Goal: Information Seeking & Learning: Learn about a topic

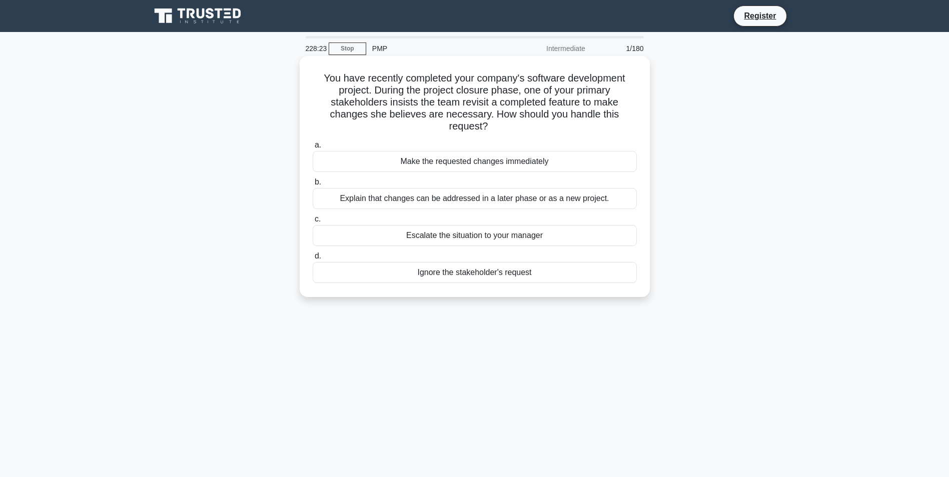
click at [338, 199] on div "Explain that changes can be addressed in a later phase or as a new project." at bounding box center [475, 198] width 324 height 21
click at [313, 186] on input "b. Explain that changes can be addressed in a later phase or as a new project." at bounding box center [313, 182] width 0 height 7
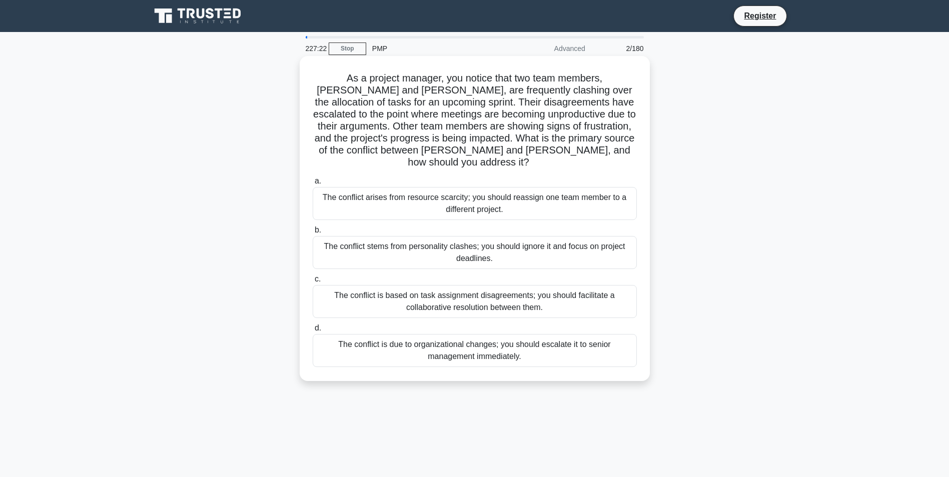
click at [585, 295] on div "The conflict is based on task assignment disagreements; you should facilitate a…" at bounding box center [475, 301] width 324 height 33
click at [313, 283] on input "c. The conflict is based on task assignment disagreements; you should facilitat…" at bounding box center [313, 279] width 0 height 7
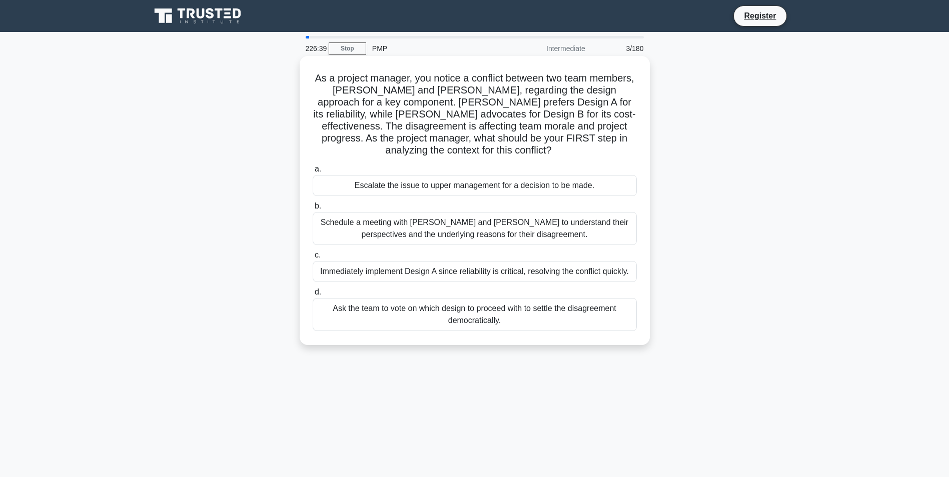
click at [436, 235] on div "Schedule a meeting with Sarah and John to understand their perspectives and the…" at bounding box center [475, 228] width 324 height 33
click at [313, 210] on input "b. Schedule a meeting with Sarah and John to understand their perspectives and …" at bounding box center [313, 206] width 0 height 7
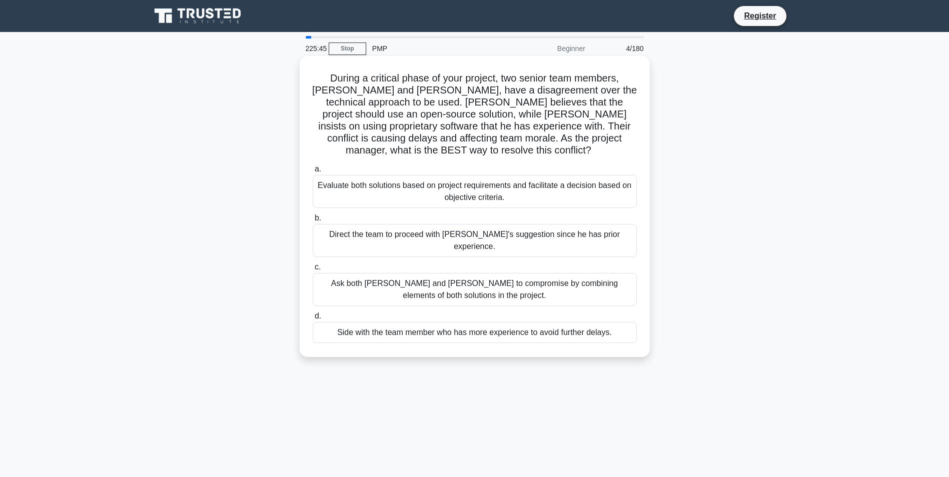
click at [466, 183] on div "Evaluate both solutions based on project requirements and facilitate a decision…" at bounding box center [475, 191] width 324 height 33
click at [313, 173] on input "a. Evaluate both solutions based on project requirements and facilitate a decis…" at bounding box center [313, 169] width 0 height 7
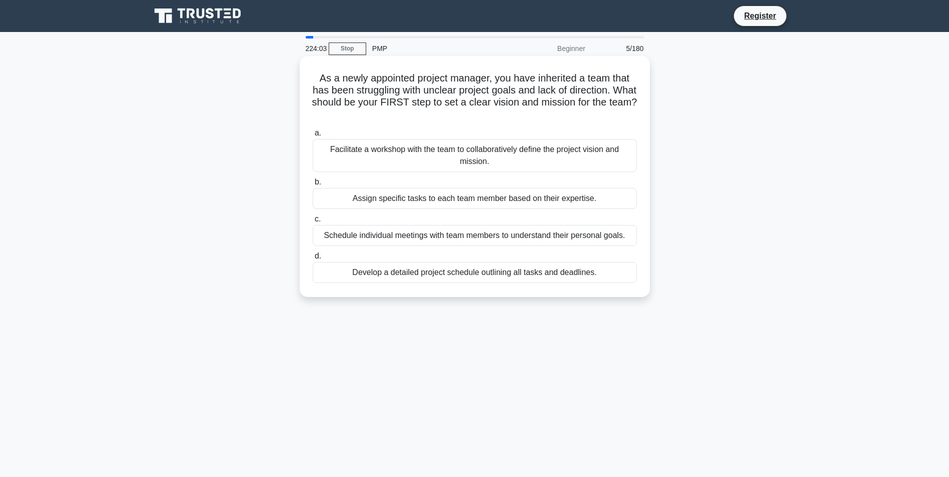
click at [479, 200] on div "Assign specific tasks to each team member based on their expertise." at bounding box center [475, 198] width 324 height 21
click at [313, 186] on input "b. Assign specific tasks to each team member based on their expertise." at bounding box center [313, 182] width 0 height 7
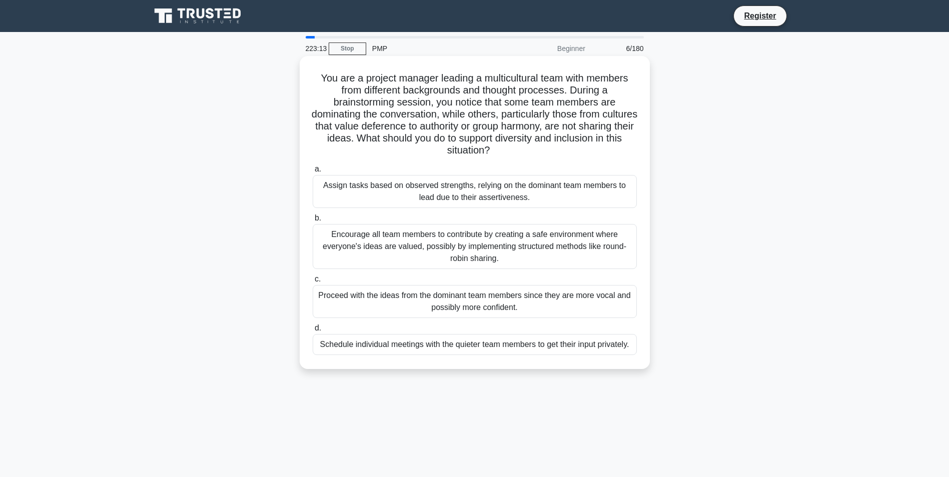
click at [574, 249] on div "Encourage all team members to contribute by creating a safe environment where e…" at bounding box center [475, 246] width 324 height 45
click at [313, 222] on input "b. Encourage all team members to contribute by creating a safe environment wher…" at bounding box center [313, 218] width 0 height 7
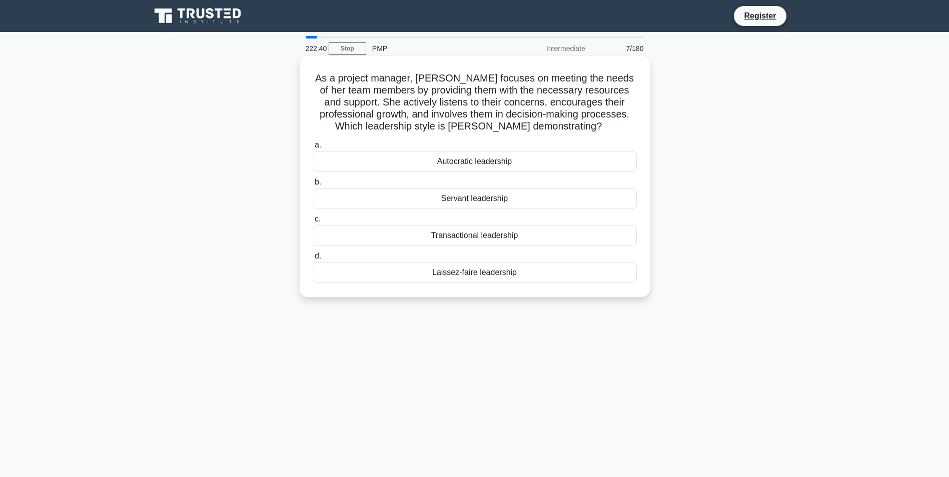
click at [522, 199] on div "Servant leadership" at bounding box center [475, 198] width 324 height 21
click at [313, 186] on input "b. Servant leadership" at bounding box center [313, 182] width 0 height 7
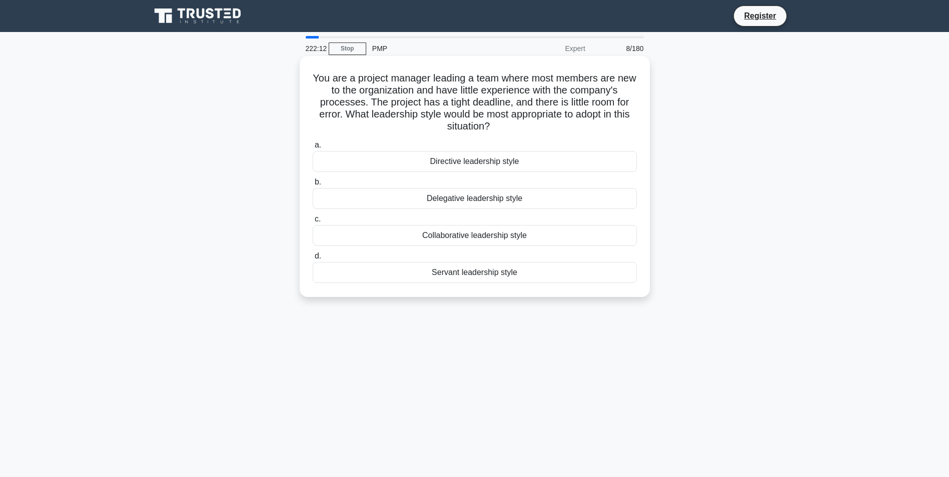
click at [493, 238] on div "Collaborative leadership style" at bounding box center [475, 235] width 324 height 21
click at [313, 223] on input "c. Collaborative leadership style" at bounding box center [313, 219] width 0 height 7
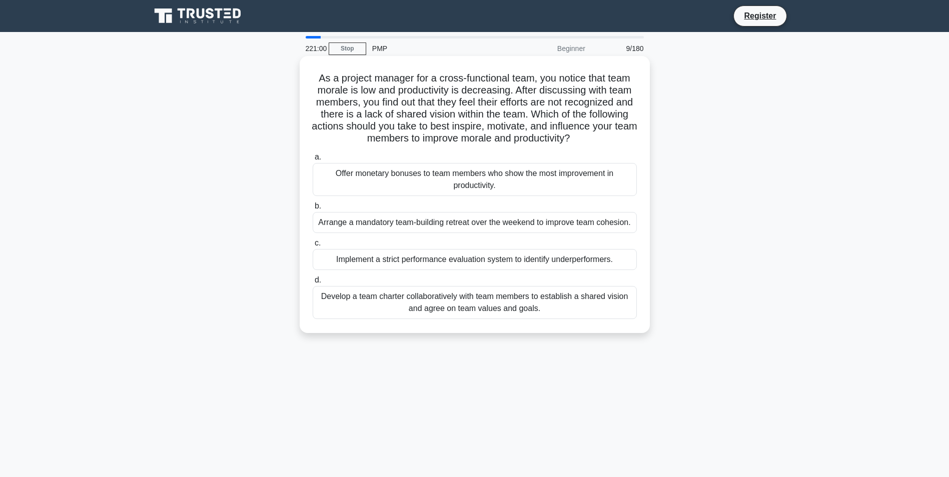
click at [509, 301] on div "Develop a team charter collaboratively with team members to establish a shared …" at bounding box center [475, 302] width 324 height 33
click at [313, 284] on input "d. Develop a team charter collaboratively with team members to establish a shar…" at bounding box center [313, 280] width 0 height 7
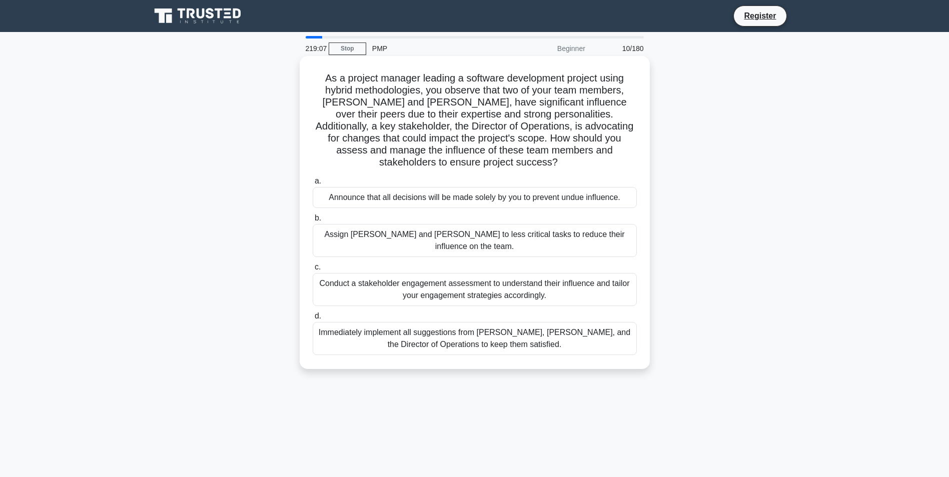
click at [550, 273] on div "Conduct a stakeholder engagement assessment to understand their influence and t…" at bounding box center [475, 289] width 324 height 33
click at [313, 266] on input "c. Conduct a stakeholder engagement assessment to understand their influence an…" at bounding box center [313, 267] width 0 height 7
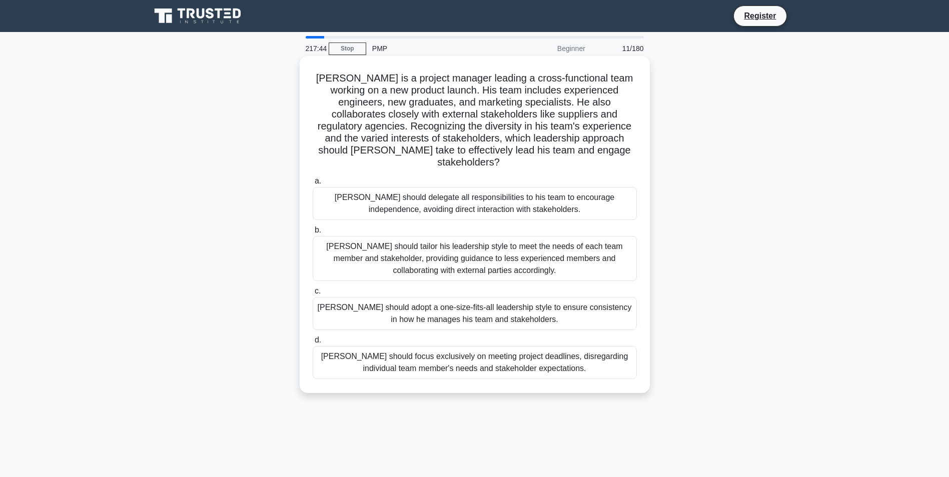
click at [527, 244] on div "John should tailor his leadership style to meet the needs of each team member a…" at bounding box center [475, 258] width 324 height 45
click at [313, 234] on input "b. John should tailor his leadership style to meet the needs of each team membe…" at bounding box center [313, 230] width 0 height 7
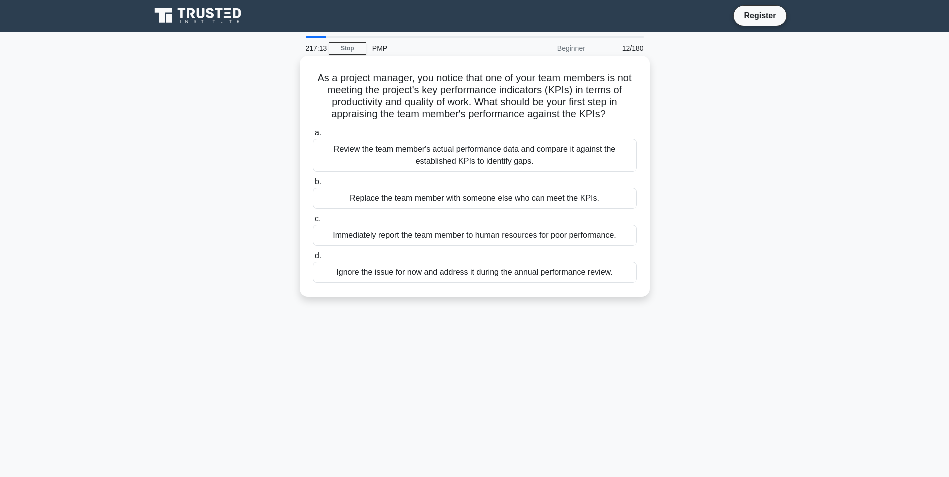
click at [467, 165] on div "Review the team member's actual performance data and compare it against the est…" at bounding box center [475, 155] width 324 height 33
click at [313, 137] on input "a. Review the team member's actual performance data and compare it against the …" at bounding box center [313, 133] width 0 height 7
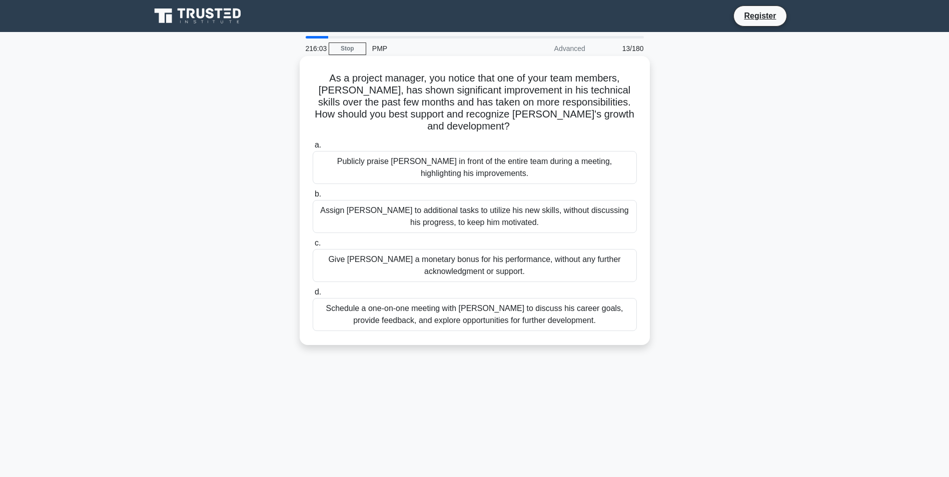
click at [369, 151] on div "Publicly praise Alex in front of the entire team during a meeting, highlighting…" at bounding box center [475, 167] width 324 height 33
click at [313, 148] on input "a. Publicly praise Alex in front of the entire team during a meeting, highlight…" at bounding box center [313, 145] width 0 height 7
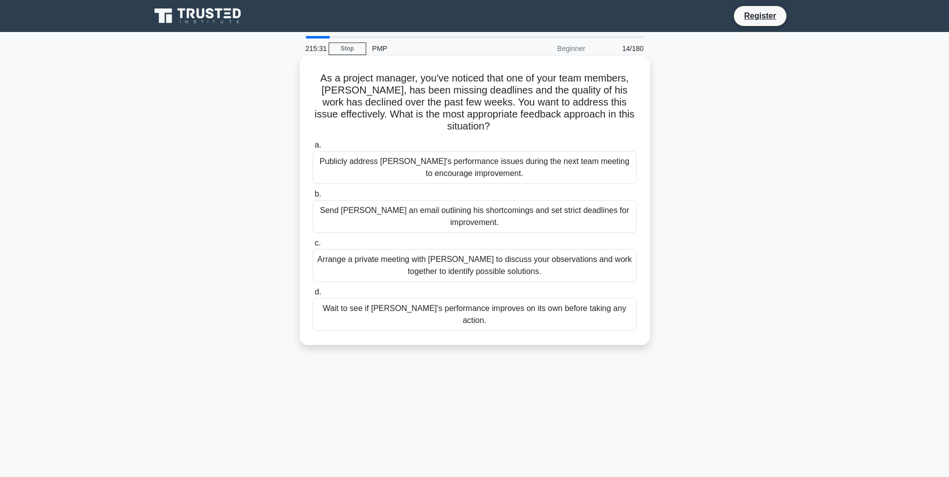
click at [546, 255] on div "Arrange a private meeting with Alex to discuss your observations and work toget…" at bounding box center [475, 265] width 324 height 33
click at [313, 247] on input "c. Arrange a private meeting with Alex to discuss your observations and work to…" at bounding box center [313, 243] width 0 height 7
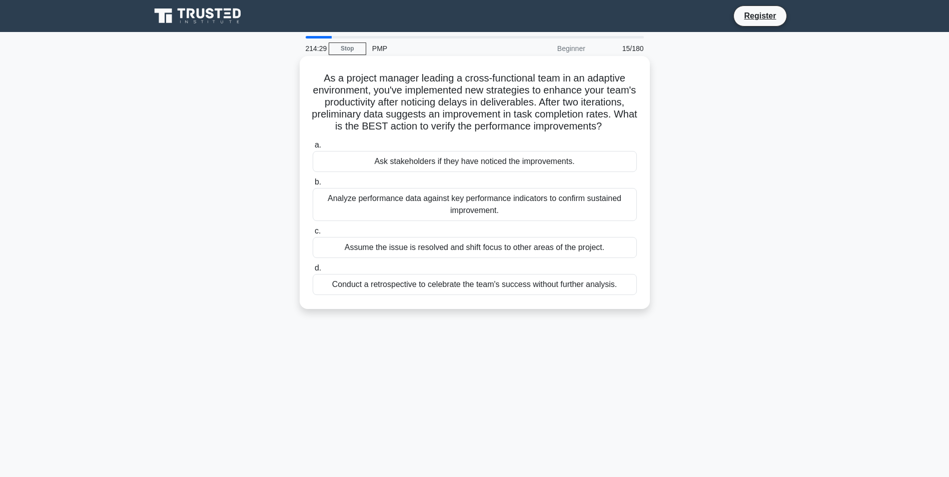
click at [499, 220] on div "Analyze performance data against key performance indicators to confirm sustaine…" at bounding box center [475, 204] width 324 height 33
click at [313, 186] on input "b. Analyze performance data against key performance indicators to confirm susta…" at bounding box center [313, 182] width 0 height 7
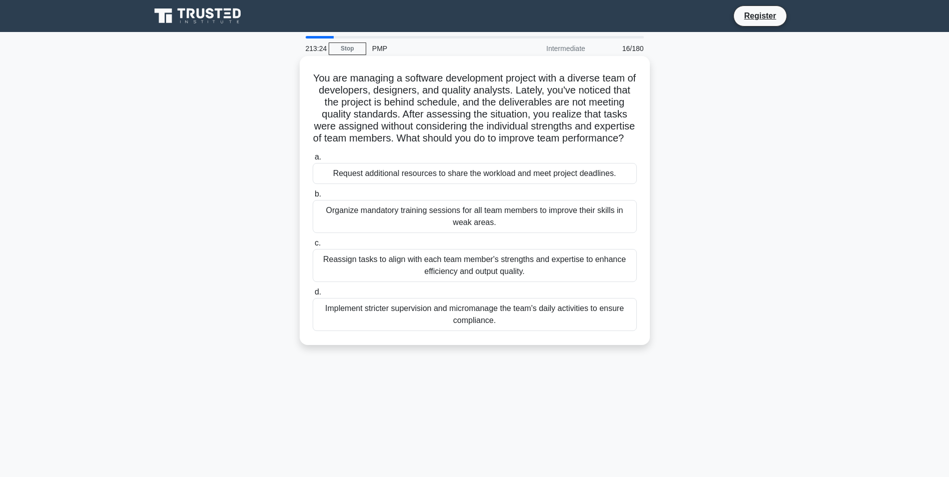
click at [542, 280] on div "Reassign tasks to align with each team member's strengths and expertise to enha…" at bounding box center [475, 265] width 324 height 33
click at [313, 247] on input "c. Reassign tasks to align with each team member's strengths and expertise to e…" at bounding box center [313, 243] width 0 height 7
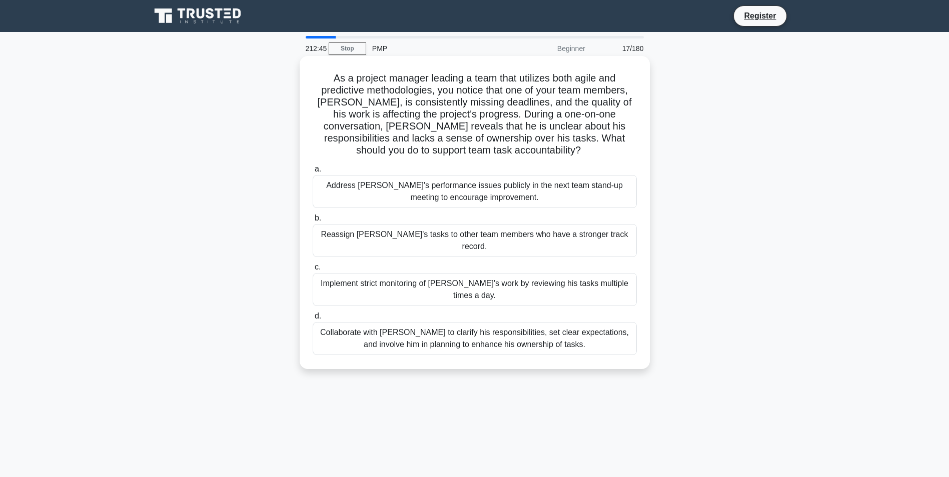
click at [474, 322] on div "Collaborate with Alex to clarify his responsibilities, set clear expectations, …" at bounding box center [475, 338] width 324 height 33
click at [313, 313] on input "d. Collaborate with Alex to clarify his responsibilities, set clear expectation…" at bounding box center [313, 316] width 0 height 7
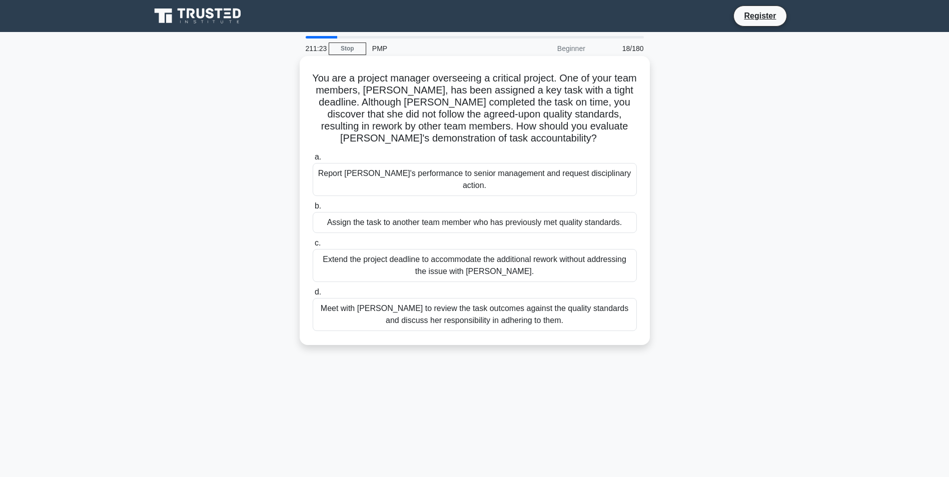
click at [562, 299] on div "Meet with Priya to review the task outcomes against the quality standards and d…" at bounding box center [475, 314] width 324 height 33
click at [313, 296] on input "d. Meet with Priya to review the task outcomes against the quality standards an…" at bounding box center [313, 292] width 0 height 7
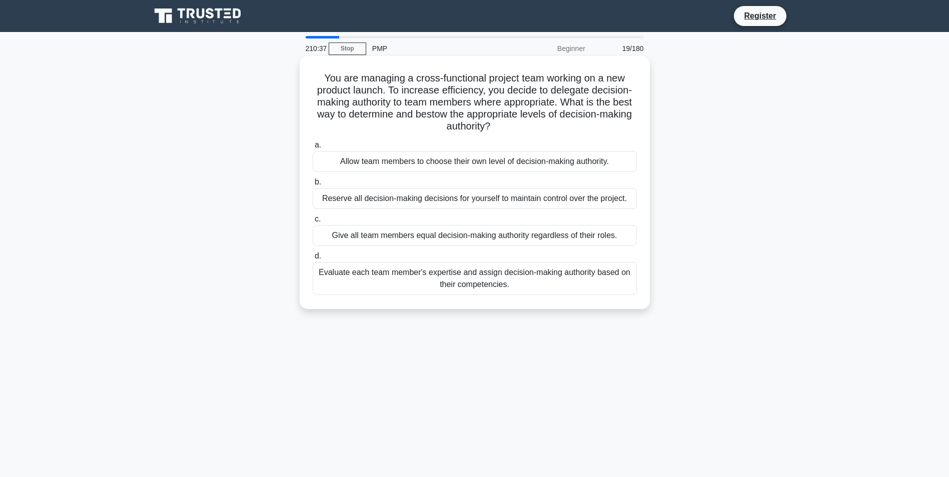
click at [507, 277] on div "Evaluate each team member's expertise and assign decision-making authority base…" at bounding box center [475, 278] width 324 height 33
click at [313, 260] on input "d. Evaluate each team member's expertise and assign decision-making authority b…" at bounding box center [313, 256] width 0 height 7
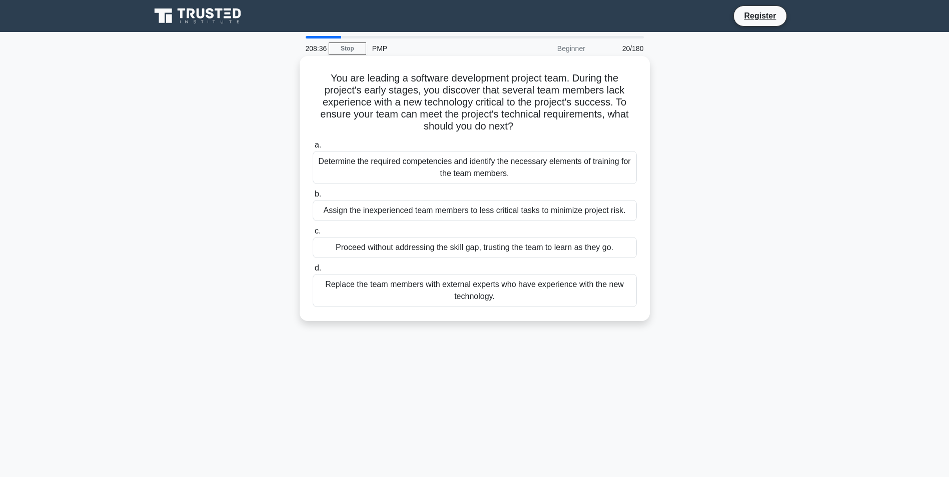
click at [438, 165] on div "Determine the required competencies and identify the necessary elements of trai…" at bounding box center [475, 167] width 324 height 33
click at [313, 149] on input "a. Determine the required competencies and identify the necessary elements of t…" at bounding box center [313, 145] width 0 height 7
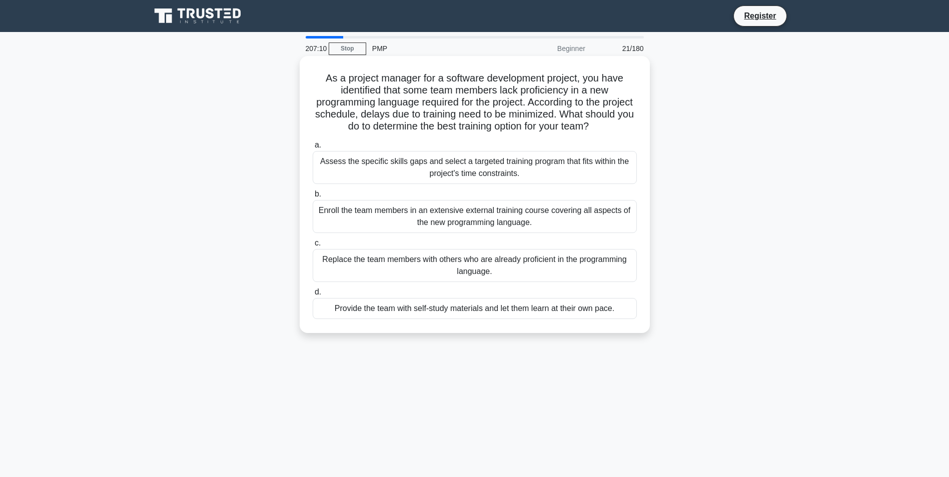
click at [453, 167] on div "Assess the specific skills gaps and select a targeted training program that fit…" at bounding box center [475, 167] width 324 height 33
click at [313, 149] on input "a. Assess the specific skills gaps and select a targeted training program that …" at bounding box center [313, 145] width 0 height 7
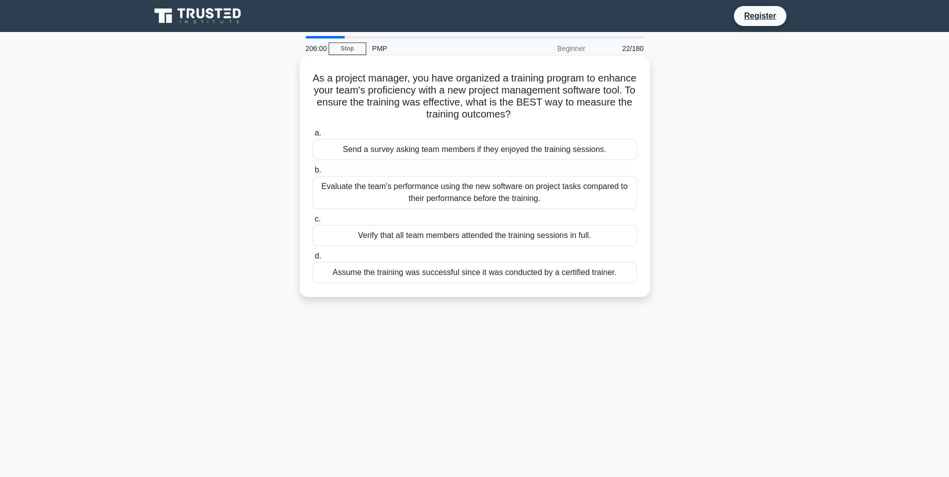
click at [483, 193] on div "Evaluate the team's performance using the new software on project tasks compare…" at bounding box center [475, 192] width 324 height 33
click at [313, 174] on input "b. Evaluate the team's performance using the new software on project tasks comp…" at bounding box center [313, 170] width 0 height 7
click at [556, 194] on div "Assess each team member's and stakeholder's abilities and expertise relevant to…" at bounding box center [475, 192] width 324 height 33
click at [313, 174] on input "b. Assess each team member's and stakeholder's abilities and expertise relevant…" at bounding box center [313, 170] width 0 height 7
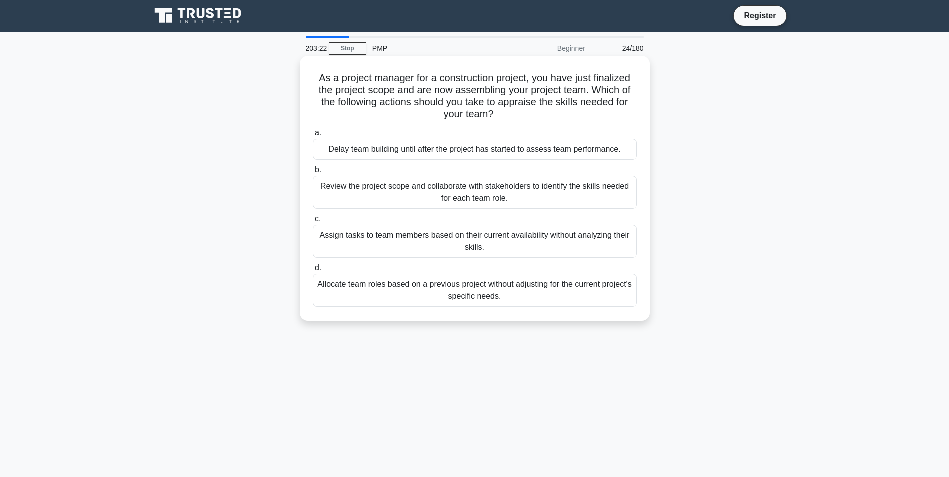
click at [538, 199] on div "Review the project scope and collaborate with stakeholders to identify the skil…" at bounding box center [475, 192] width 324 height 33
click at [313, 174] on input "b. Review the project scope and collaborate with stakeholders to identify the s…" at bounding box center [313, 170] width 0 height 7
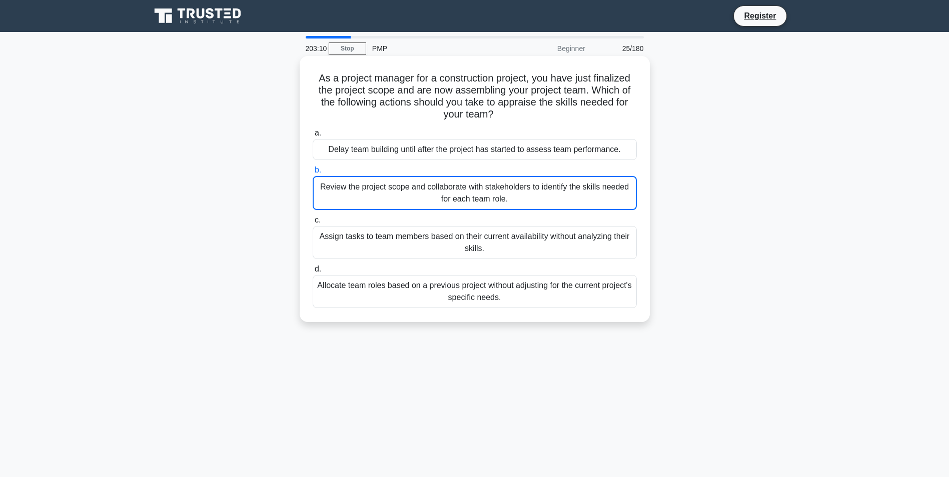
click at [584, 195] on div "Review the project scope and collaborate with stakeholders to identify the skil…" at bounding box center [475, 193] width 324 height 34
click at [313, 174] on input "b. Review the project scope and collaborate with stakeholders to identify the s…" at bounding box center [313, 170] width 0 height 7
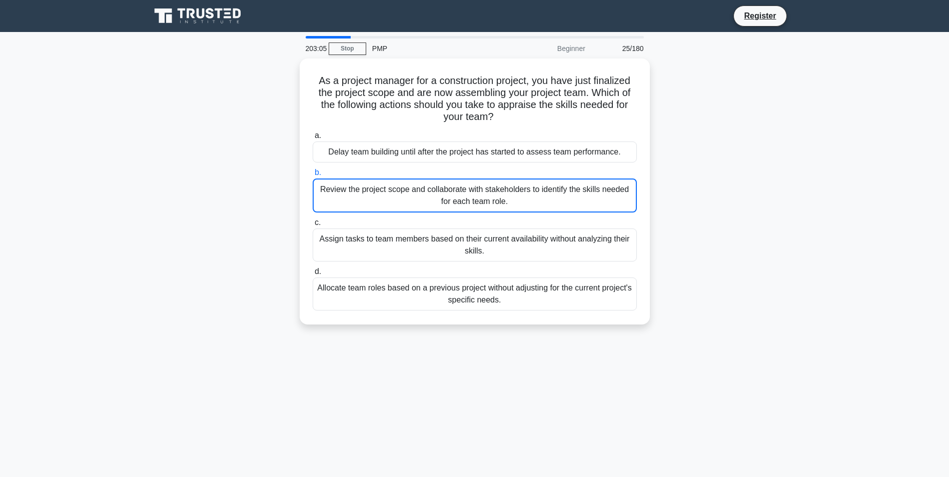
click at [719, 323] on div "As a project manager for a construction project, you have just finalized the pr…" at bounding box center [475, 198] width 660 height 278
click at [731, 202] on div "As a project manager for a construction project, you have just finalized the pr…" at bounding box center [475, 198] width 660 height 278
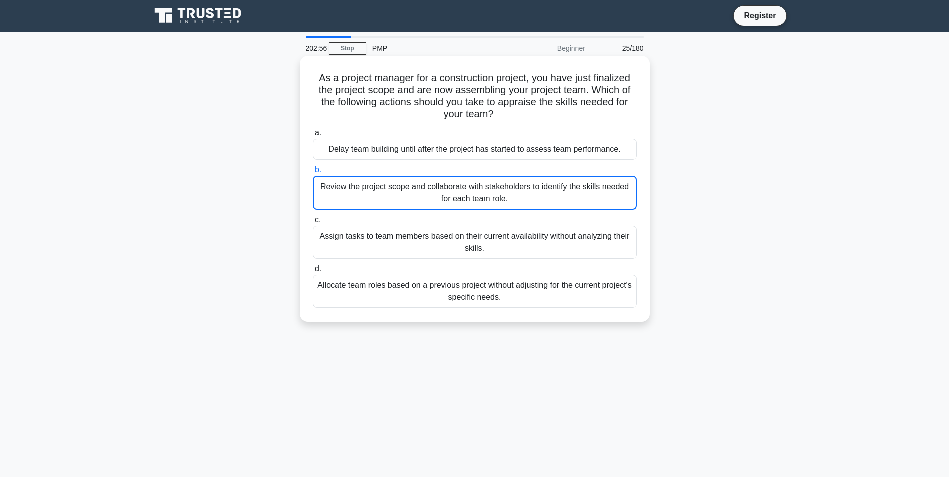
click at [355, 187] on div "Review the project scope and collaborate with stakeholders to identify the skil…" at bounding box center [475, 193] width 324 height 34
click at [313, 174] on input "b. Review the project scope and collaborate with stakeholders to identify the s…" at bounding box center [313, 170] width 0 height 7
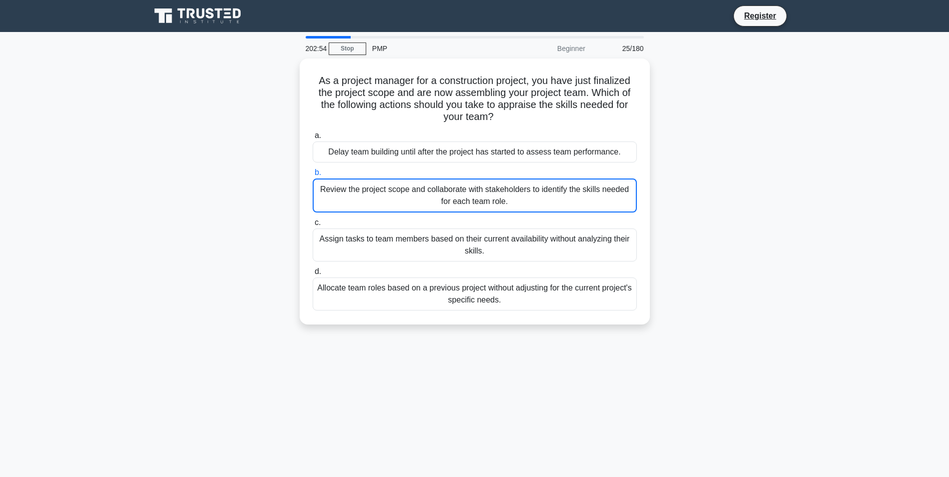
click at [765, 281] on div "As a project manager for a construction project, you have just finalized the pr…" at bounding box center [475, 198] width 660 height 278
click at [734, 197] on div "As a project manager for a construction project, you have just finalized the pr…" at bounding box center [475, 198] width 660 height 278
click at [760, 17] on link "Register" at bounding box center [760, 16] width 44 height 13
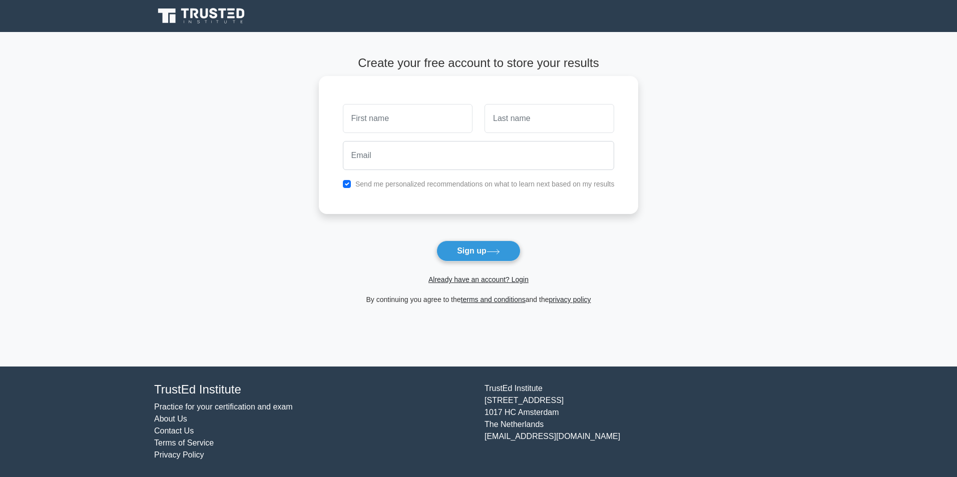
click at [405, 126] on input "text" at bounding box center [408, 118] width 130 height 29
type input "[PERSON_NAME]"
click at [514, 119] on input "text" at bounding box center [549, 118] width 130 height 29
type input "Larbi"
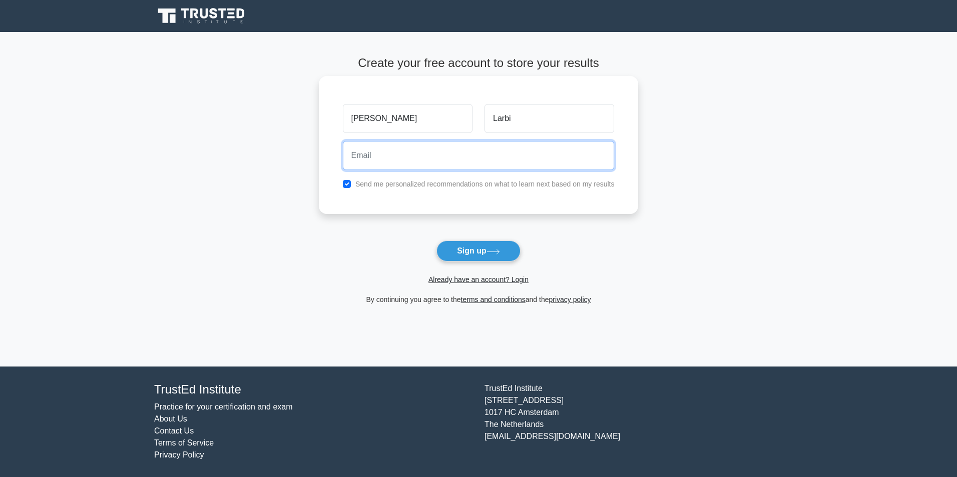
click at [419, 159] on input "email" at bounding box center [479, 155] width 272 height 29
type input "CALarbi@heliostowers.com"
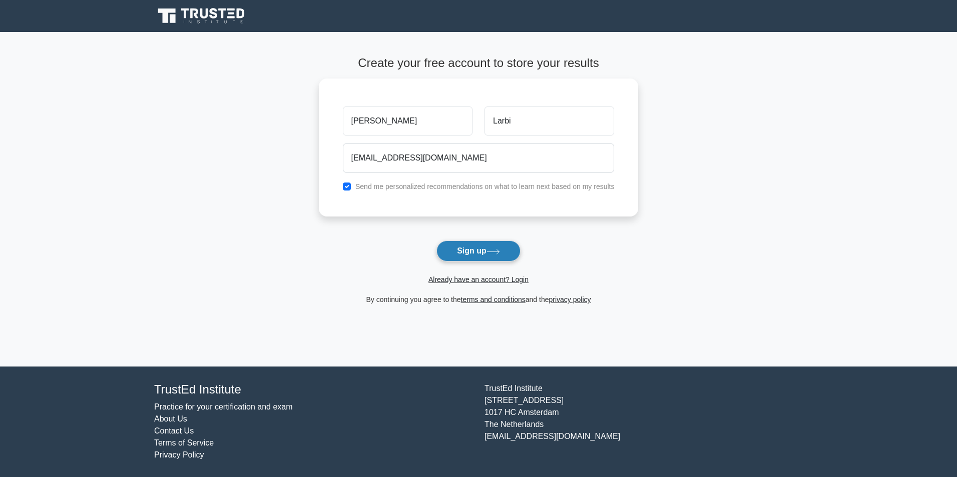
click at [480, 253] on button "Sign up" at bounding box center [478, 251] width 84 height 21
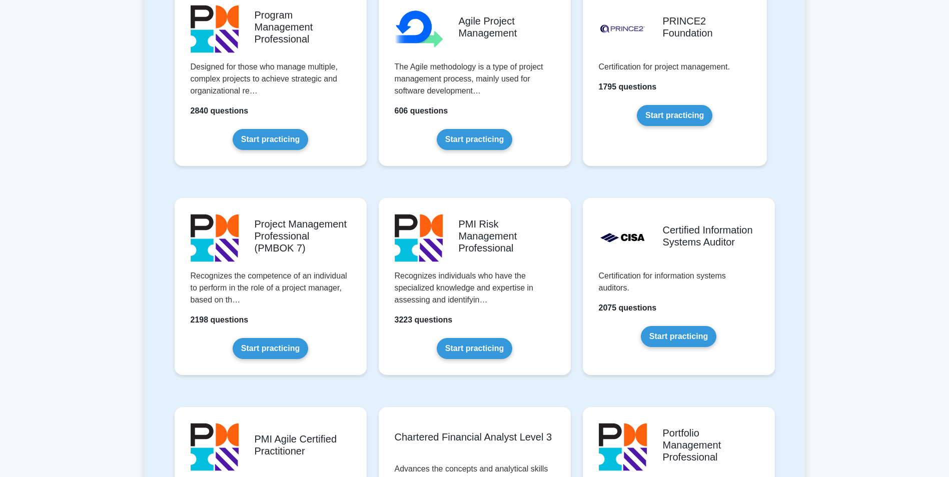
scroll to position [666, 0]
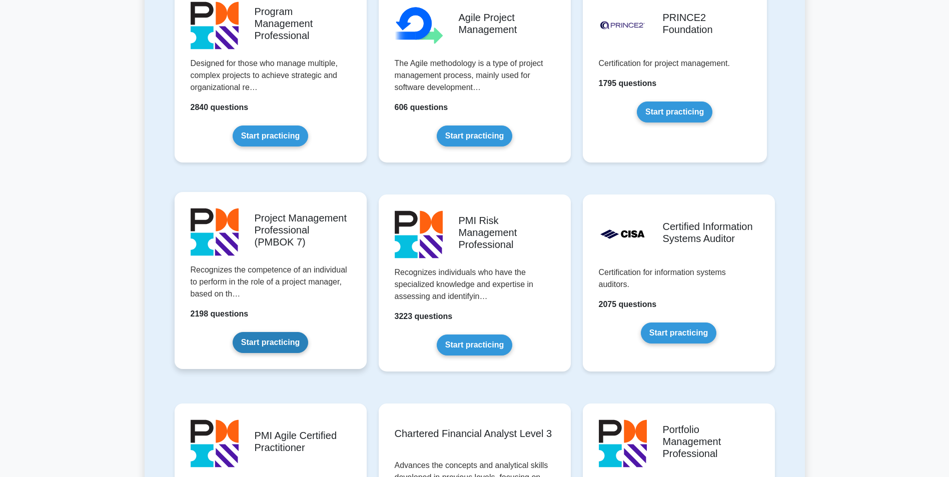
click at [247, 340] on link "Start practicing" at bounding box center [271, 342] width 76 height 21
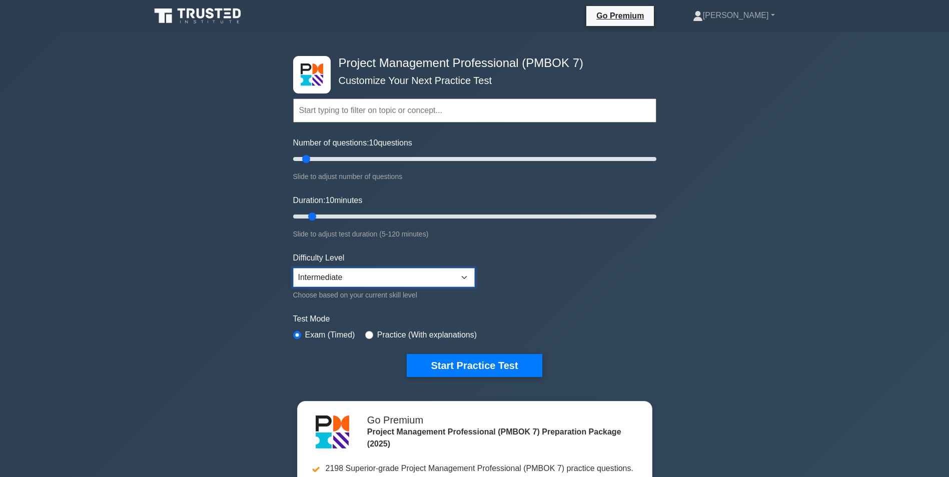
click at [465, 275] on select "Beginner Intermediate Expert" at bounding box center [384, 277] width 182 height 19
click at [545, 289] on form "Topics The Standard for Project Management: A System for Value Delivery The Sta…" at bounding box center [474, 222] width 363 height 309
click at [369, 334] on input "radio" at bounding box center [369, 335] width 8 height 8
radio input "true"
click at [457, 362] on button "Start Practice Test" at bounding box center [474, 365] width 135 height 23
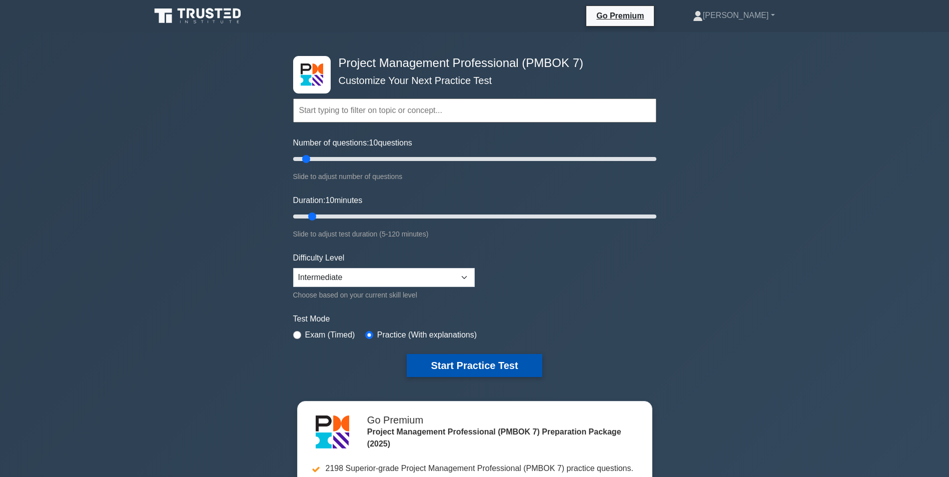
click at [447, 360] on button "Start Practice Test" at bounding box center [474, 365] width 135 height 23
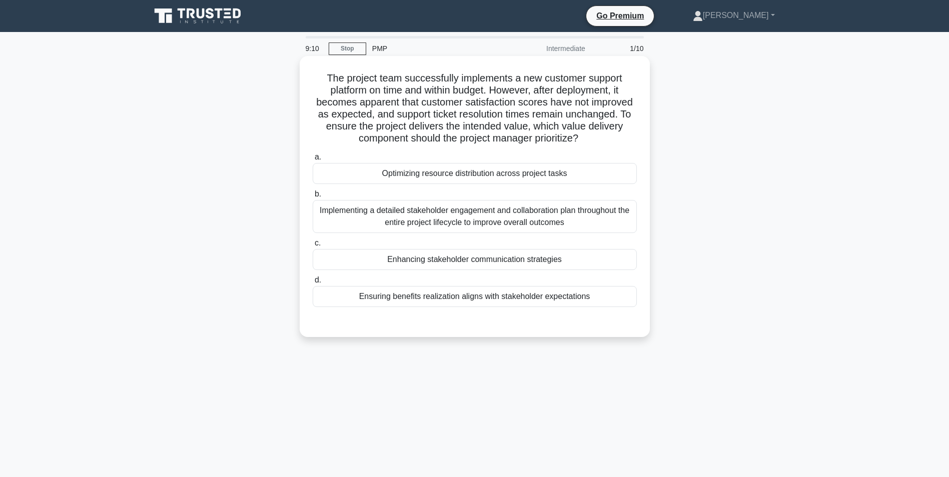
click at [501, 214] on div "Implementing a detailed stakeholder engagement and collaboration plan throughou…" at bounding box center [475, 216] width 324 height 33
click at [313, 198] on input "b. Implementing a detailed stakeholder engagement and collaboration plan throug…" at bounding box center [313, 194] width 0 height 7
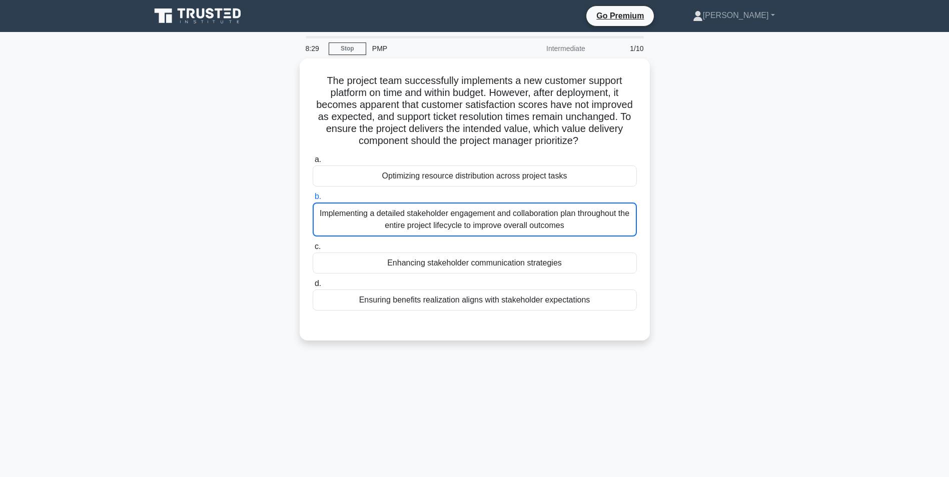
click at [686, 242] on div "The project team successfully implements a new customer support platform on tim…" at bounding box center [475, 206] width 660 height 294
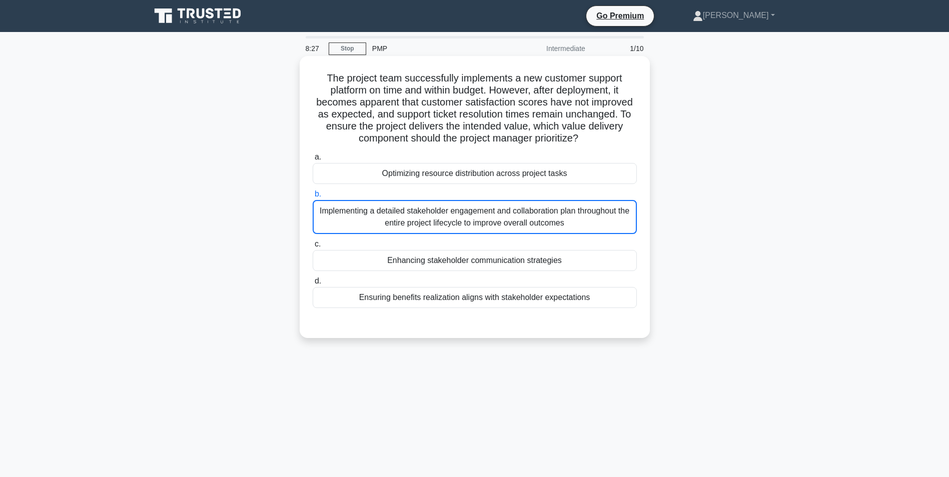
click at [527, 218] on div "Implementing a detailed stakeholder engagement and collaboration plan throughou…" at bounding box center [475, 217] width 324 height 34
click at [313, 198] on input "b. Implementing a detailed stakeholder engagement and collaboration plan throug…" at bounding box center [313, 194] width 0 height 7
click at [596, 234] on div "Implementing a detailed stakeholder engagement and collaboration plan throughou…" at bounding box center [475, 217] width 324 height 34
click at [313, 198] on input "b. Implementing a detailed stakeholder engagement and collaboration plan throug…" at bounding box center [313, 194] width 0 height 7
click at [540, 210] on div "Implementing a detailed stakeholder engagement and collaboration plan throughou…" at bounding box center [475, 217] width 324 height 34
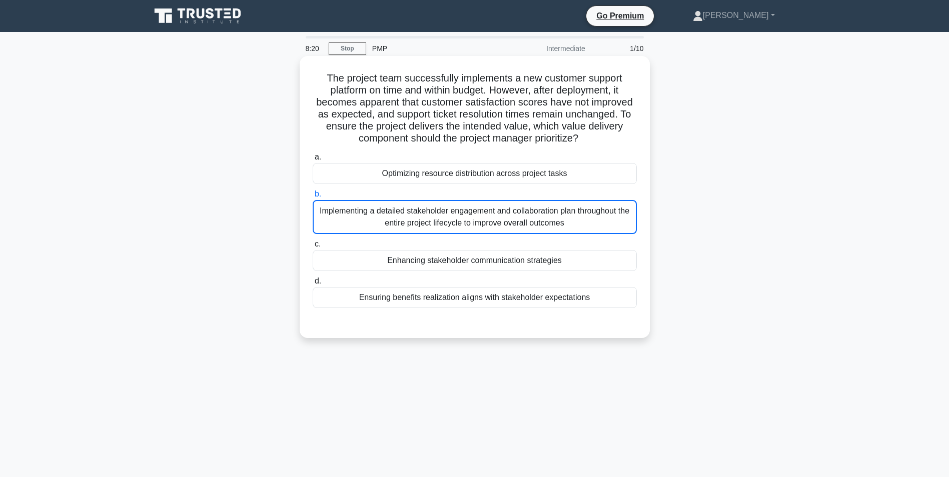
click at [313, 198] on input "b. Implementing a detailed stakeholder engagement and collaboration plan throug…" at bounding box center [313, 194] width 0 height 7
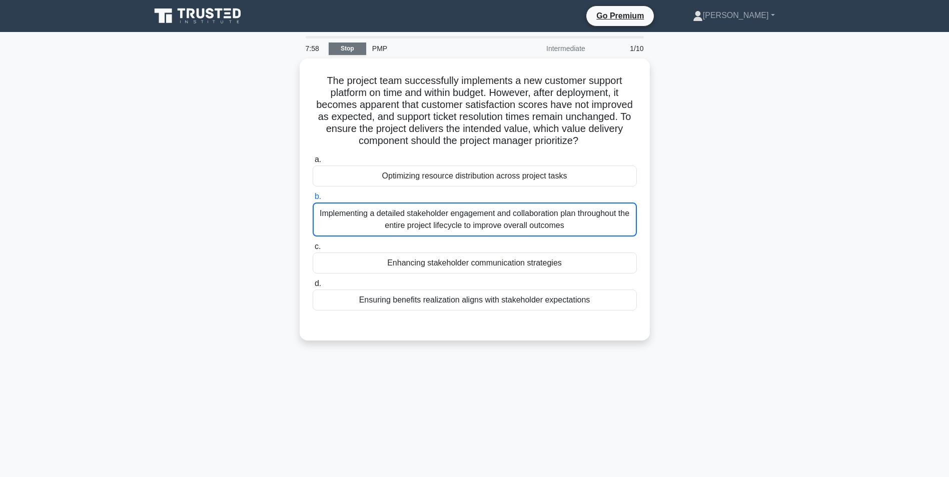
click at [352, 45] on link "Stop" at bounding box center [348, 49] width 38 height 13
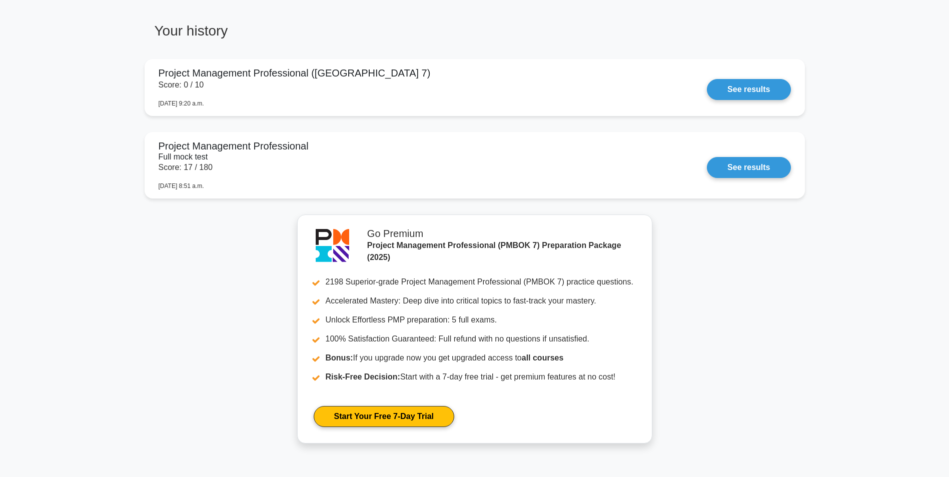
scroll to position [466, 0]
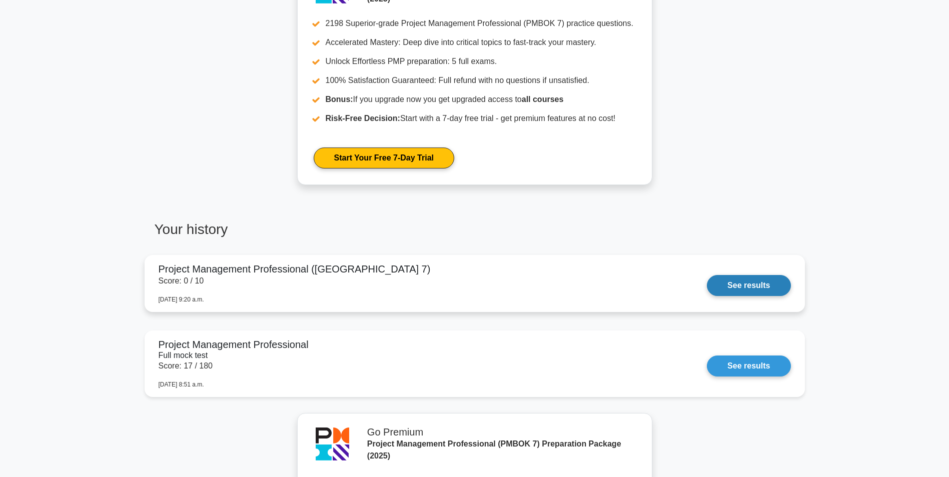
click at [734, 290] on link "See results" at bounding box center [749, 285] width 84 height 21
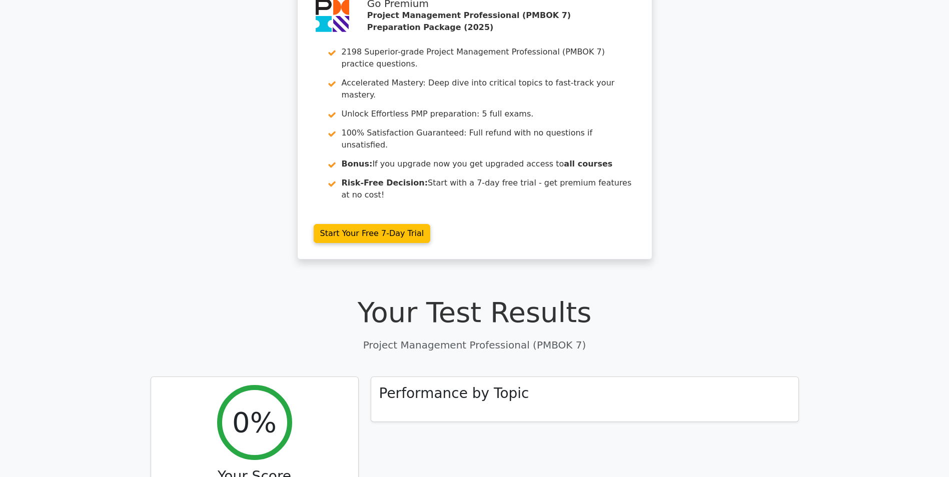
scroll to position [473, 0]
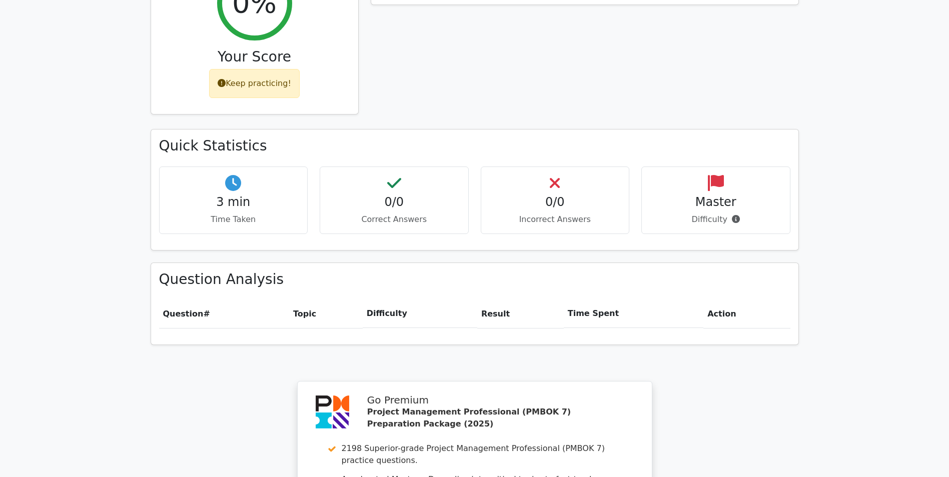
click at [246, 69] on div "Keep practicing!" at bounding box center [254, 83] width 91 height 29
click at [242, 69] on div "Keep practicing!" at bounding box center [254, 83] width 91 height 29
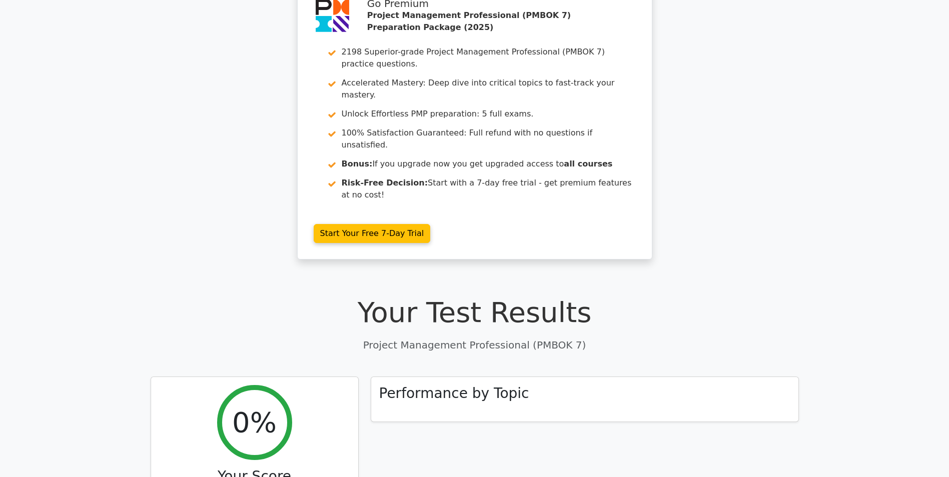
scroll to position [0, 0]
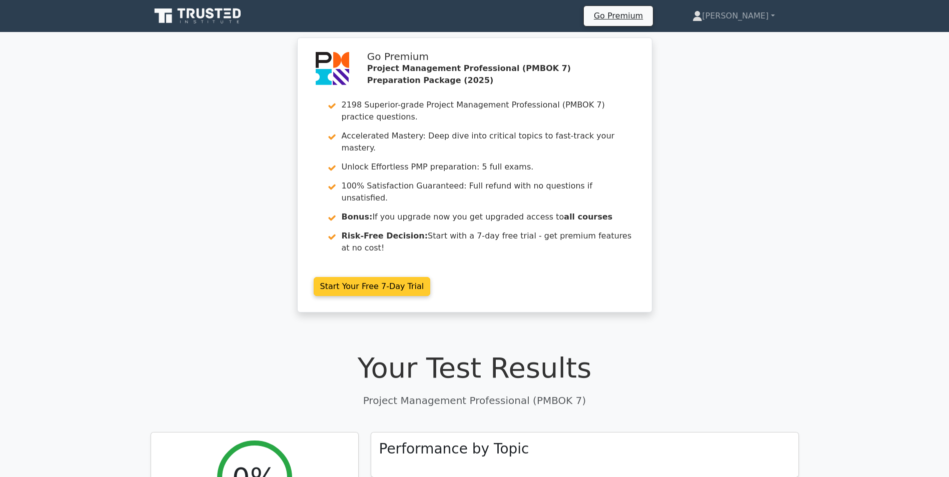
click at [386, 277] on link "Start Your Free 7-Day Trial" at bounding box center [372, 286] width 117 height 19
click at [391, 277] on link "Start Your Free 7-Day Trial" at bounding box center [372, 286] width 117 height 19
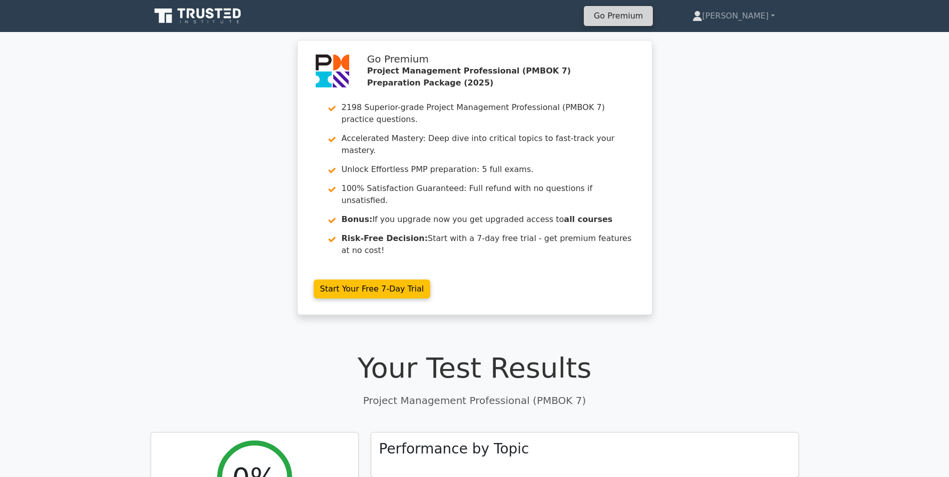
click at [648, 13] on link "Go Premium" at bounding box center [618, 16] width 61 height 14
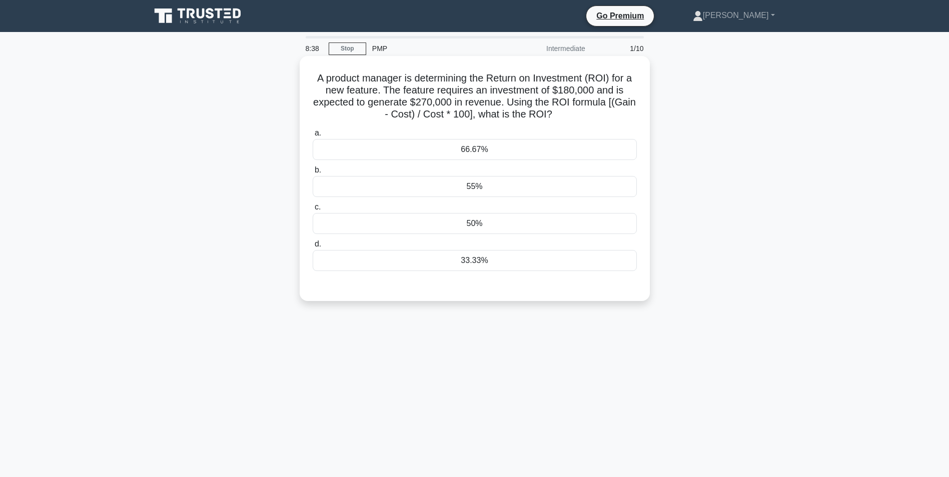
click at [477, 223] on div "50%" at bounding box center [475, 223] width 324 height 21
click at [313, 211] on input "c. 50%" at bounding box center [313, 207] width 0 height 7
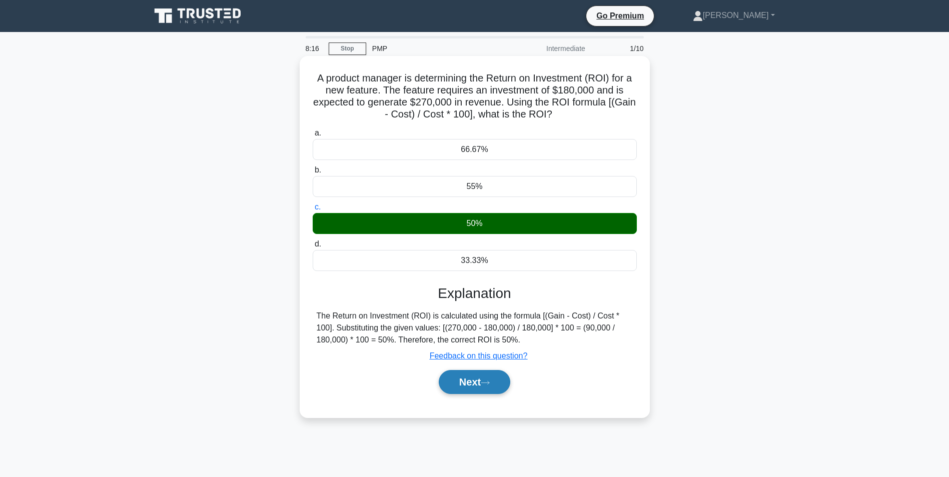
click at [473, 387] on button "Next" at bounding box center [475, 382] width 72 height 24
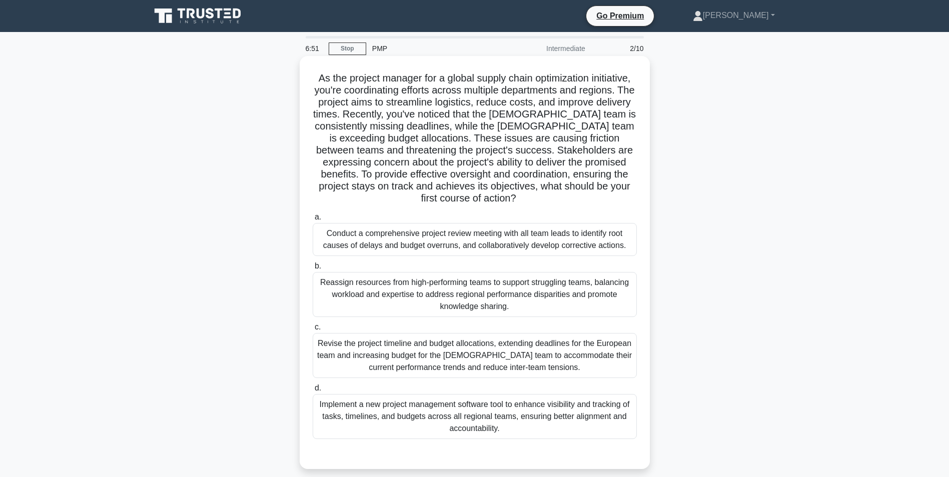
click at [516, 305] on div "Reassign resources from high-performing teams to support struggling teams, bala…" at bounding box center [475, 294] width 324 height 45
click at [313, 270] on input "b. Reassign resources from high-performing teams to support struggling teams, b…" at bounding box center [313, 266] width 0 height 7
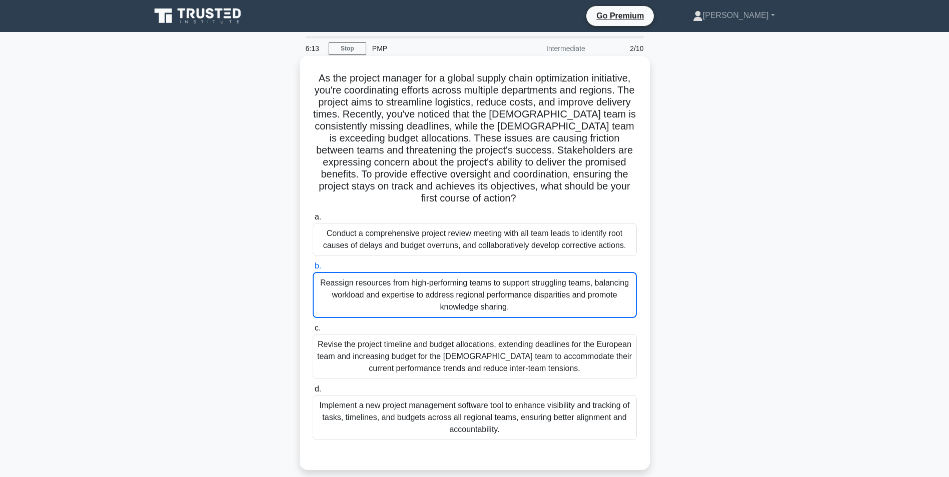
click at [506, 301] on div "Reassign resources from high-performing teams to support struggling teams, bala…" at bounding box center [475, 295] width 324 height 46
click at [313, 270] on input "b. Reassign resources from high-performing teams to support struggling teams, b…" at bounding box center [313, 266] width 0 height 7
click at [506, 242] on div "Conduct a comprehensive project review meeting with all team leads to identify …" at bounding box center [475, 239] width 324 height 33
click at [313, 221] on input "a. Conduct a comprehensive project review meeting with all team leads to identi…" at bounding box center [313, 217] width 0 height 7
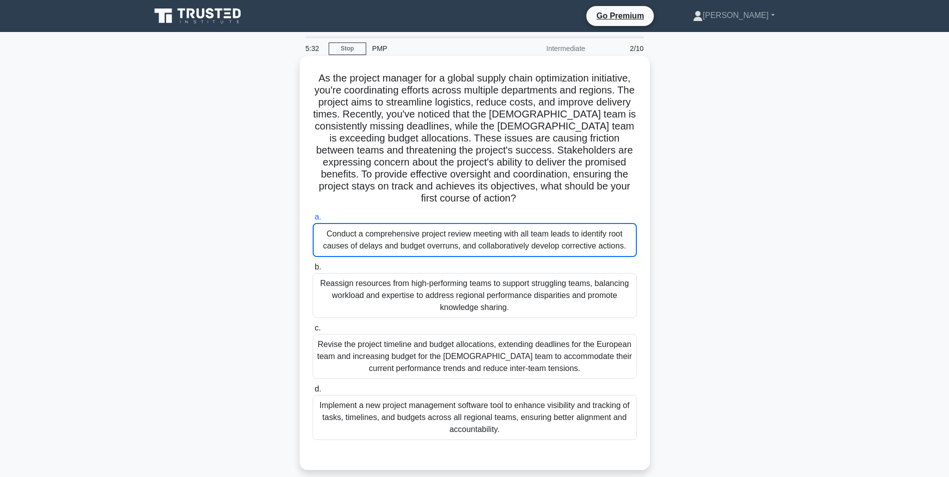
click at [486, 239] on div "Conduct a comprehensive project review meeting with all team leads to identify …" at bounding box center [475, 240] width 324 height 34
click at [313, 221] on input "a. Conduct a comprehensive project review meeting with all team leads to identi…" at bounding box center [313, 217] width 0 height 7
click at [532, 245] on div "Conduct a comprehensive project review meeting with all team leads to identify …" at bounding box center [475, 240] width 324 height 34
click at [313, 221] on input "a. Conduct a comprehensive project review meeting with all team leads to identi…" at bounding box center [313, 217] width 0 height 7
click at [532, 245] on div "Conduct a comprehensive project review meeting with all team leads to identify …" at bounding box center [475, 240] width 324 height 34
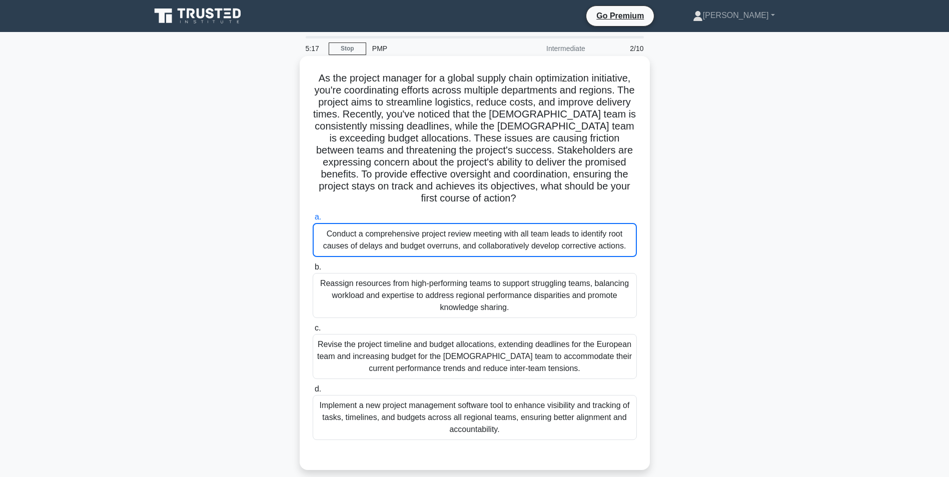
click at [313, 221] on input "a. Conduct a comprehensive project review meeting with all team leads to identi…" at bounding box center [313, 217] width 0 height 7
click at [532, 245] on div "Conduct a comprehensive project review meeting with all team leads to identify …" at bounding box center [475, 240] width 324 height 34
click at [313, 221] on input "a. Conduct a comprehensive project review meeting with all team leads to identi…" at bounding box center [313, 217] width 0 height 7
click at [532, 245] on div "Conduct a comprehensive project review meeting with all team leads to identify …" at bounding box center [475, 240] width 324 height 34
click at [313, 221] on input "a. Conduct a comprehensive project review meeting with all team leads to identi…" at bounding box center [313, 217] width 0 height 7
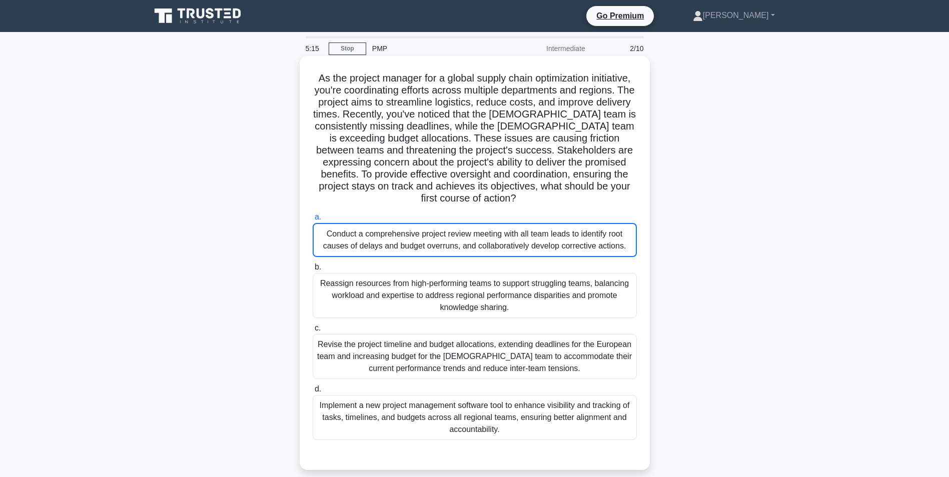
click at [532, 245] on div "Conduct a comprehensive project review meeting with all team leads to identify …" at bounding box center [475, 240] width 324 height 34
click at [313, 221] on input "a. Conduct a comprehensive project review meeting with all team leads to identi…" at bounding box center [313, 217] width 0 height 7
click at [532, 245] on div "Conduct a comprehensive project review meeting with all team leads to identify …" at bounding box center [475, 240] width 324 height 34
click at [313, 221] on input "a. Conduct a comprehensive project review meeting with all team leads to identi…" at bounding box center [313, 217] width 0 height 7
click at [532, 245] on div "Conduct a comprehensive project review meeting with all team leads to identify …" at bounding box center [475, 240] width 324 height 34
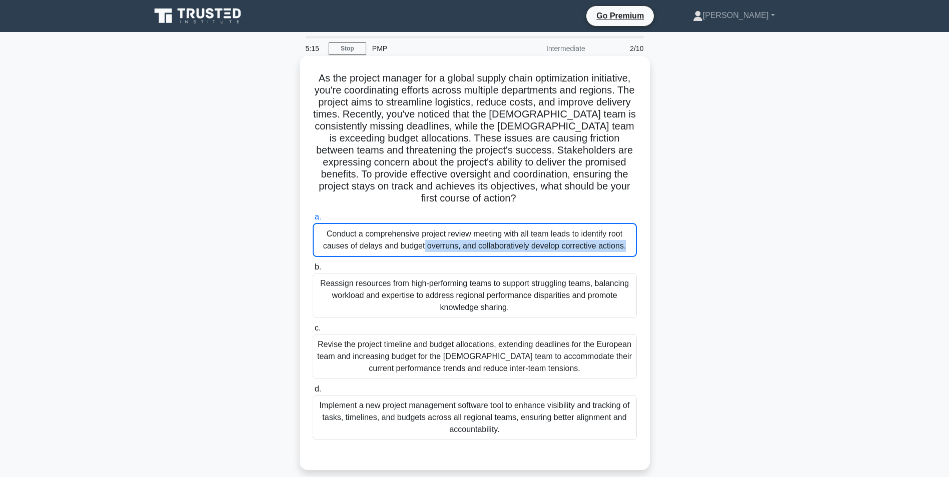
click at [313, 221] on input "a. Conduct a comprehensive project review meeting with all team leads to identi…" at bounding box center [313, 217] width 0 height 7
drag, startPoint x: 532, startPoint y: 245, endPoint x: 556, endPoint y: 269, distance: 34.0
click at [556, 269] on label "b. Reassign resources from high-performing teams to support struggling teams, b…" at bounding box center [475, 289] width 324 height 57
click at [313, 269] on input "b. Reassign resources from high-performing teams to support struggling teams, b…" at bounding box center [313, 267] width 0 height 7
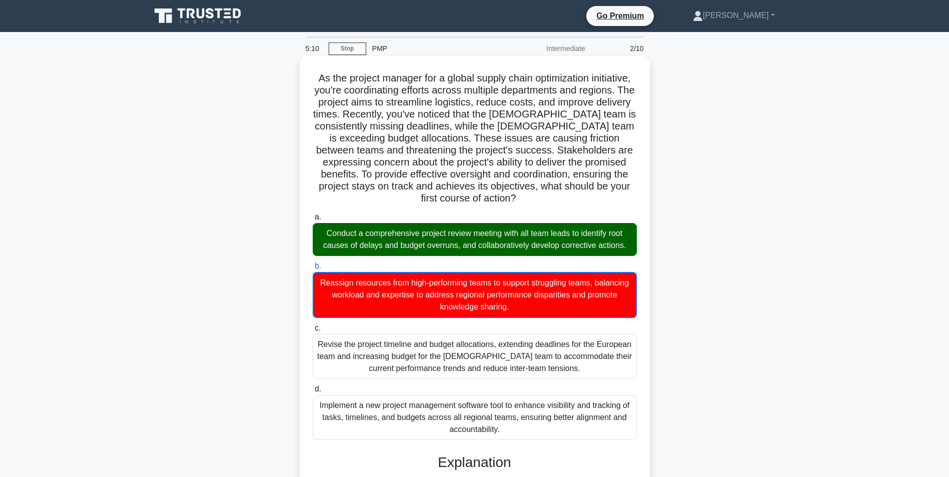
click at [529, 242] on div "Conduct a comprehensive project review meeting with all team leads to identify …" at bounding box center [475, 239] width 324 height 33
click at [313, 221] on input "a. Conduct a comprehensive project review meeting with all team leads to identi…" at bounding box center [313, 217] width 0 height 7
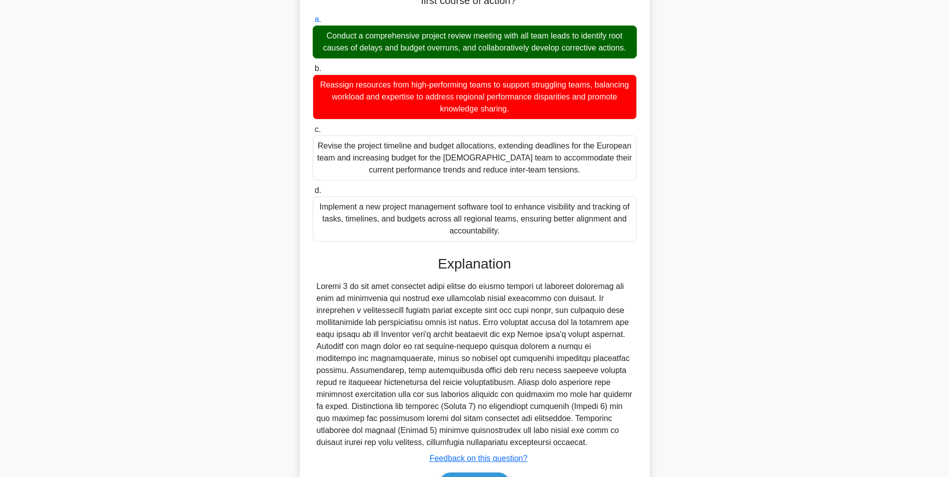
scroll to position [260, 0]
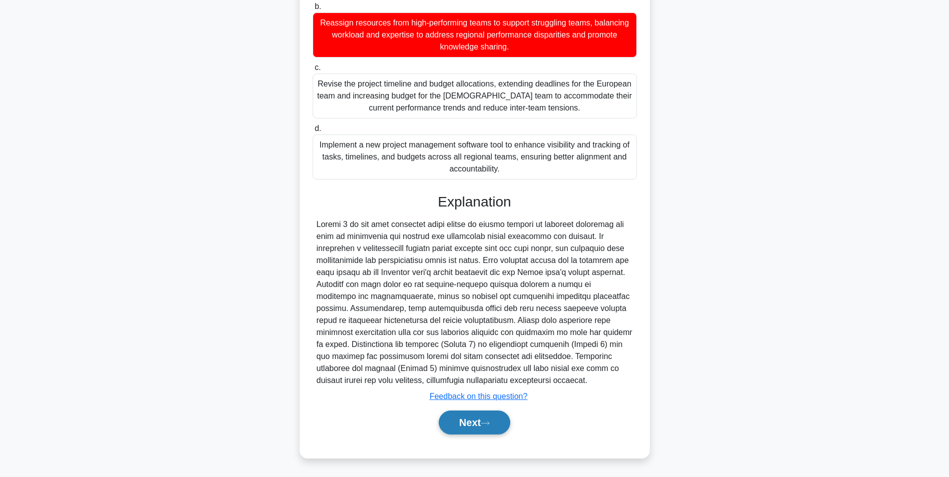
click at [466, 417] on button "Next" at bounding box center [475, 423] width 72 height 24
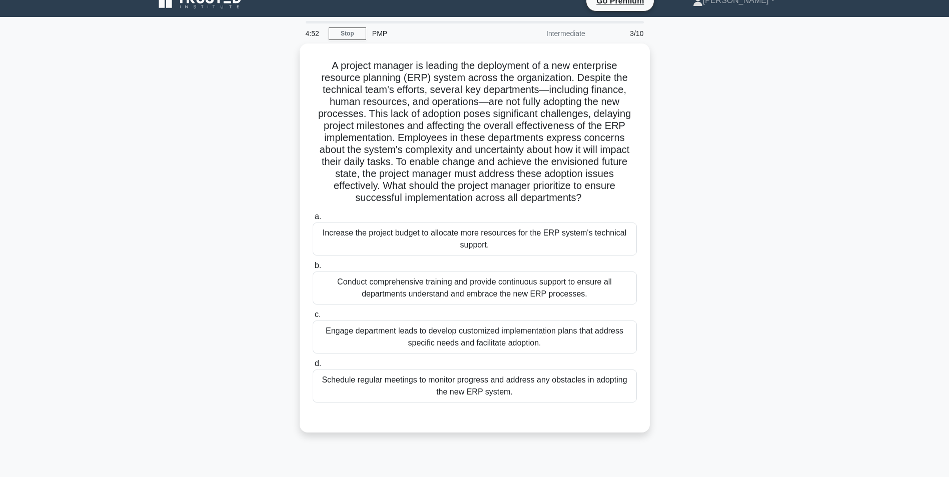
scroll to position [0, 0]
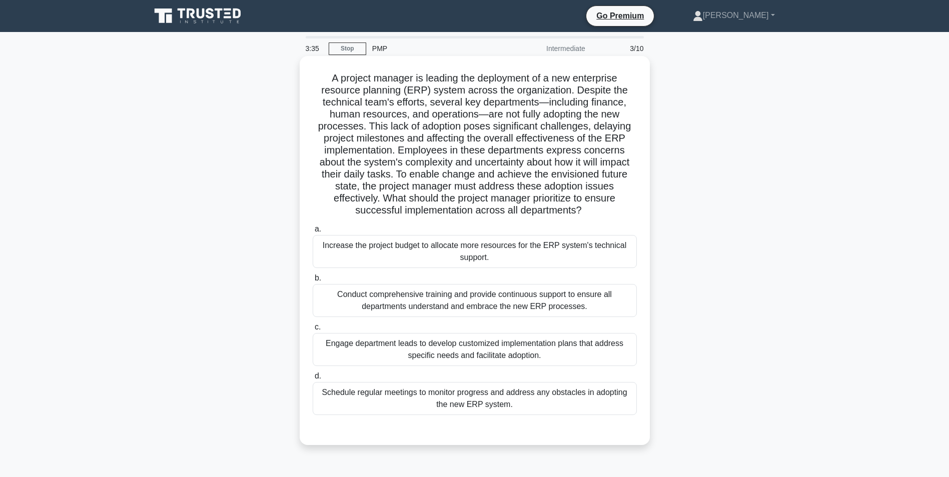
click at [526, 302] on div "Conduct comprehensive training and provide continuous support to ensure all dep…" at bounding box center [475, 300] width 324 height 33
click at [313, 282] on input "b. Conduct comprehensive training and provide continuous support to ensure all …" at bounding box center [313, 278] width 0 height 7
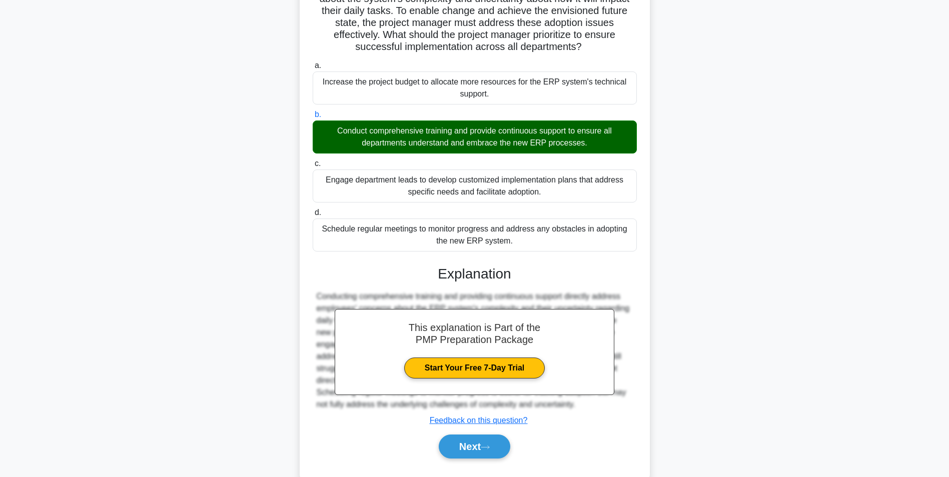
scroll to position [177, 0]
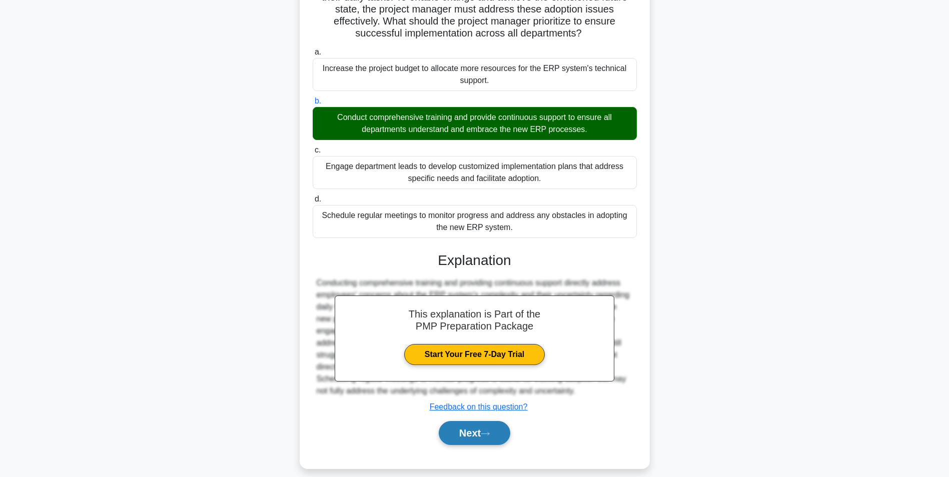
click at [468, 432] on button "Next" at bounding box center [475, 433] width 72 height 24
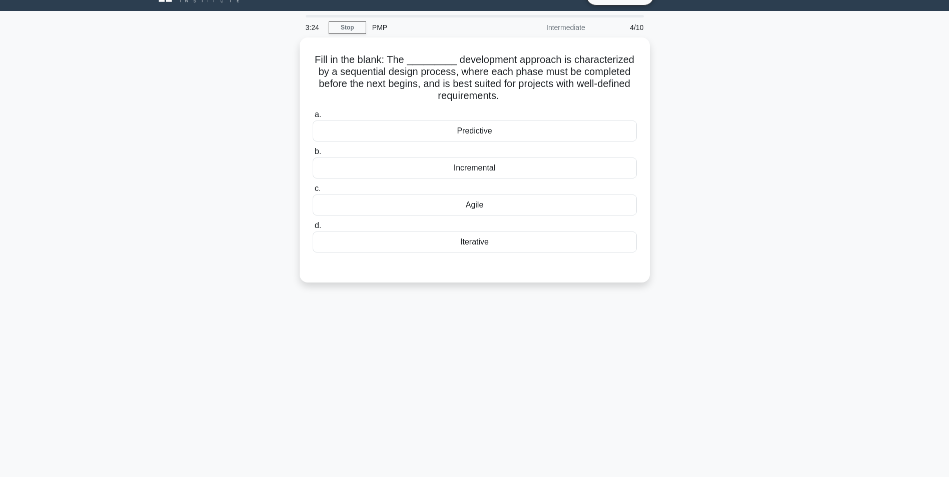
scroll to position [23, 0]
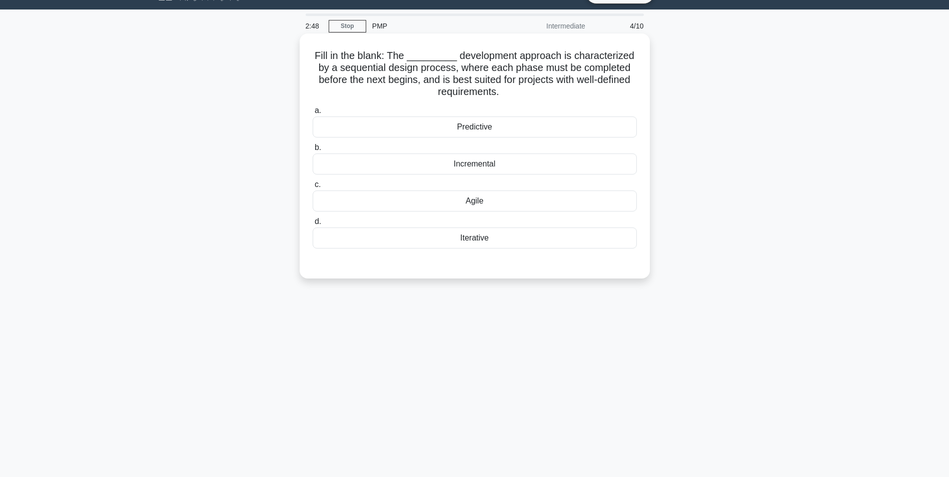
click at [486, 128] on div "Predictive" at bounding box center [475, 127] width 324 height 21
click at [313, 114] on input "a. Predictive" at bounding box center [313, 111] width 0 height 7
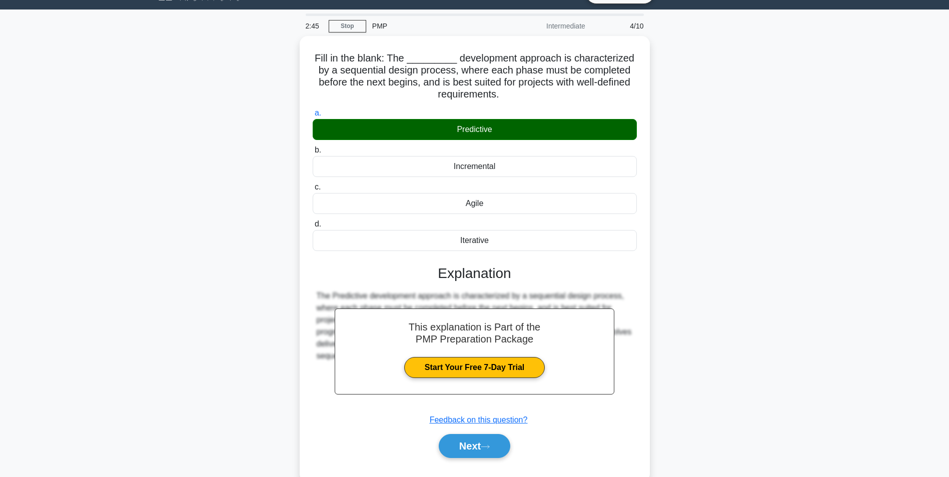
scroll to position [63, 0]
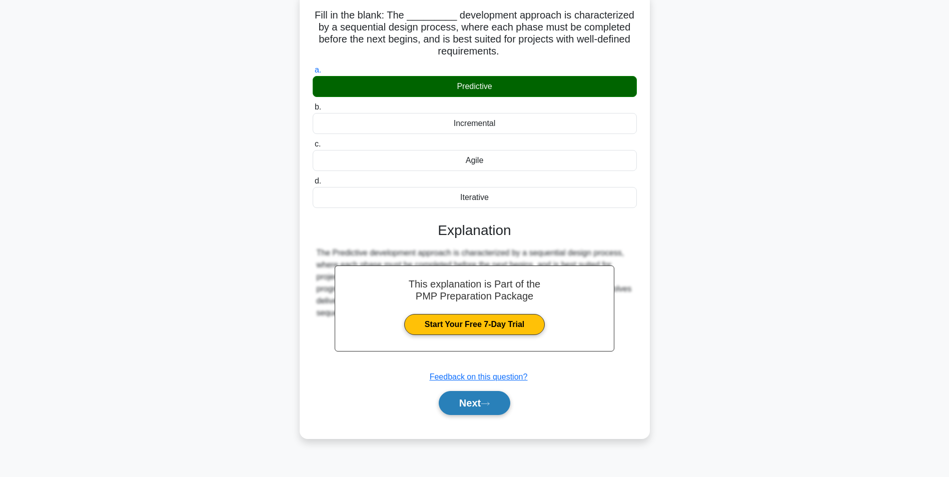
click at [485, 413] on button "Next" at bounding box center [475, 403] width 72 height 24
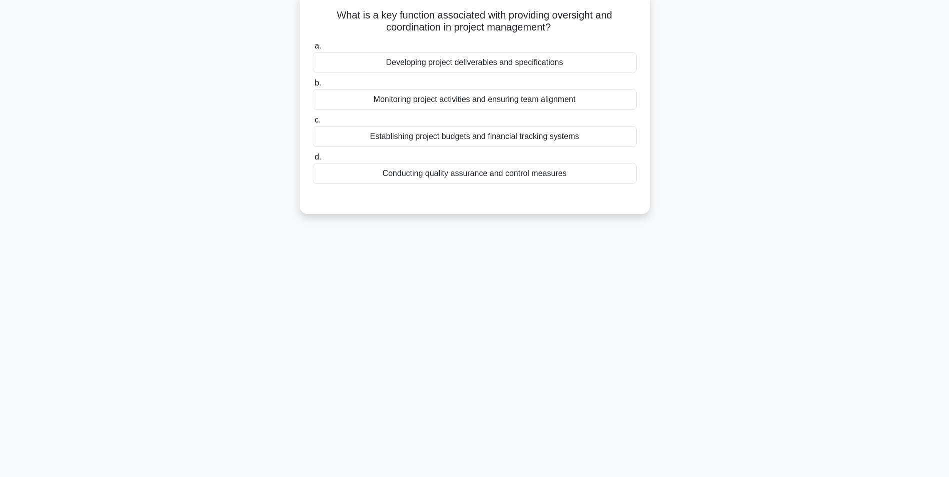
click at [479, 173] on div "Conducting quality assurance and control measures" at bounding box center [475, 173] width 324 height 21
click at [313, 161] on input "d. Conducting quality assurance and control measures" at bounding box center [313, 157] width 0 height 7
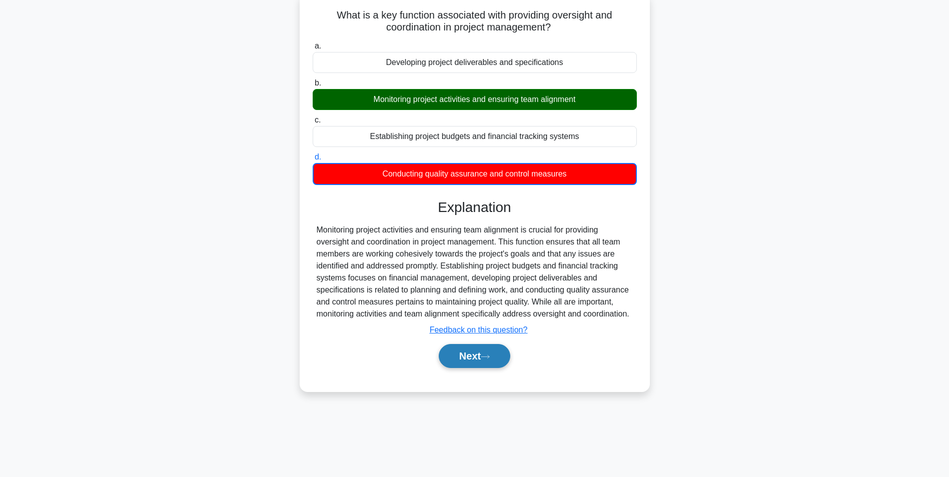
click at [471, 354] on button "Next" at bounding box center [475, 356] width 72 height 24
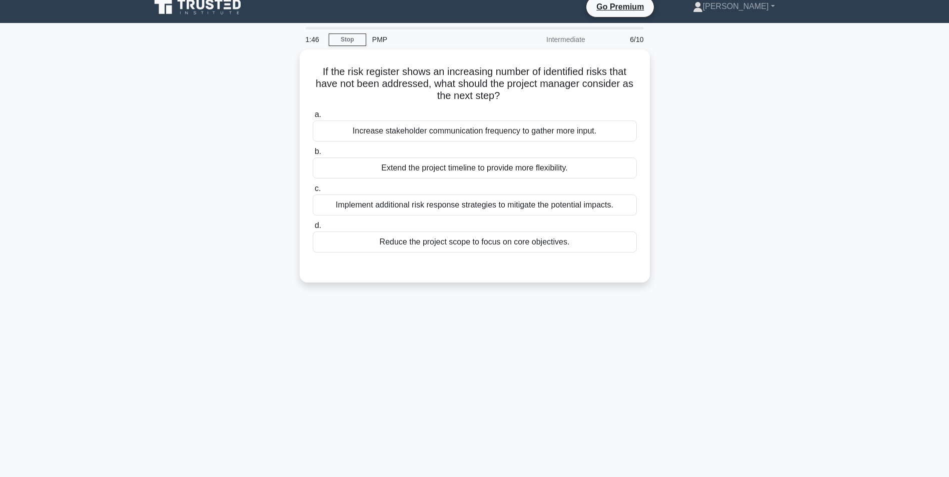
scroll to position [0, 0]
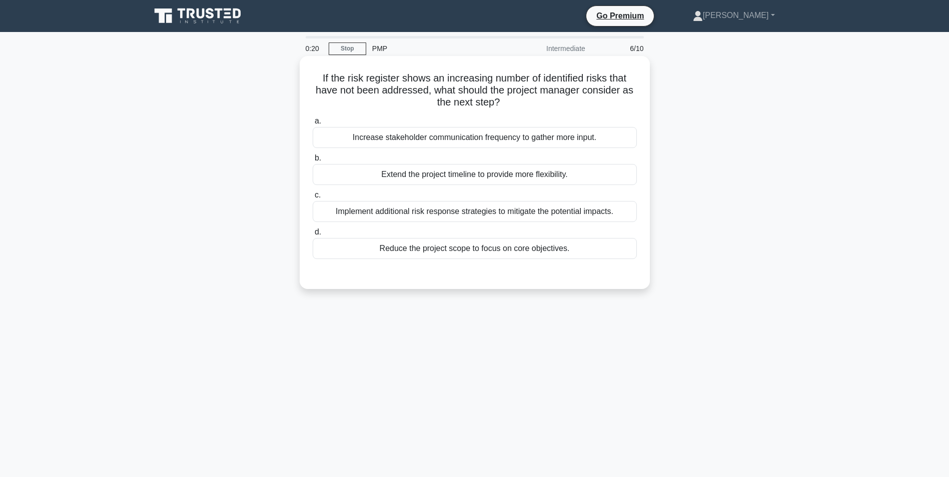
click at [503, 219] on div "Implement additional risk response strategies to mitigate the potential impacts." at bounding box center [475, 211] width 324 height 21
click at [313, 199] on input "c. Implement additional risk response strategies to mitigate the potential impa…" at bounding box center [313, 195] width 0 height 7
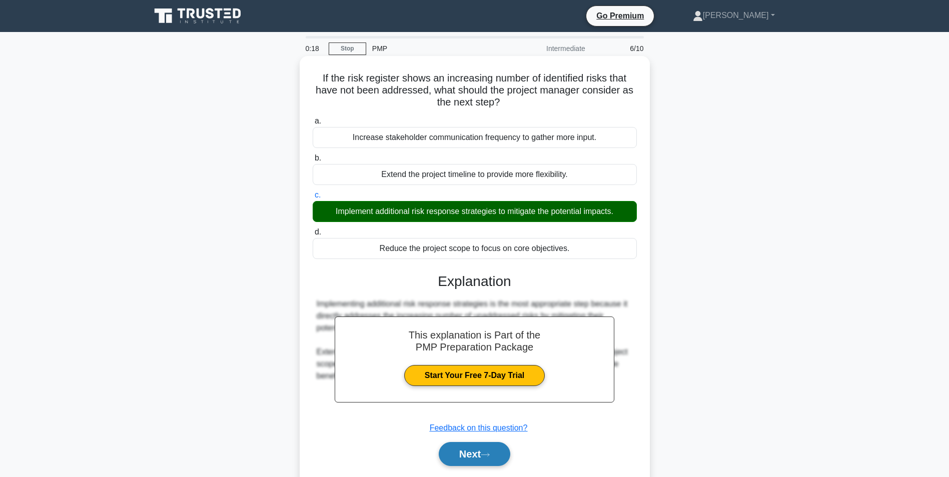
click at [475, 456] on button "Next" at bounding box center [475, 454] width 72 height 24
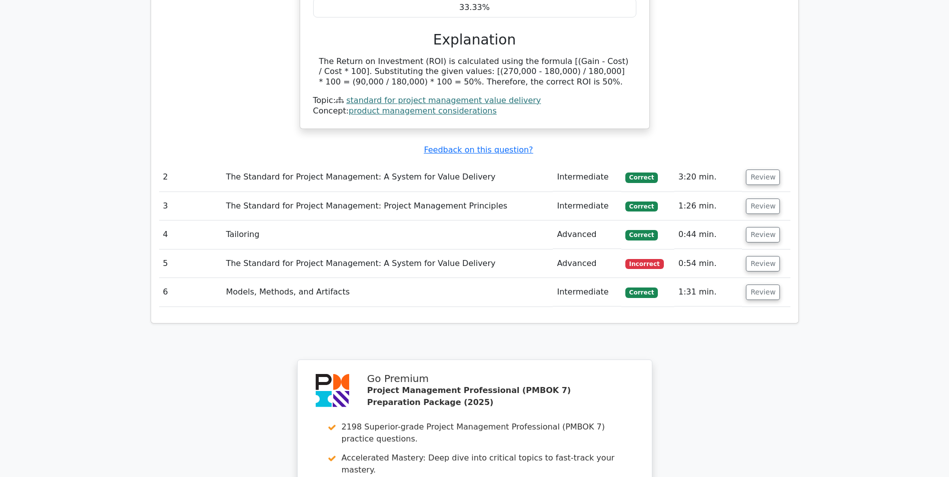
scroll to position [1024, 0]
click at [759, 256] on button "Review" at bounding box center [763, 264] width 34 height 16
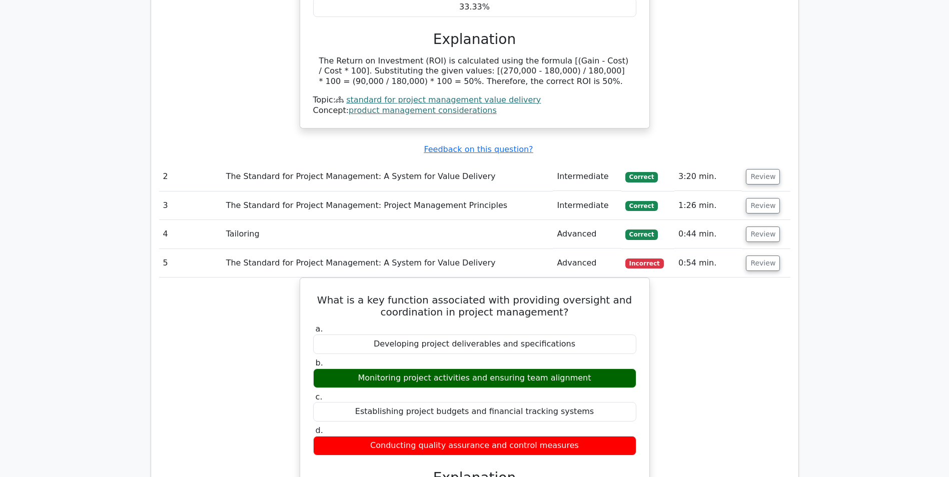
click at [560, 249] on td "Advanced" at bounding box center [587, 263] width 68 height 29
click at [768, 256] on button "Review" at bounding box center [763, 264] width 34 height 16
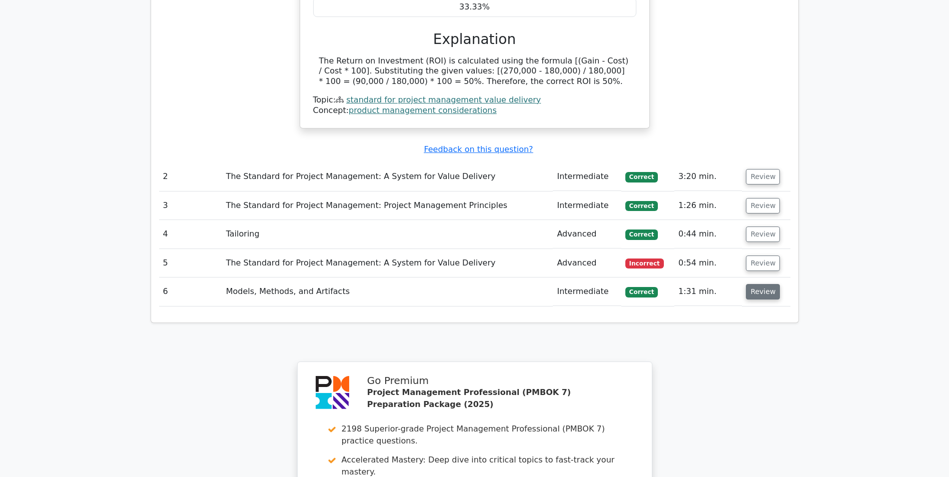
click at [753, 284] on button "Review" at bounding box center [763, 292] width 34 height 16
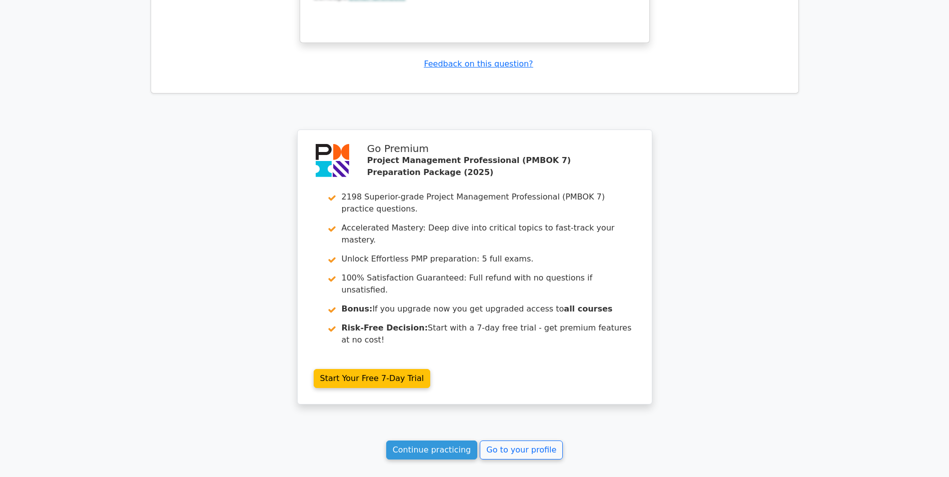
scroll to position [1720, 0]
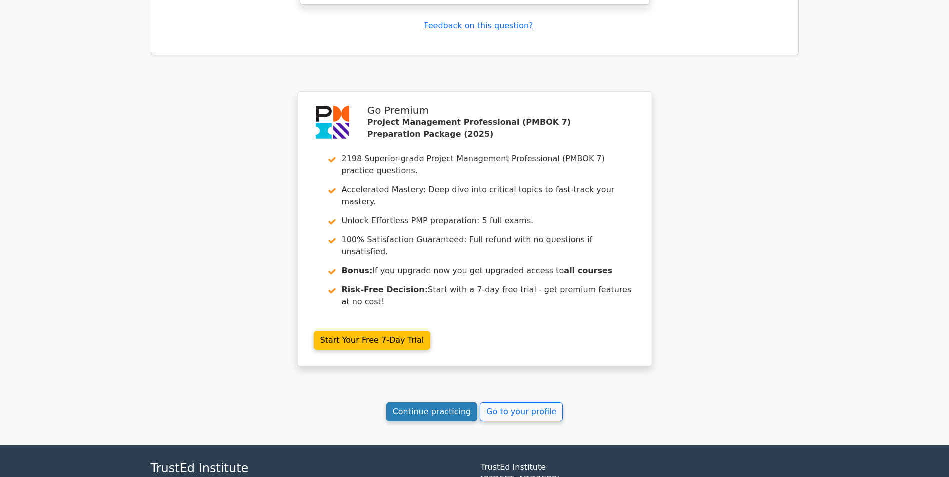
click at [444, 403] on link "Continue practicing" at bounding box center [432, 412] width 92 height 19
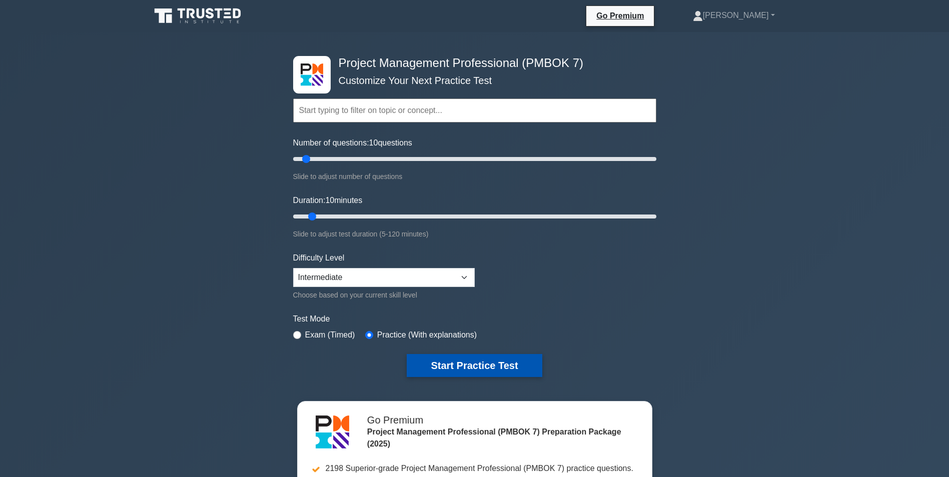
click at [493, 359] on button "Start Practice Test" at bounding box center [474, 365] width 135 height 23
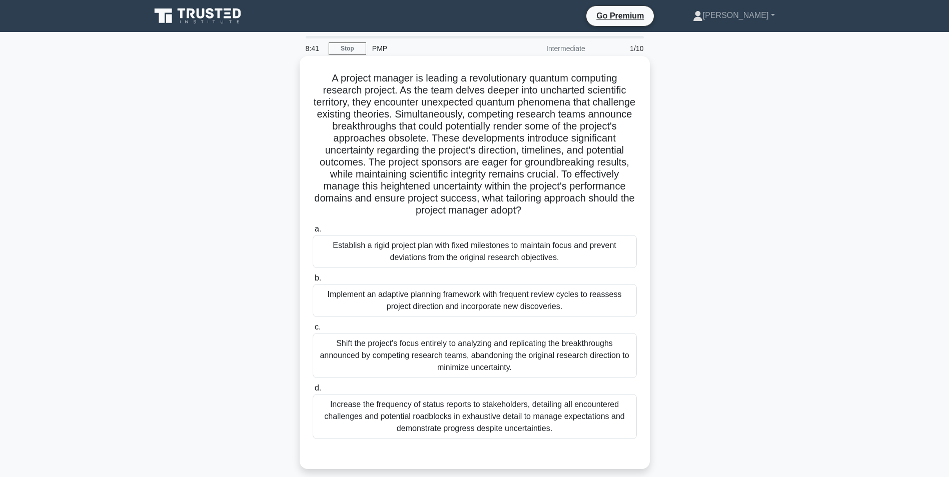
click at [508, 302] on div "Implement an adaptive planning framework with frequent review cycles to reasses…" at bounding box center [475, 300] width 324 height 33
click at [313, 282] on input "b. Implement an adaptive planning framework with frequent review cycles to reas…" at bounding box center [313, 278] width 0 height 7
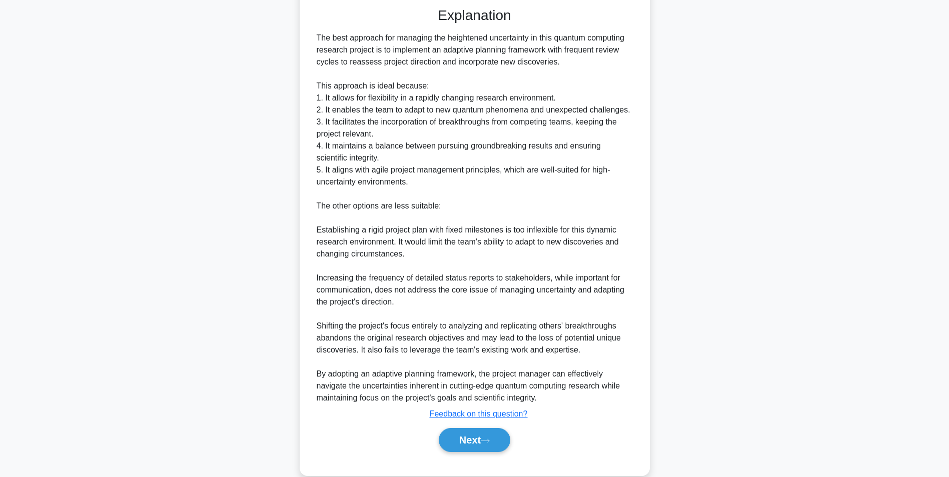
scroll to position [464, 0]
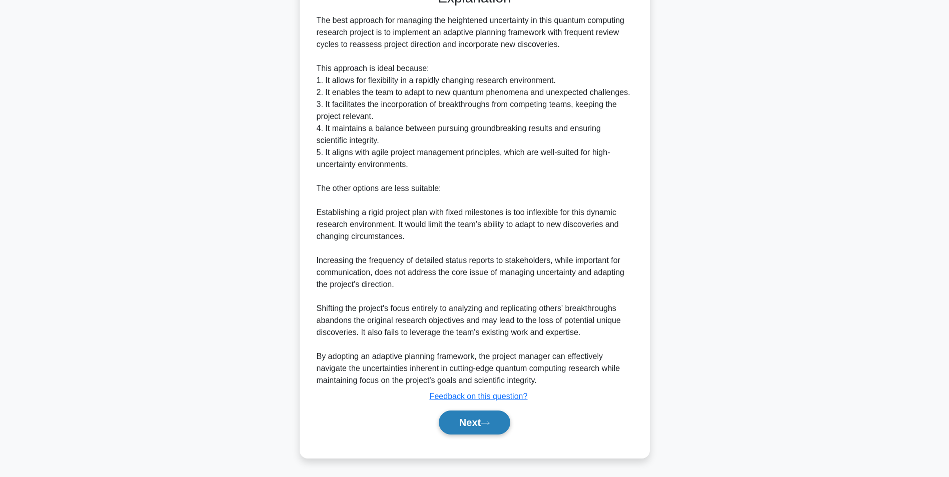
click at [483, 414] on button "Next" at bounding box center [475, 423] width 72 height 24
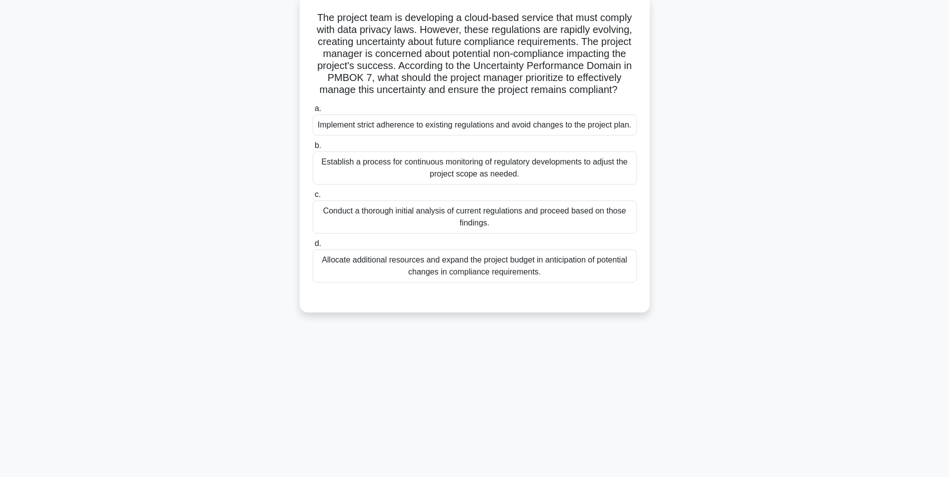
scroll to position [0, 0]
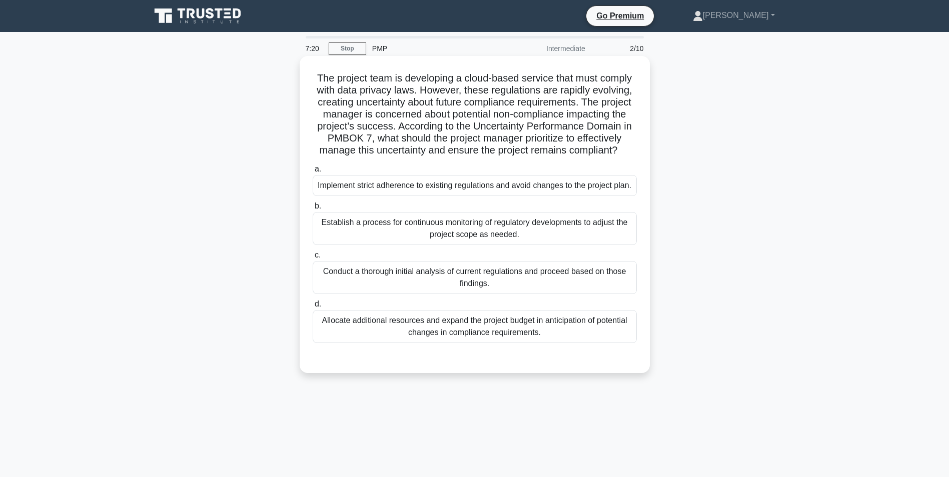
click at [542, 230] on div "Establish a process for continuous monitoring of regulatory developments to adj…" at bounding box center [475, 228] width 324 height 33
click at [313, 210] on input "b. Establish a process for continuous monitoring of regulatory developments to …" at bounding box center [313, 206] width 0 height 7
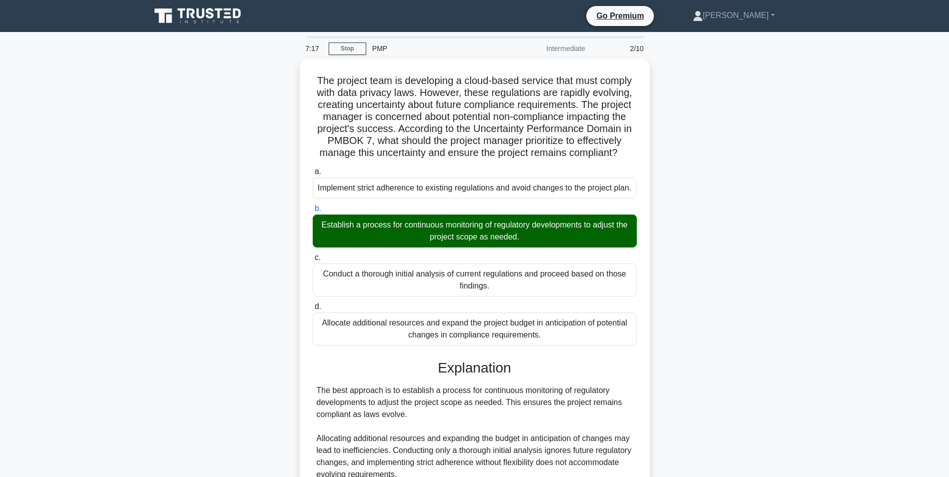
click at [673, 282] on div "The project team is developing a cloud-based service that must comply with data…" at bounding box center [475, 312] width 660 height 506
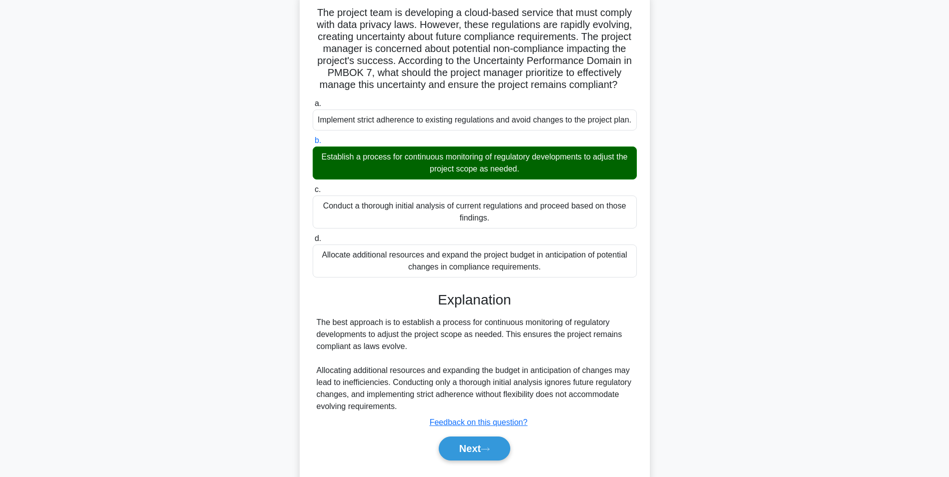
scroll to position [92, 0]
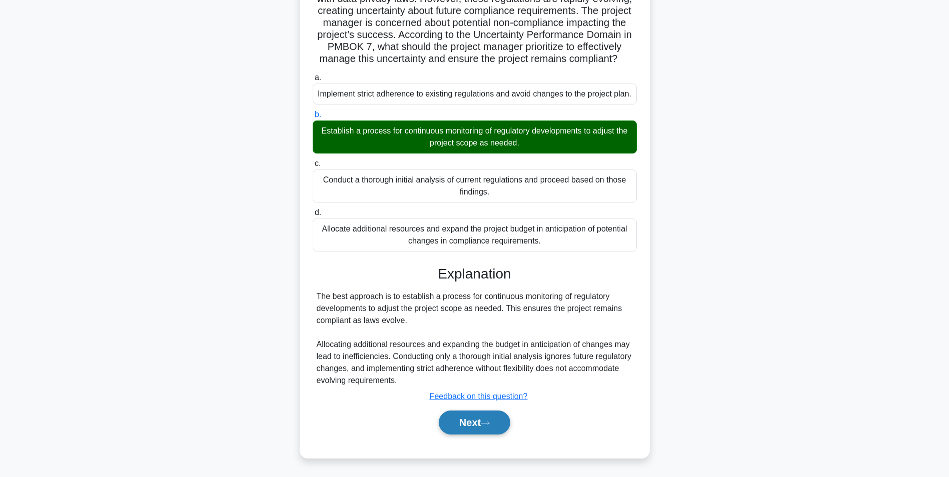
click at [489, 415] on button "Next" at bounding box center [475, 423] width 72 height 24
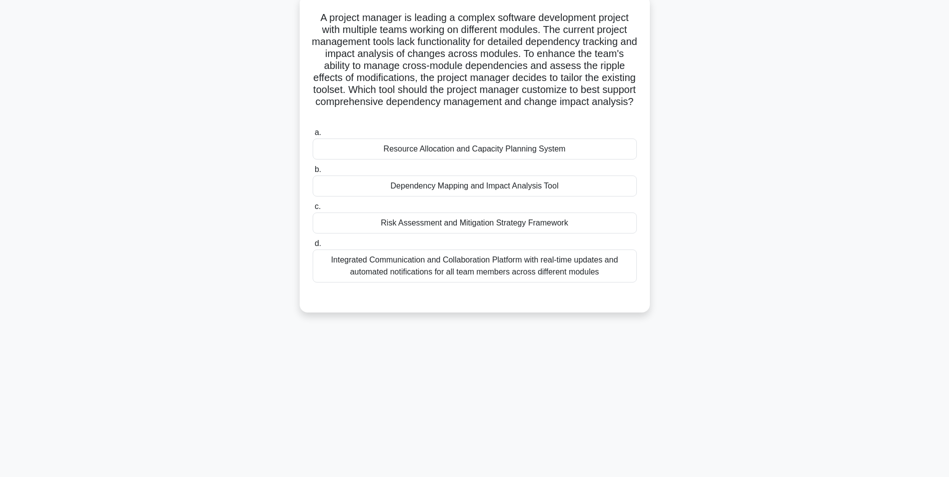
scroll to position [63, 0]
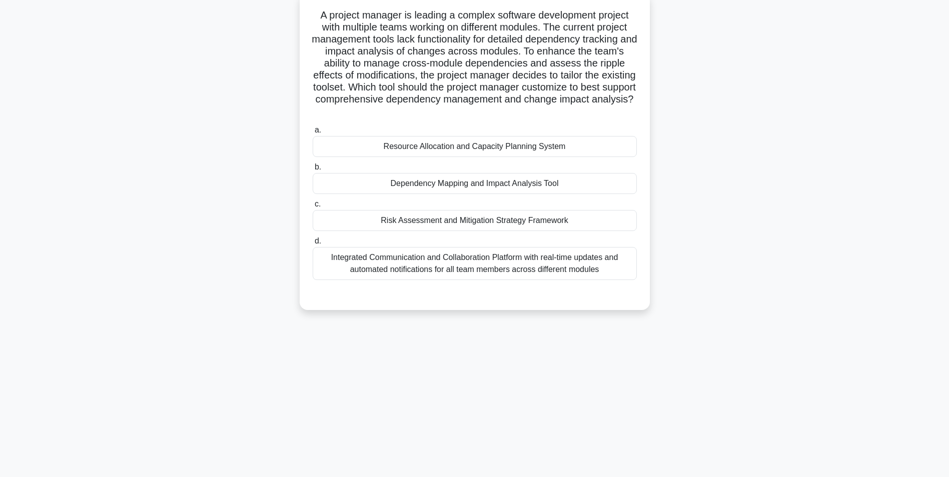
click at [462, 187] on div "Dependency Mapping and Impact Analysis Tool" at bounding box center [475, 183] width 324 height 21
click at [313, 171] on input "b. Dependency Mapping and Impact Analysis Tool" at bounding box center [313, 167] width 0 height 7
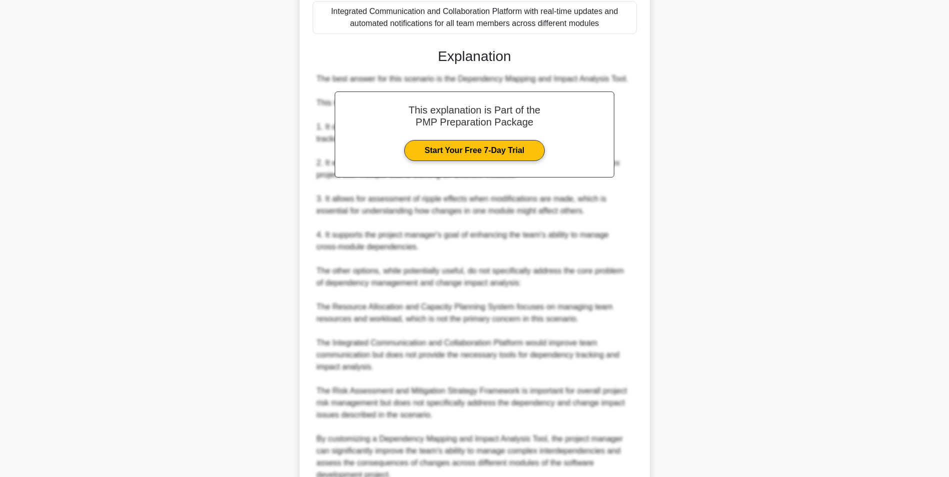
scroll to position [404, 0]
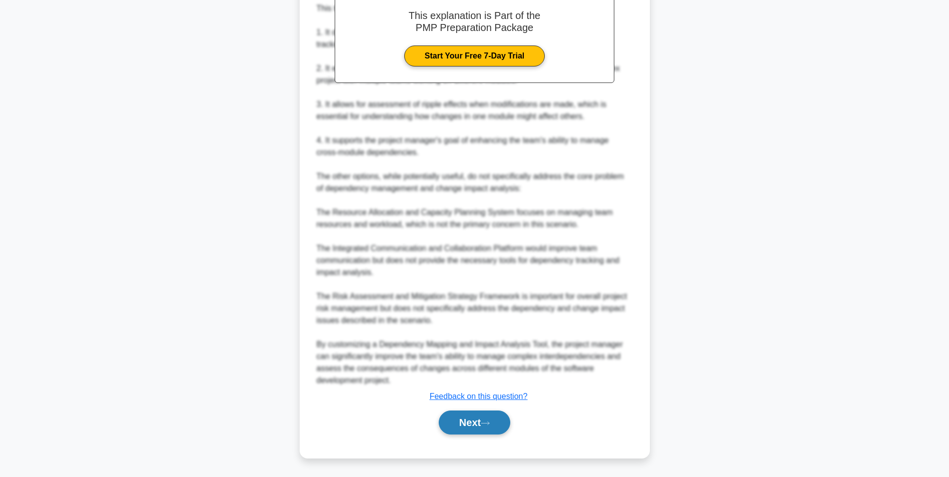
click at [475, 421] on button "Next" at bounding box center [475, 423] width 72 height 24
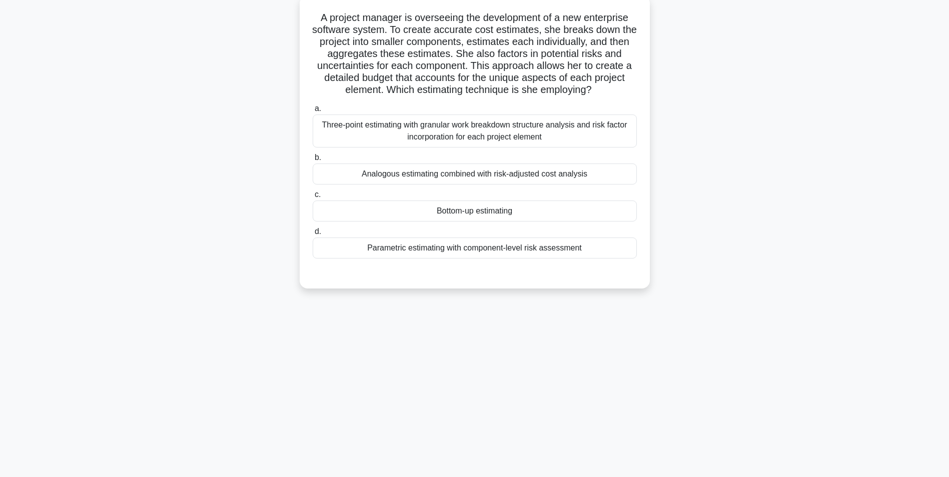
scroll to position [0, 0]
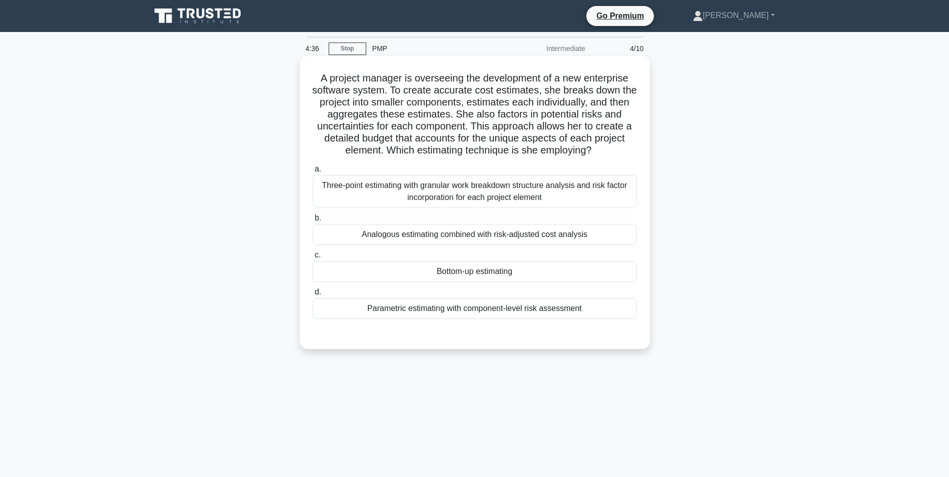
click at [486, 269] on div "Bottom-up estimating" at bounding box center [475, 271] width 324 height 21
click at [313, 259] on input "c. Bottom-up estimating" at bounding box center [313, 255] width 0 height 7
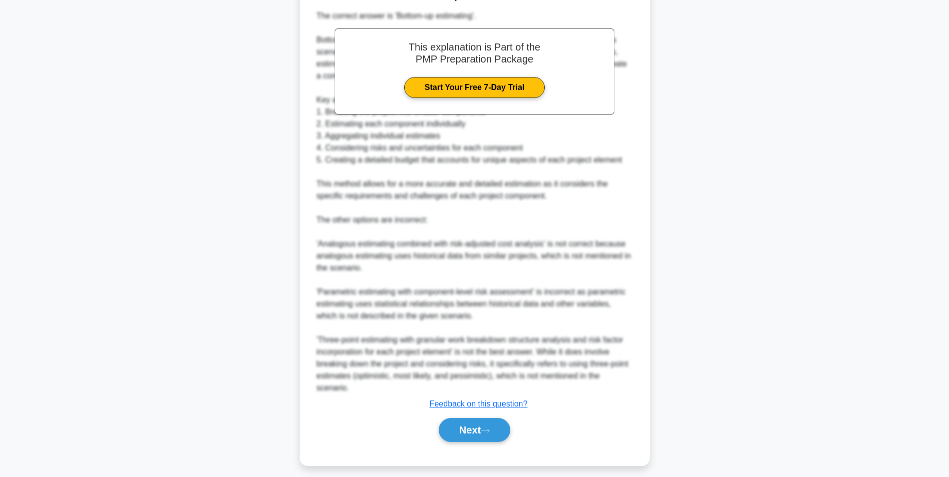
scroll to position [356, 0]
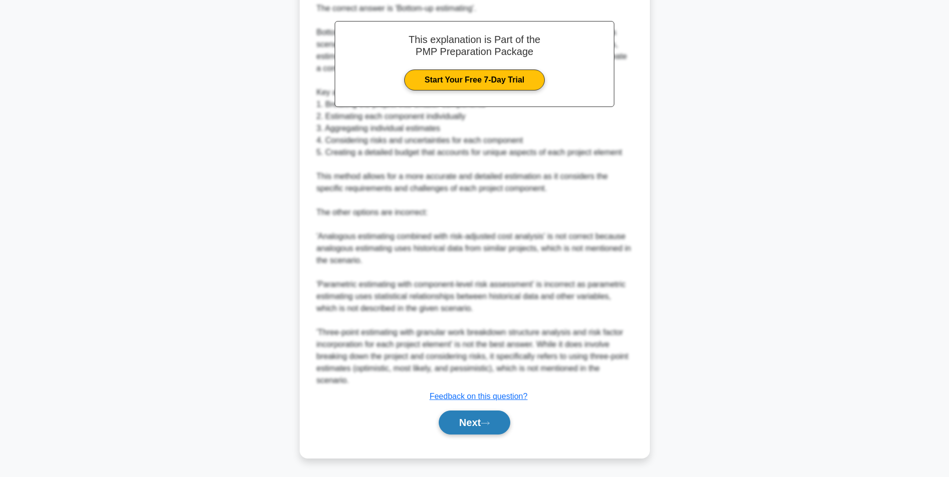
click at [477, 425] on button "Next" at bounding box center [475, 423] width 72 height 24
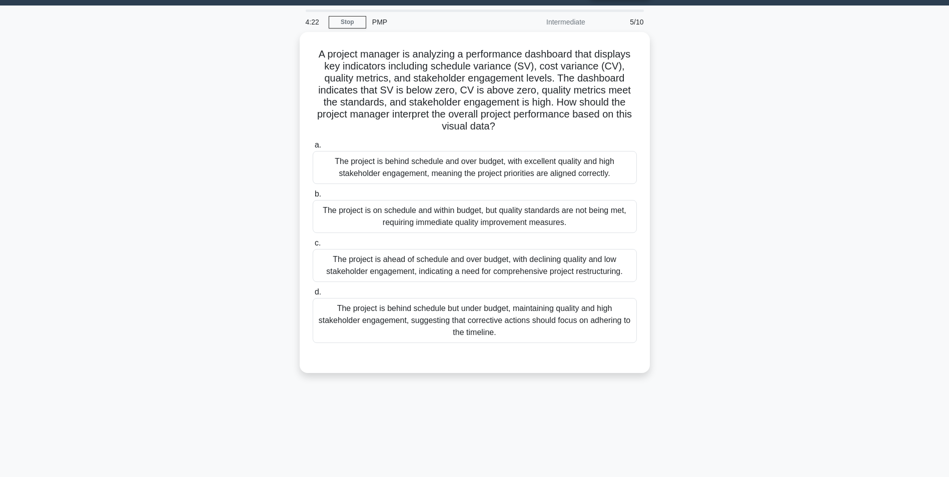
scroll to position [0, 0]
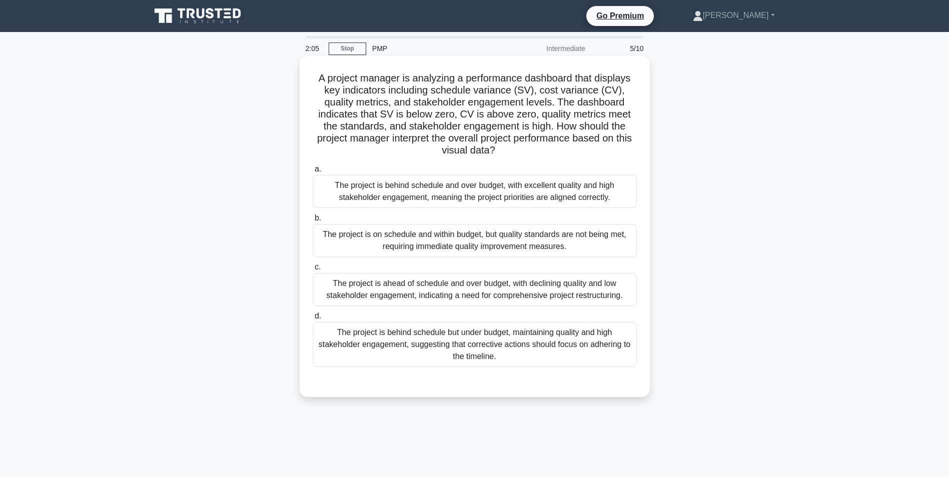
click at [492, 242] on div "The project is on schedule and within budget, but quality standards are not bei…" at bounding box center [475, 240] width 324 height 33
click at [313, 222] on input "b. The project is on schedule and within budget, but quality standards are not …" at bounding box center [313, 218] width 0 height 7
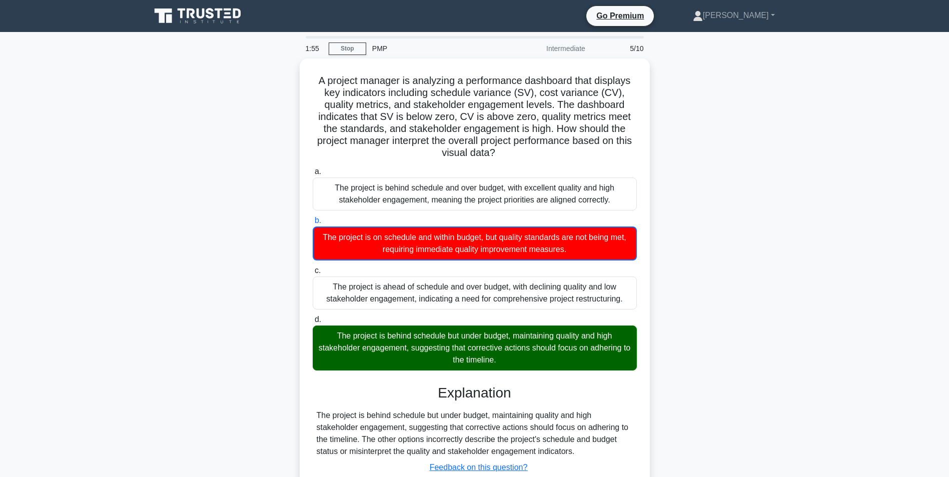
scroll to position [69, 0]
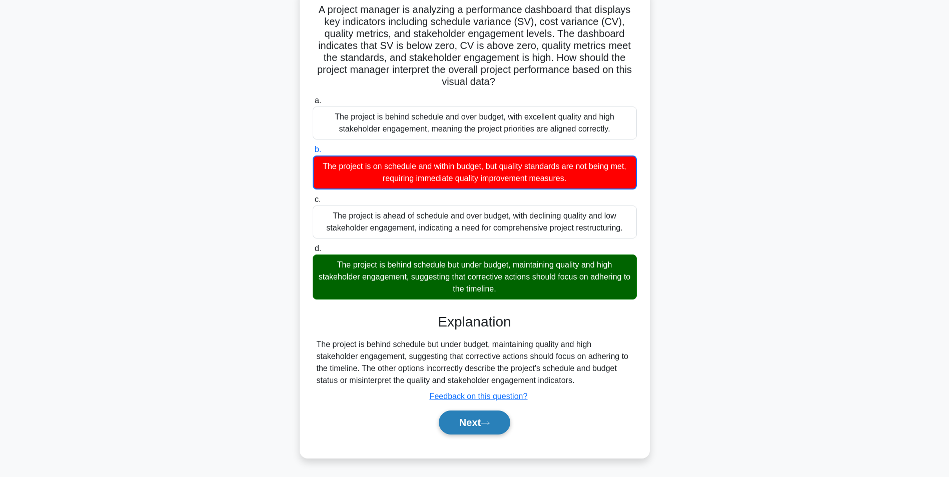
click at [465, 422] on button "Next" at bounding box center [475, 423] width 72 height 24
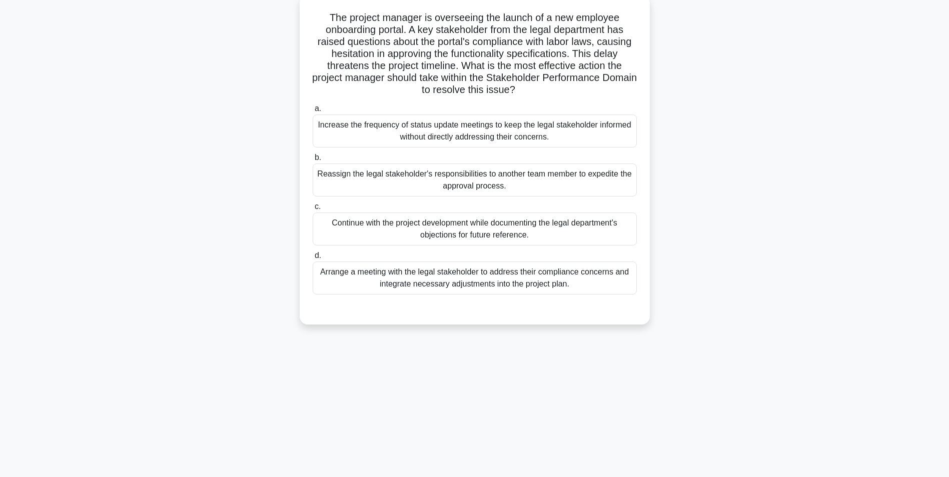
scroll to position [0, 0]
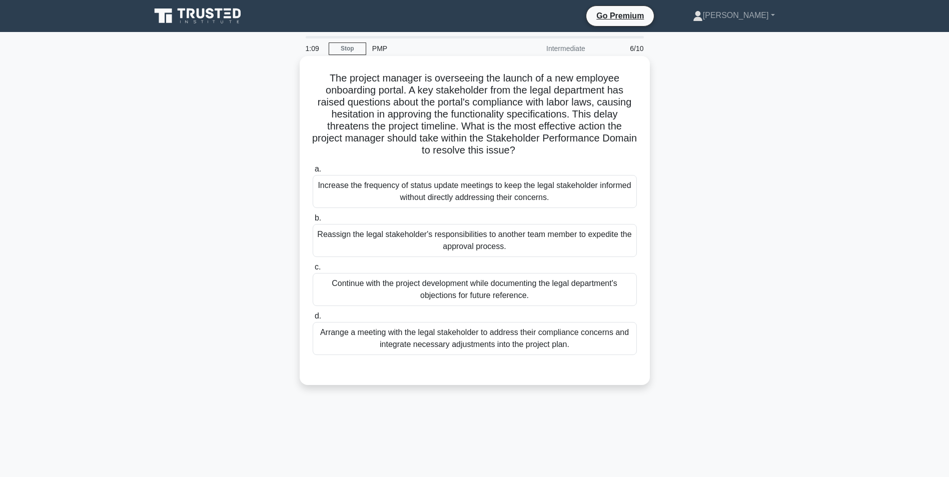
click at [543, 343] on div "Arrange a meeting with the legal stakeholder to address their compliance concer…" at bounding box center [475, 338] width 324 height 33
click at [313, 320] on input "d. Arrange a meeting with the legal stakeholder to address their compliance con…" at bounding box center [313, 316] width 0 height 7
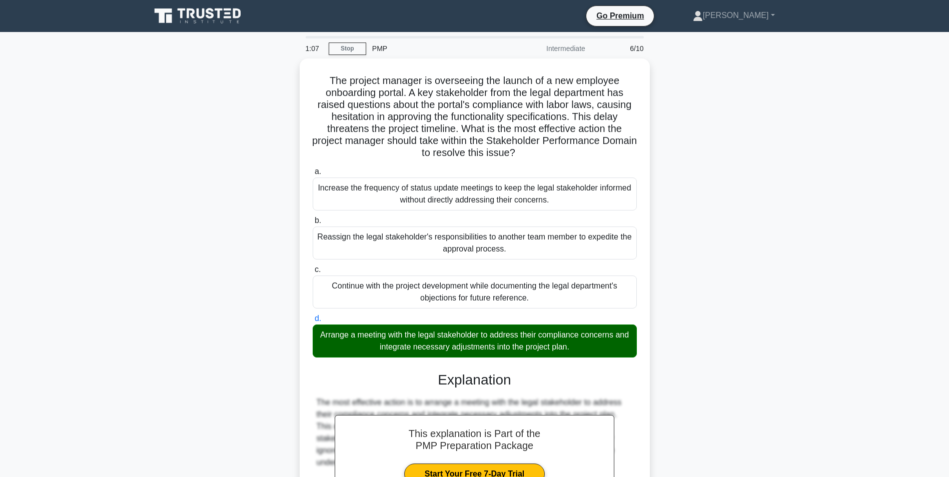
scroll to position [128, 0]
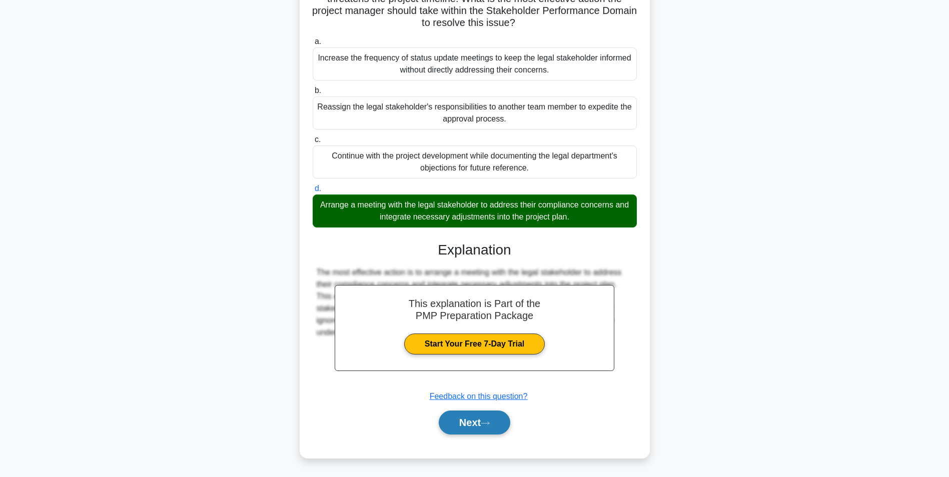
click at [481, 421] on button "Next" at bounding box center [475, 423] width 72 height 24
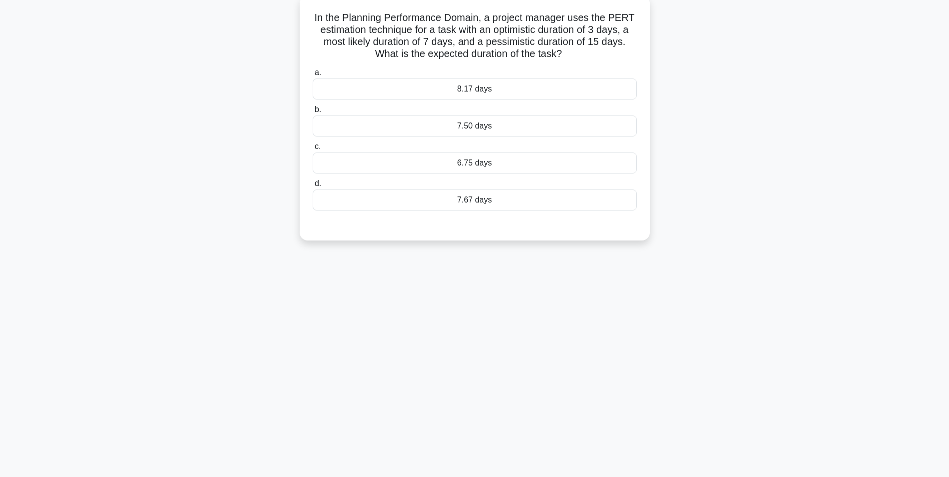
scroll to position [63, 0]
click at [341, 154] on div "6.75 days" at bounding box center [475, 160] width 324 height 21
click at [313, 148] on input "c. 6.75 days" at bounding box center [313, 144] width 0 height 7
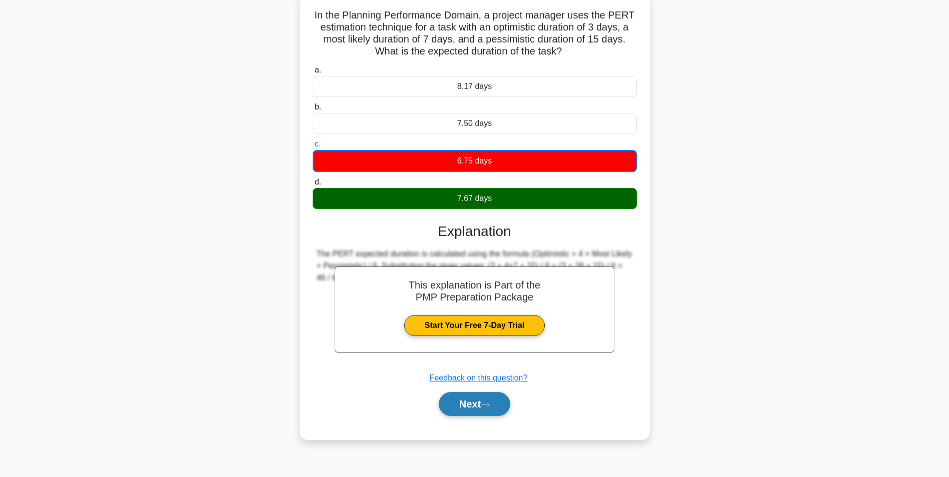
click at [454, 408] on button "Next" at bounding box center [475, 404] width 72 height 24
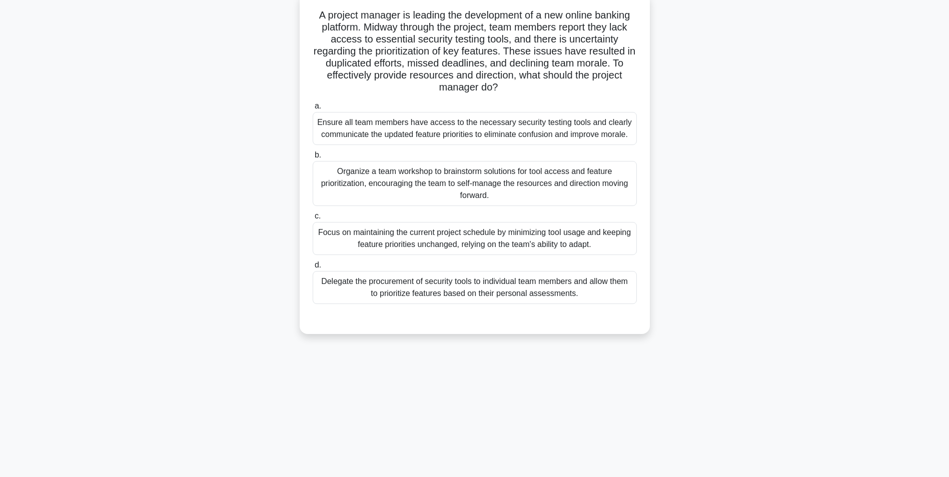
click at [461, 180] on div "Organize a team workshop to brainstorm solutions for tool access and feature pr…" at bounding box center [475, 183] width 324 height 45
click at [313, 159] on input "b. Organize a team workshop to brainstorm solutions for tool access and feature…" at bounding box center [313, 155] width 0 height 7
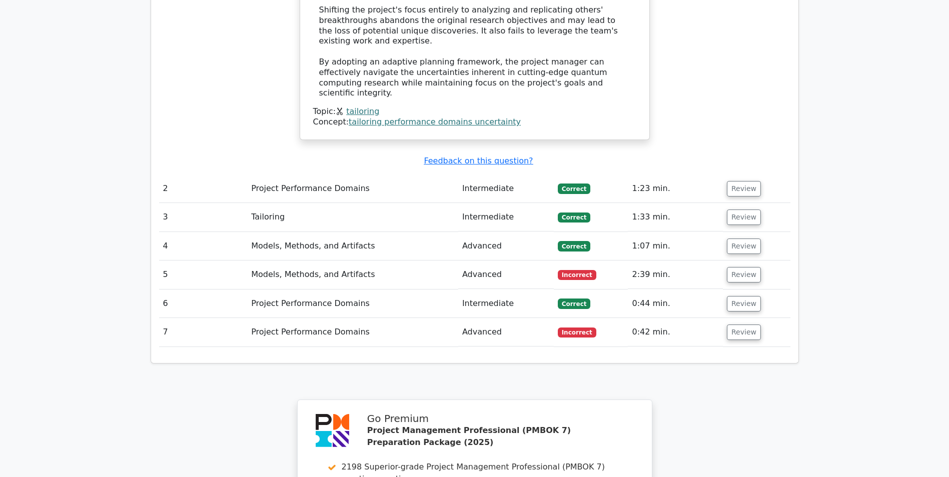
scroll to position [1516, 0]
click at [741, 267] on button "Review" at bounding box center [744, 275] width 34 height 16
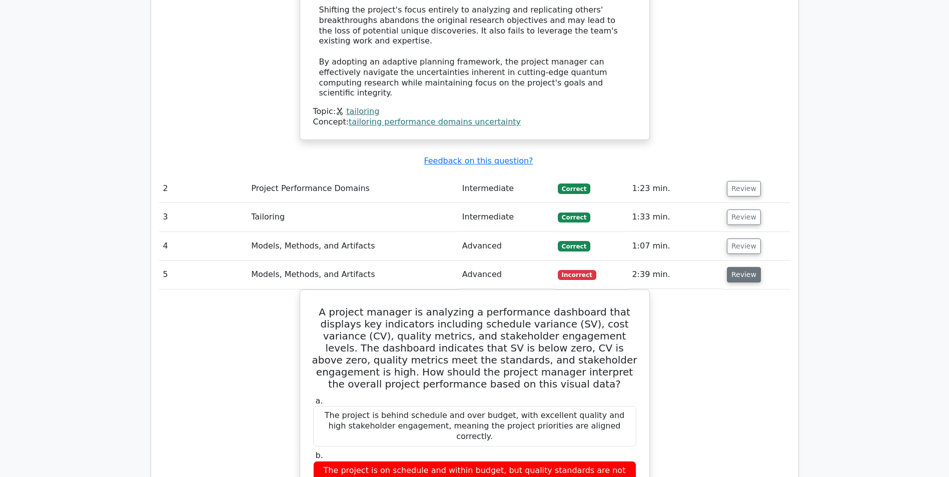
click at [739, 267] on button "Review" at bounding box center [744, 275] width 34 height 16
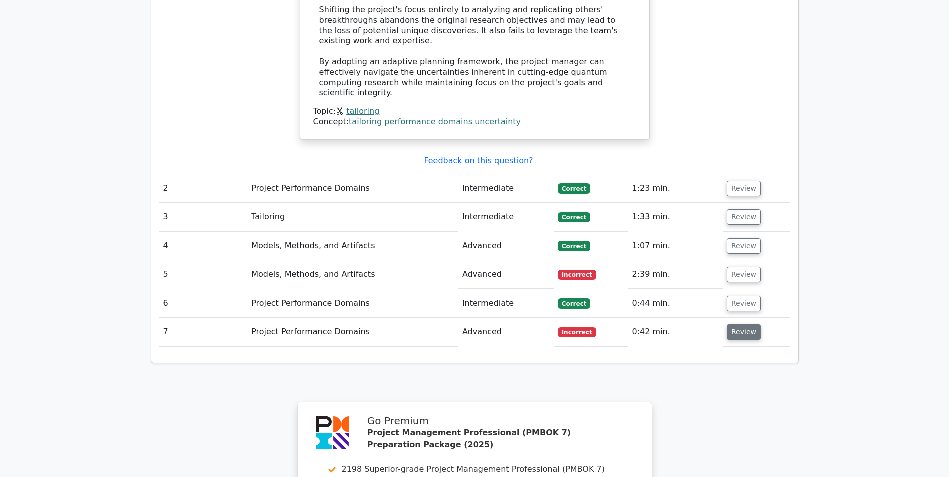
click at [738, 325] on button "Review" at bounding box center [744, 333] width 34 height 16
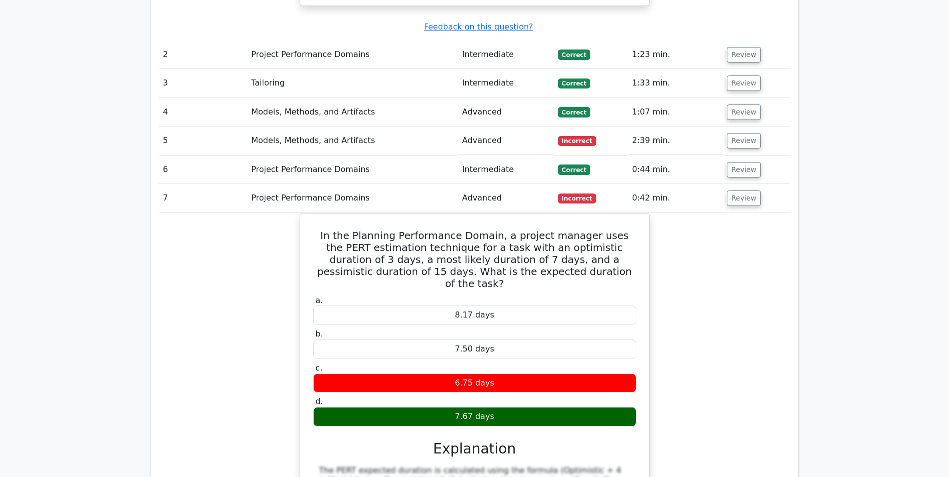
scroll to position [1656, 0]
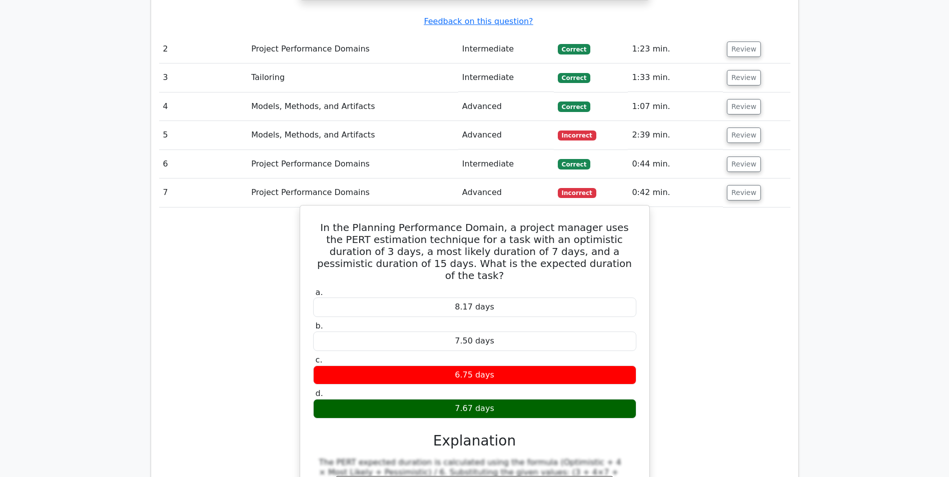
click at [458, 433] on h3 "Explanation" at bounding box center [474, 441] width 311 height 17
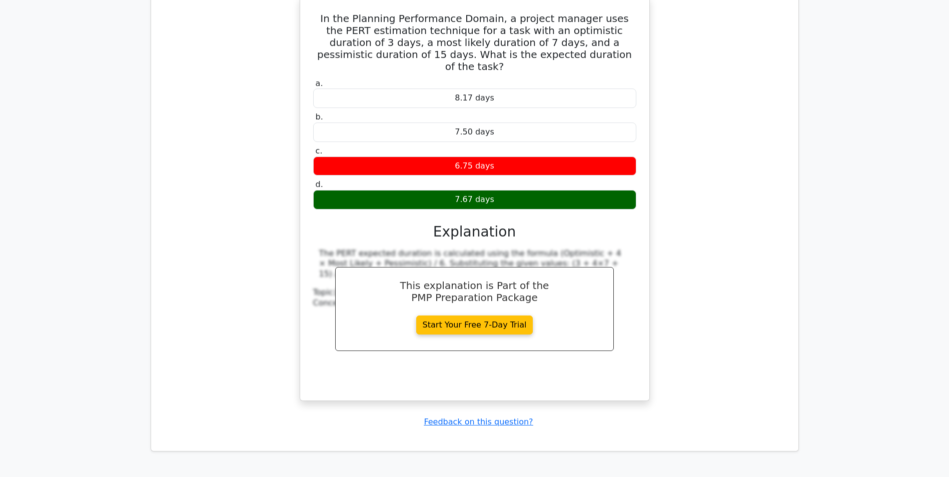
scroll to position [1885, 0]
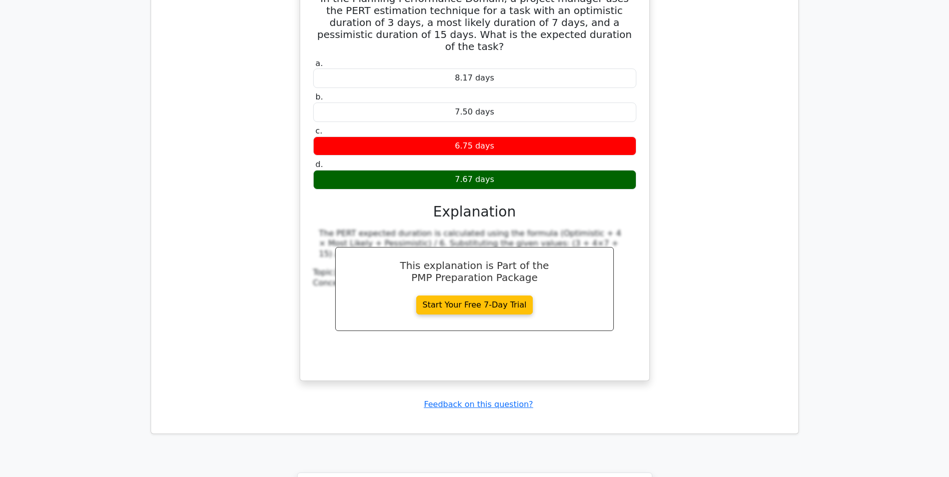
click at [530, 229] on div "The PERT expected duration is calculated using the formula (Optimistic + 4 × Mo…" at bounding box center [474, 244] width 311 height 31
click at [544, 120] on div "a. 8.17 days b. 7.50 days c. d." at bounding box center [474, 213] width 325 height 312
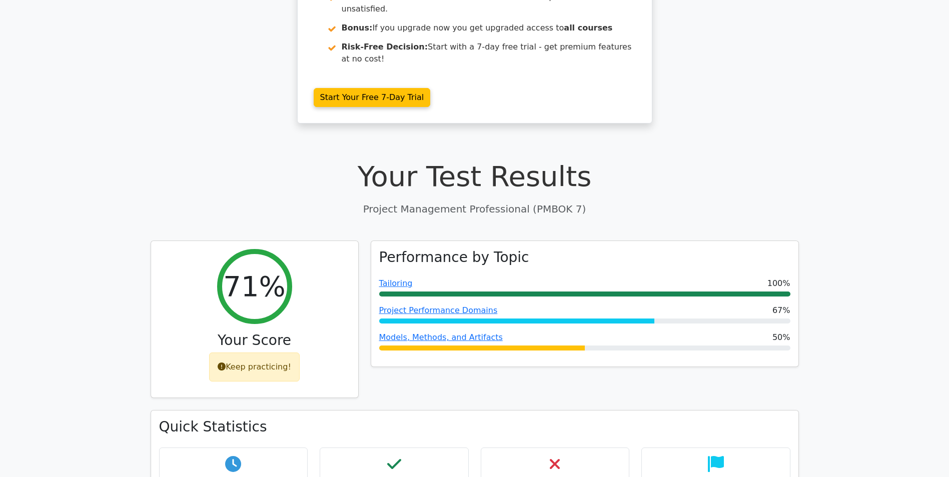
scroll to position [189, 0]
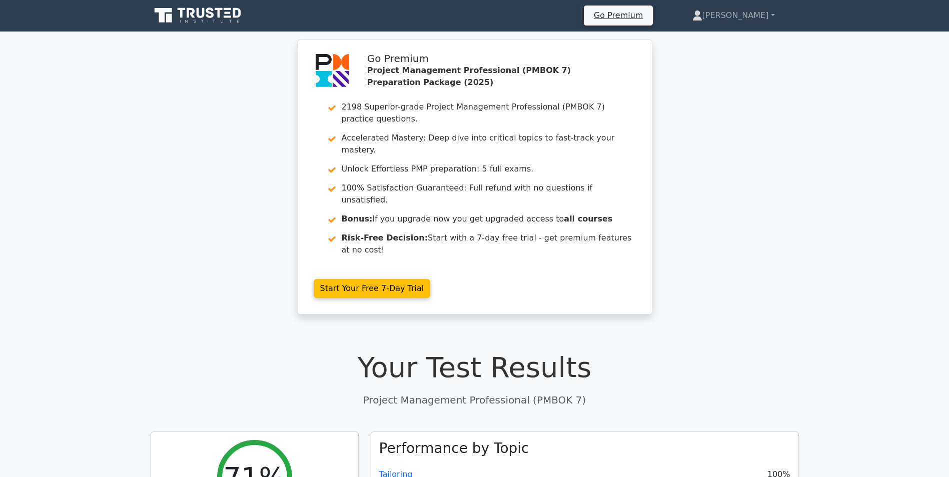
scroll to position [0, 0]
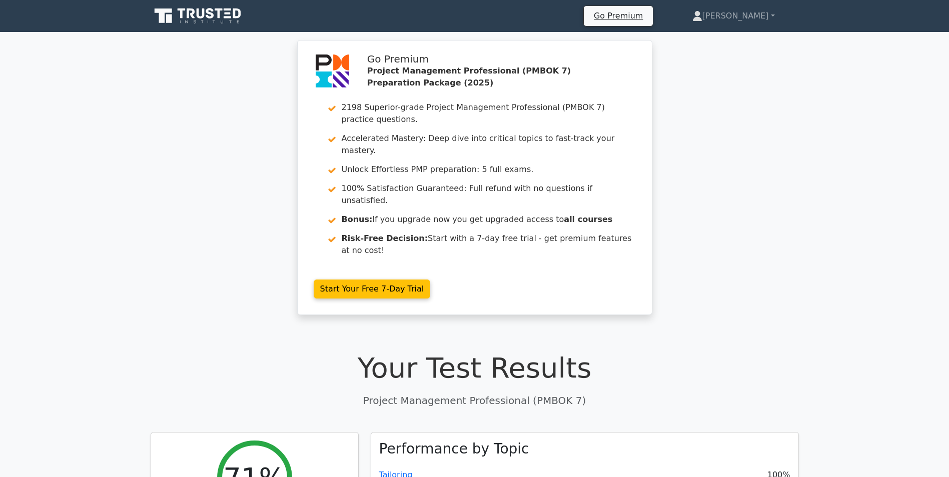
click at [710, 141] on div "Go Premium Project Management Professional (PMBOK 7) Preparation Package (2025)…" at bounding box center [474, 183] width 949 height 287
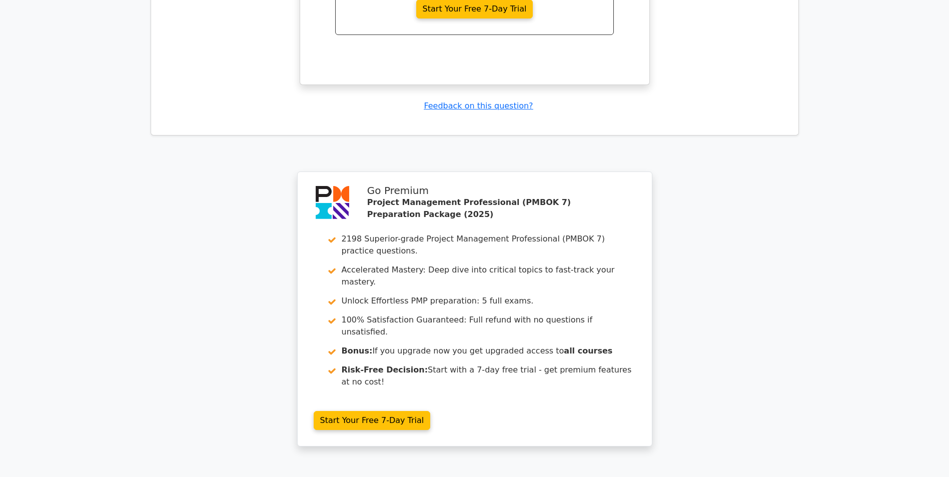
scroll to position [2221, 0]
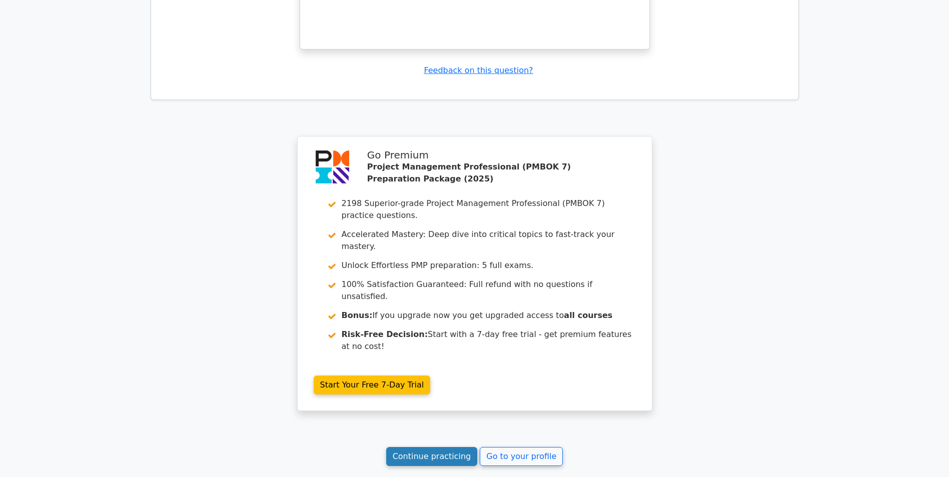
click at [454, 447] on link "Continue practicing" at bounding box center [432, 456] width 92 height 19
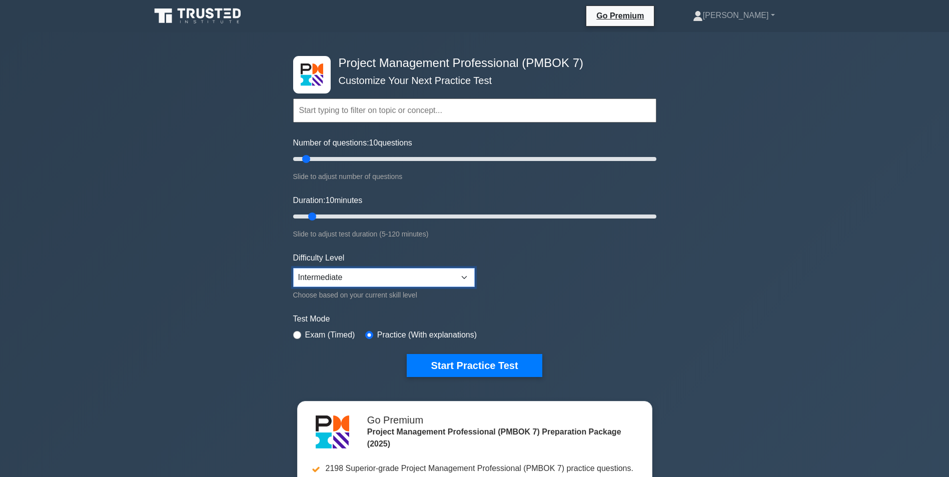
click at [463, 276] on select "Beginner Intermediate Expert" at bounding box center [384, 277] width 182 height 19
select select "expert"
click at [293, 268] on select "Beginner Intermediate Expert" at bounding box center [384, 277] width 182 height 19
click at [479, 364] on button "Start Practice Test" at bounding box center [474, 365] width 135 height 23
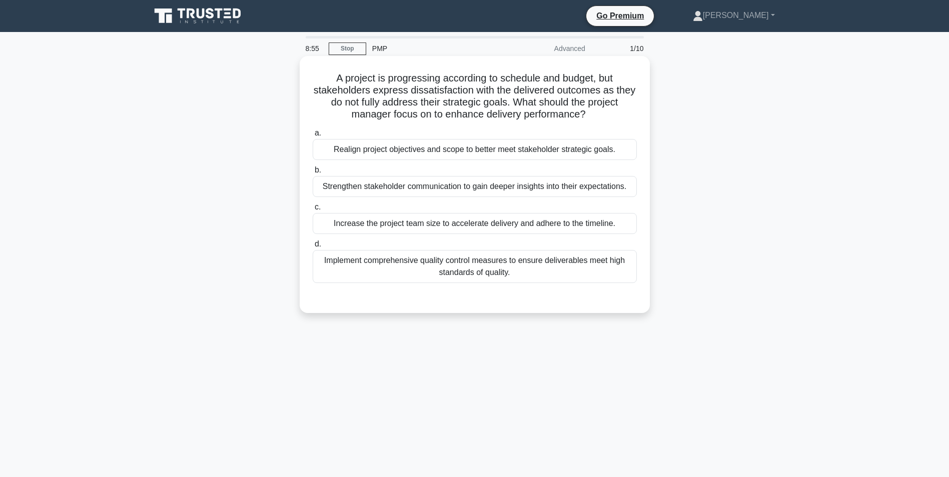
click at [580, 187] on div "Strengthen stakeholder communication to gain deeper insights into their expecta…" at bounding box center [475, 186] width 324 height 21
click at [313, 174] on input "b. Strengthen stakeholder communication to gain deeper insights into their expe…" at bounding box center [313, 170] width 0 height 7
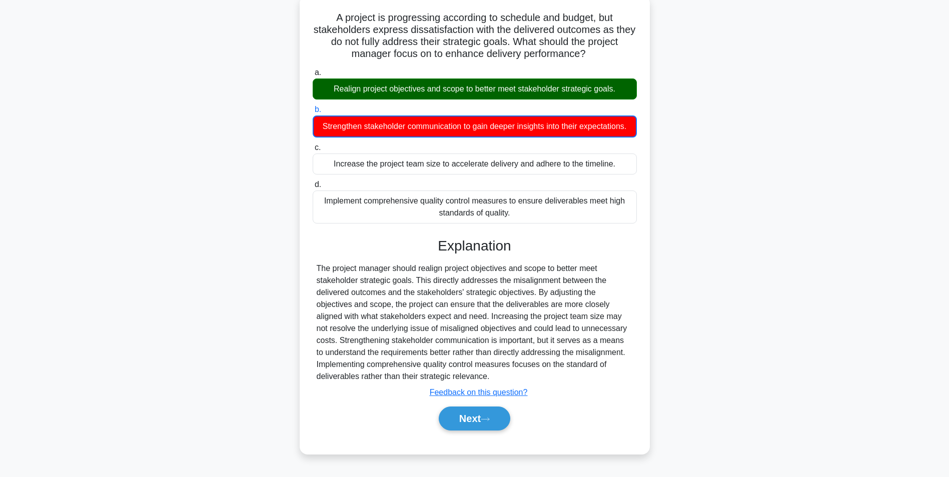
scroll to position [69, 0]
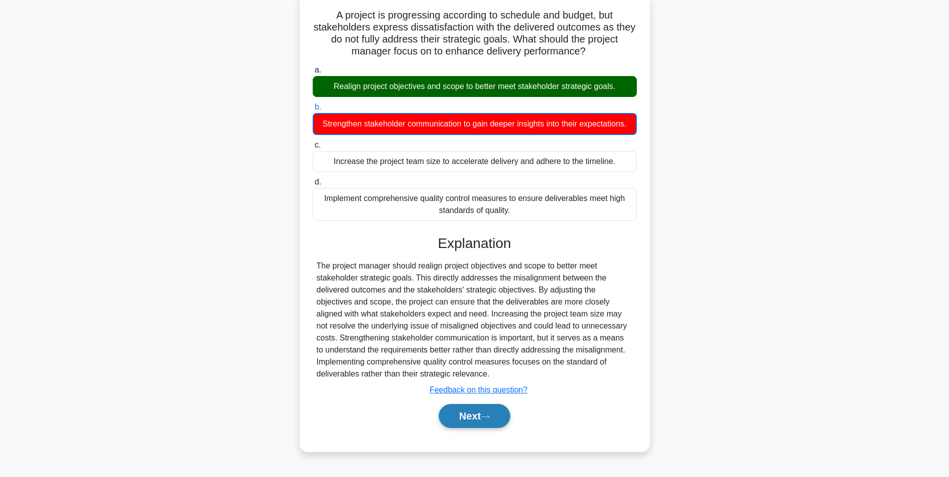
click at [449, 418] on button "Next" at bounding box center [475, 416] width 72 height 24
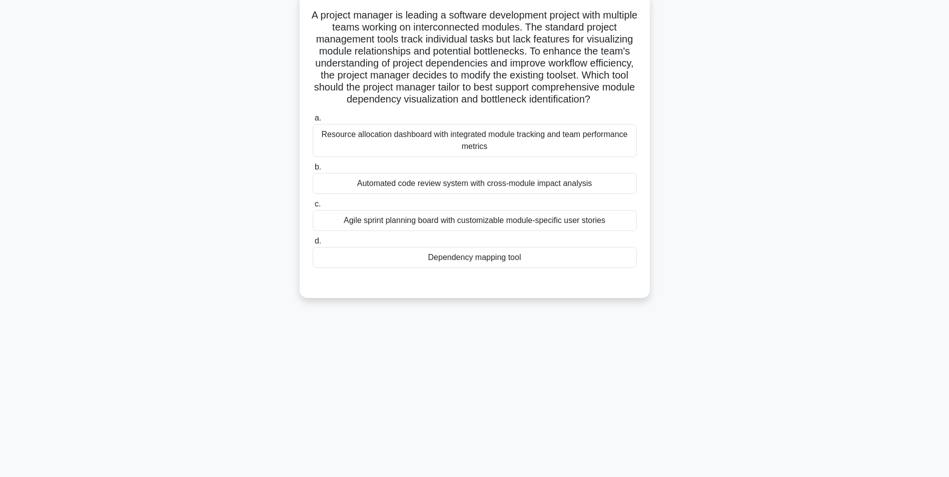
click at [480, 268] on div "Dependency mapping tool" at bounding box center [475, 257] width 324 height 21
click at [313, 245] on input "d. Dependency mapping tool" at bounding box center [313, 241] width 0 height 7
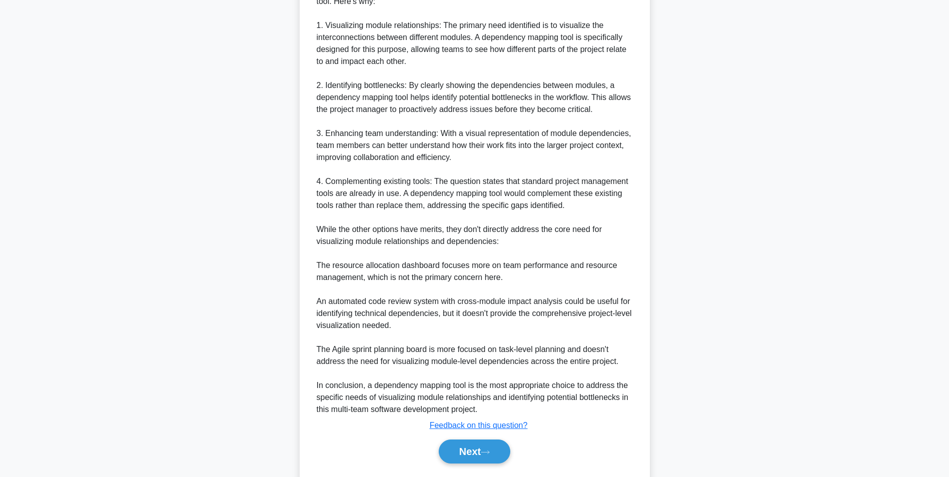
scroll to position [428, 0]
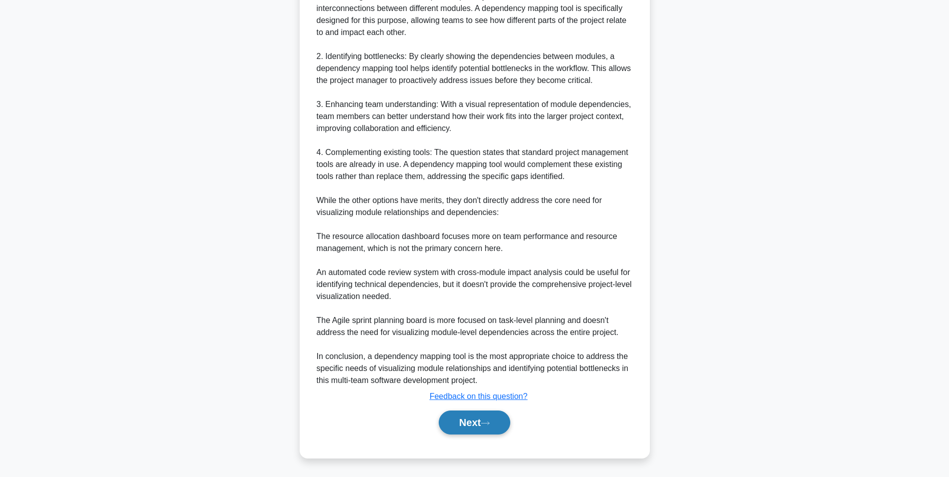
click at [472, 421] on button "Next" at bounding box center [475, 423] width 72 height 24
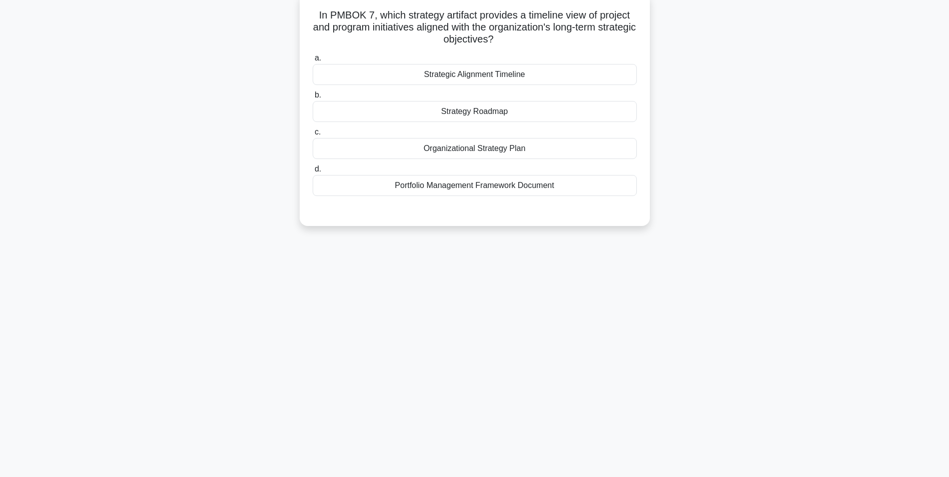
click at [519, 150] on div "Organizational Strategy Plan" at bounding box center [475, 148] width 324 height 21
click at [313, 136] on input "c. Organizational Strategy Plan" at bounding box center [313, 132] width 0 height 7
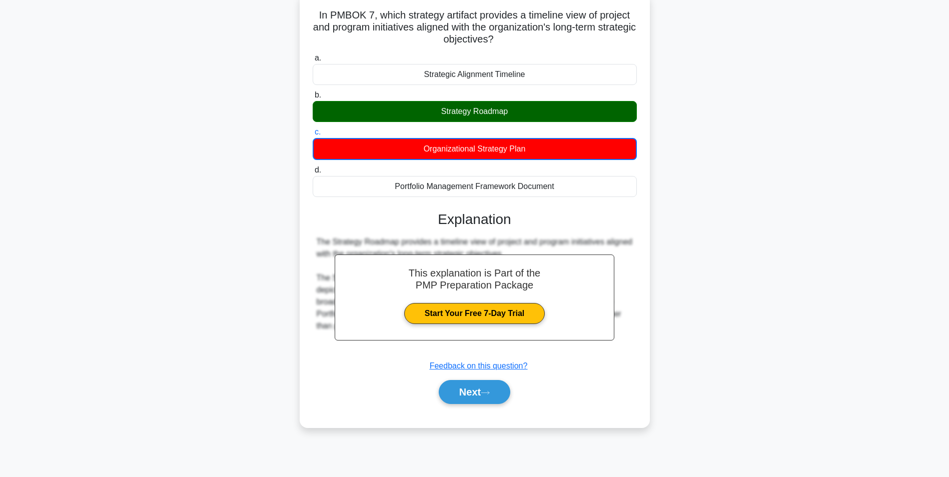
click at [557, 114] on div "Strategy Roadmap" at bounding box center [475, 111] width 324 height 21
click at [313, 99] on input "b. Strategy Roadmap" at bounding box center [313, 95] width 0 height 7
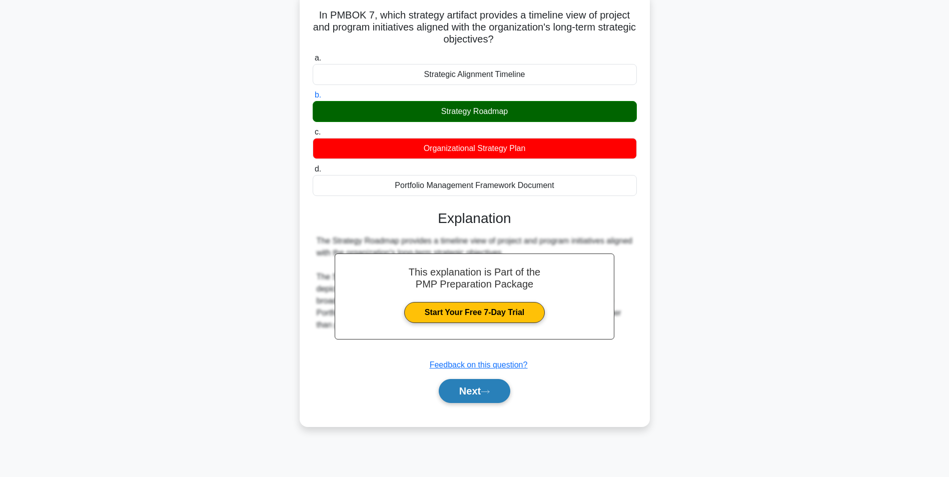
click at [481, 384] on button "Next" at bounding box center [475, 391] width 72 height 24
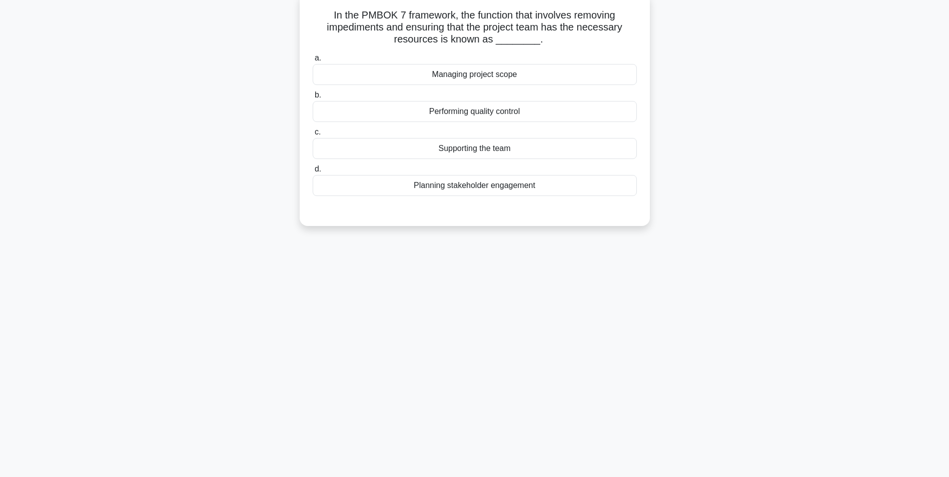
click at [540, 114] on div "Performing quality control" at bounding box center [475, 111] width 324 height 21
click at [313, 99] on input "b. Performing quality control" at bounding box center [313, 95] width 0 height 7
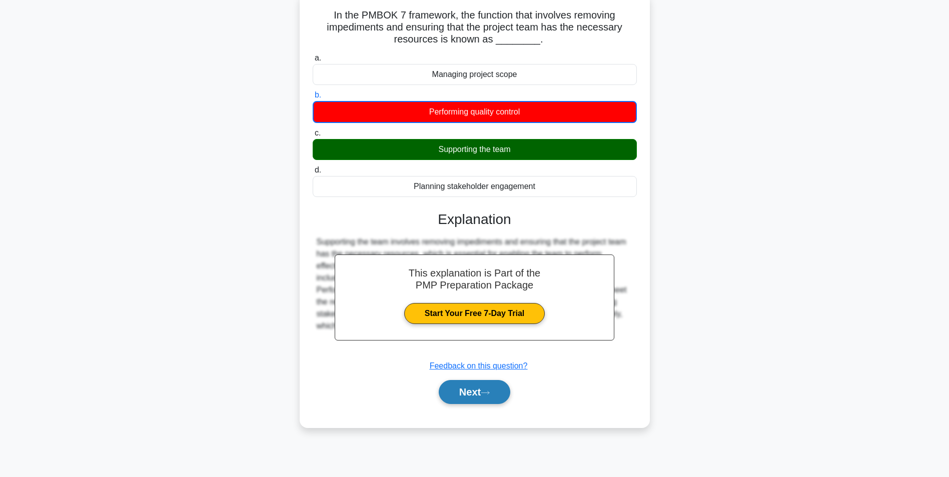
click at [472, 395] on button "Next" at bounding box center [475, 392] width 72 height 24
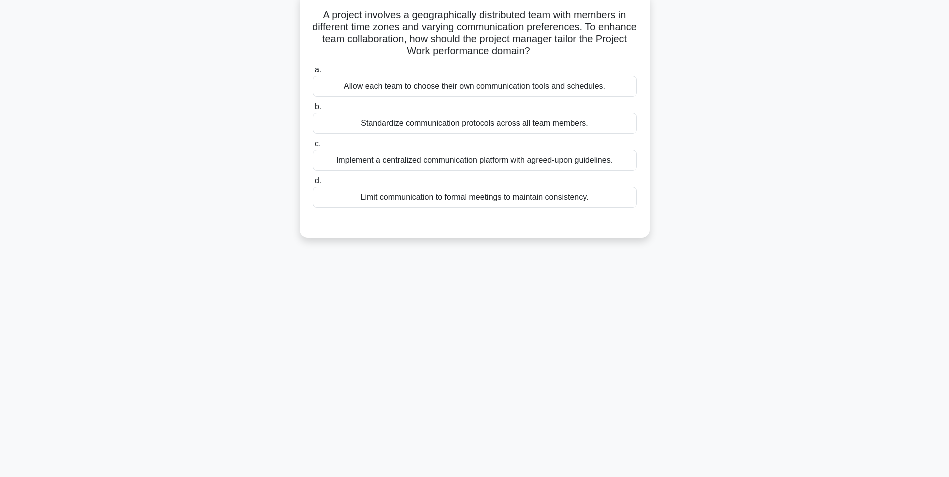
click at [440, 125] on div "Standardize communication protocols across all team members." at bounding box center [475, 123] width 324 height 21
click at [313, 111] on input "b. Standardize communication protocols across all team members." at bounding box center [313, 107] width 0 height 7
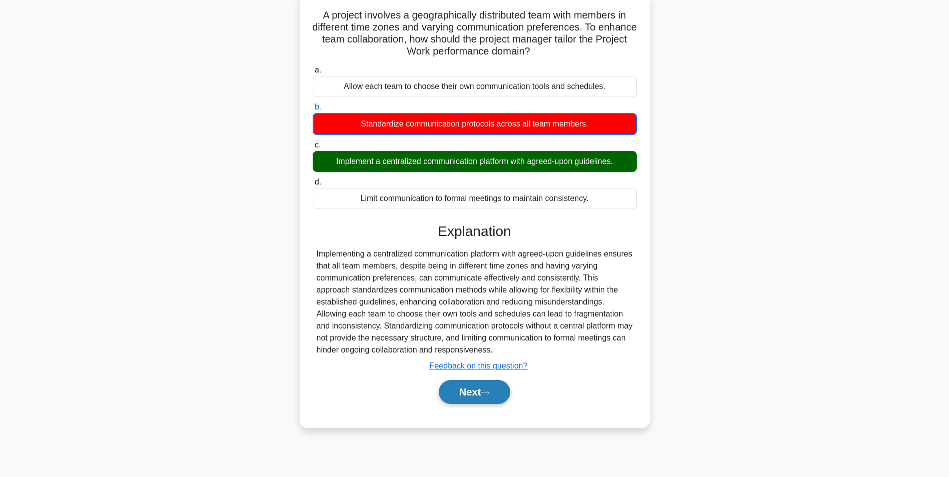
click at [473, 397] on button "Next" at bounding box center [475, 392] width 72 height 24
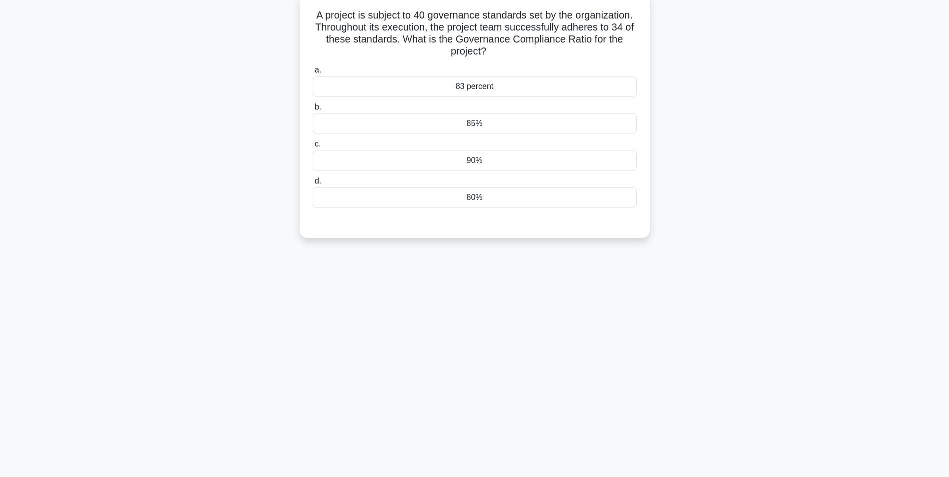
click at [491, 188] on div "80%" at bounding box center [475, 197] width 324 height 21
click at [313, 185] on input "d. 80%" at bounding box center [313, 181] width 0 height 7
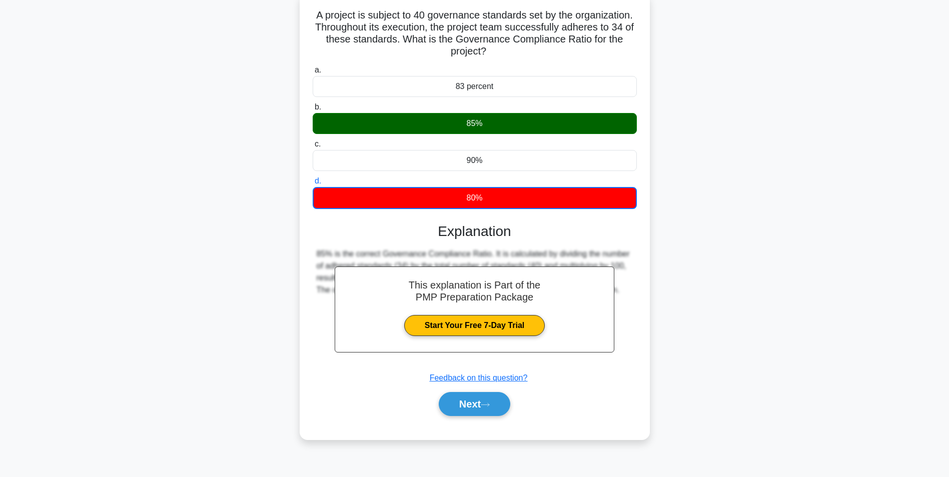
click at [647, 147] on div "A project is subject to 40 governance standards set by the organization. Throug…" at bounding box center [475, 216] width 350 height 447
click at [470, 410] on button "Next" at bounding box center [475, 404] width 72 height 24
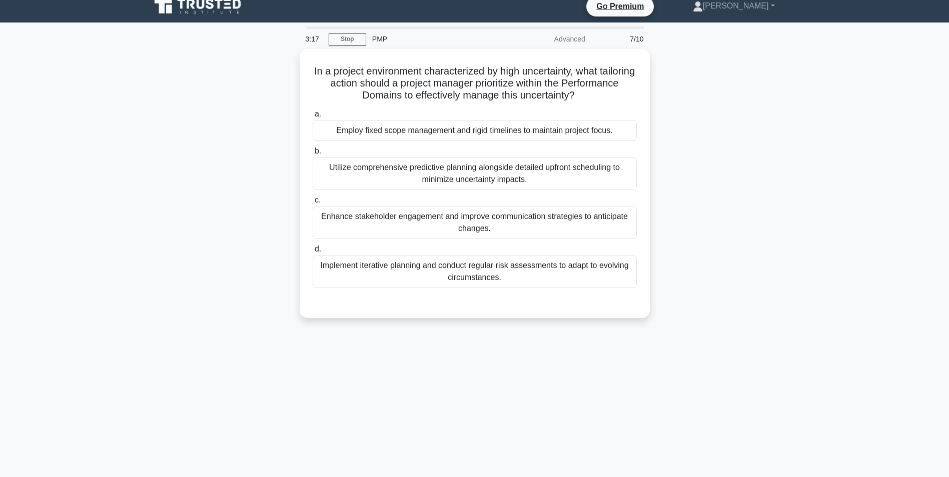
scroll to position [0, 0]
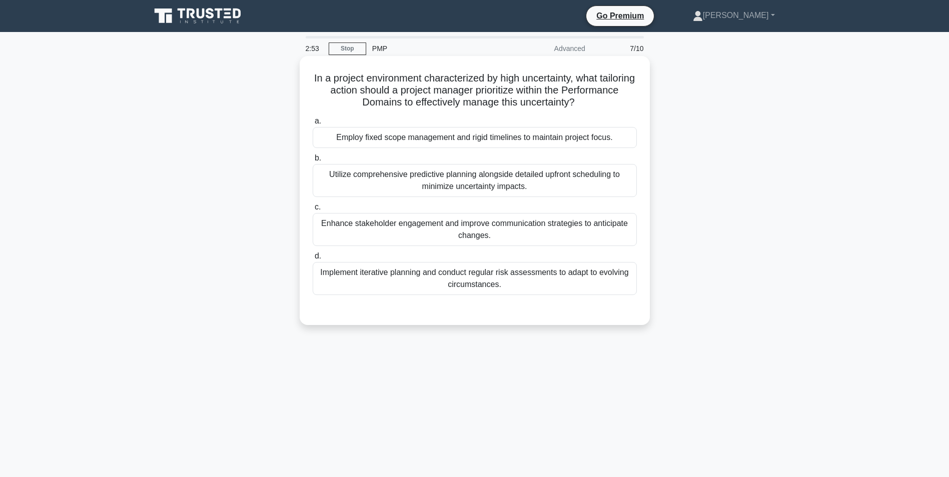
click at [509, 276] on div "Implement iterative planning and conduct regular risk assessments to adapt to e…" at bounding box center [475, 278] width 324 height 33
click at [313, 260] on input "d. Implement iterative planning and conduct regular risk assessments to adapt t…" at bounding box center [313, 256] width 0 height 7
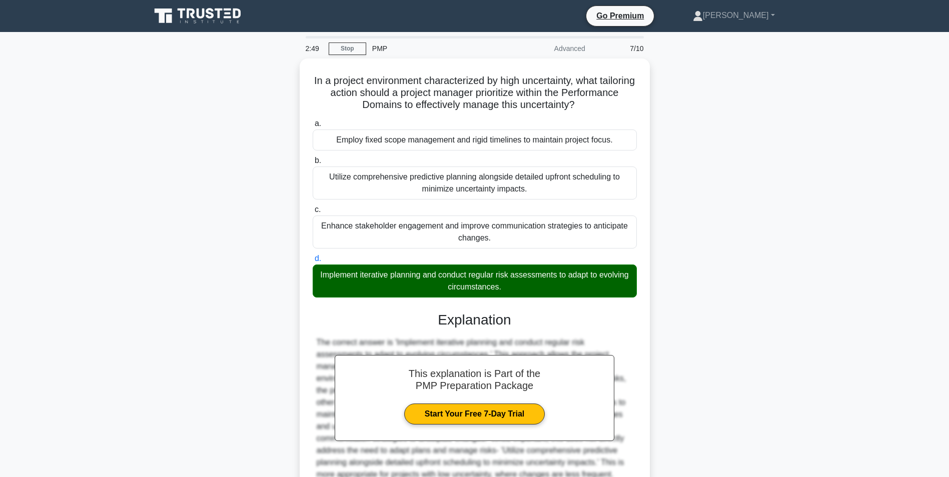
scroll to position [92, 0]
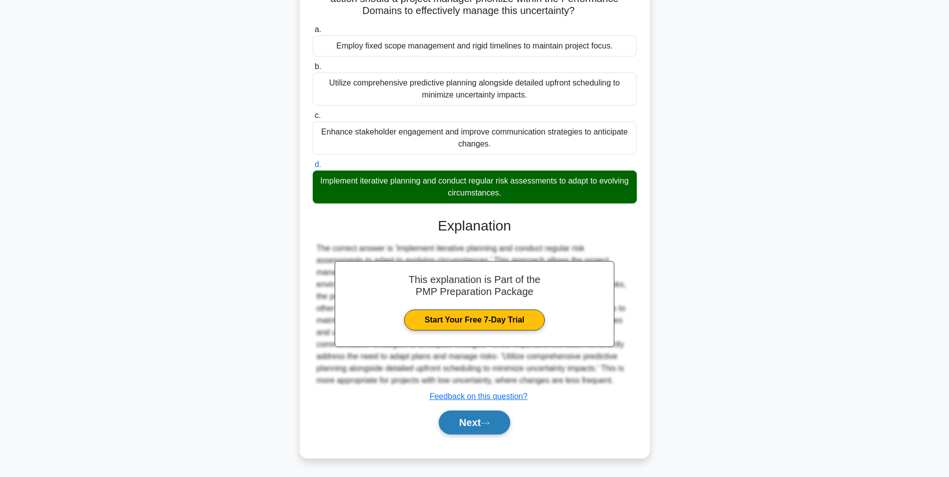
click at [467, 423] on button "Next" at bounding box center [475, 423] width 72 height 24
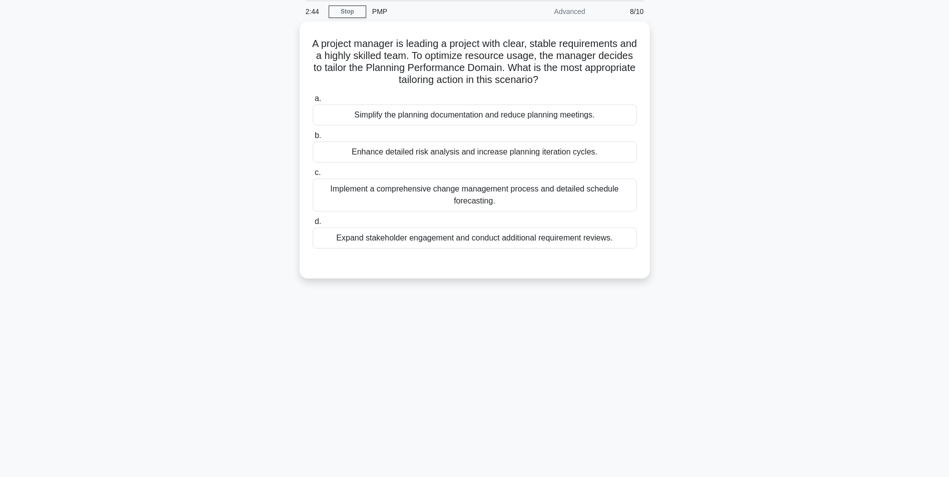
scroll to position [38, 0]
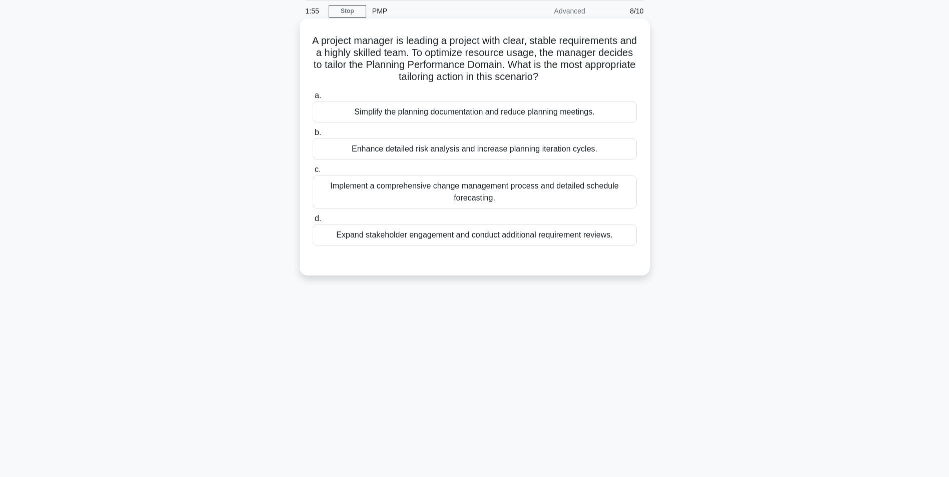
click at [426, 115] on div "Simplify the planning documentation and reduce planning meetings." at bounding box center [475, 112] width 324 height 21
click at [313, 99] on input "a. Simplify the planning documentation and reduce planning meetings." at bounding box center [313, 96] width 0 height 7
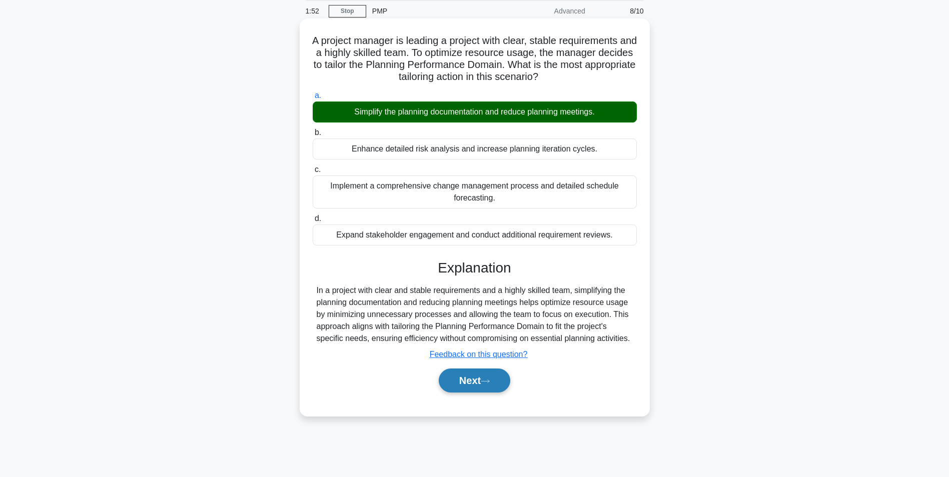
click at [463, 385] on button "Next" at bounding box center [475, 381] width 72 height 24
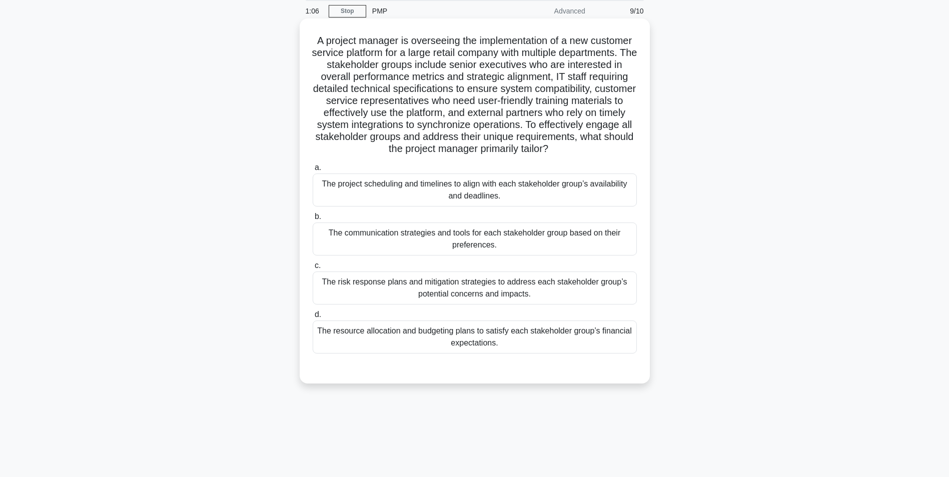
click at [509, 243] on div "The communication strategies and tools for each stakeholder group based on thei…" at bounding box center [475, 239] width 324 height 33
click at [313, 220] on input "b. The communication strategies and tools for each stakeholder group based on t…" at bounding box center [313, 217] width 0 height 7
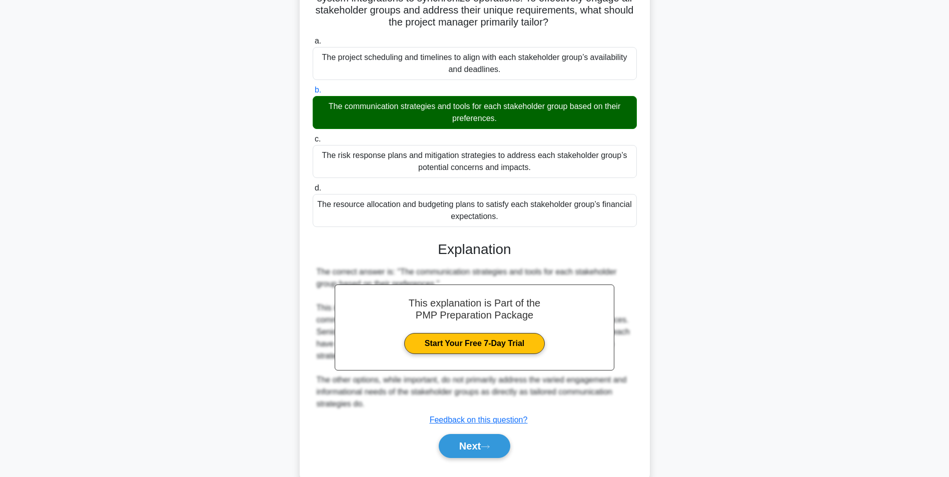
scroll to position [188, 0]
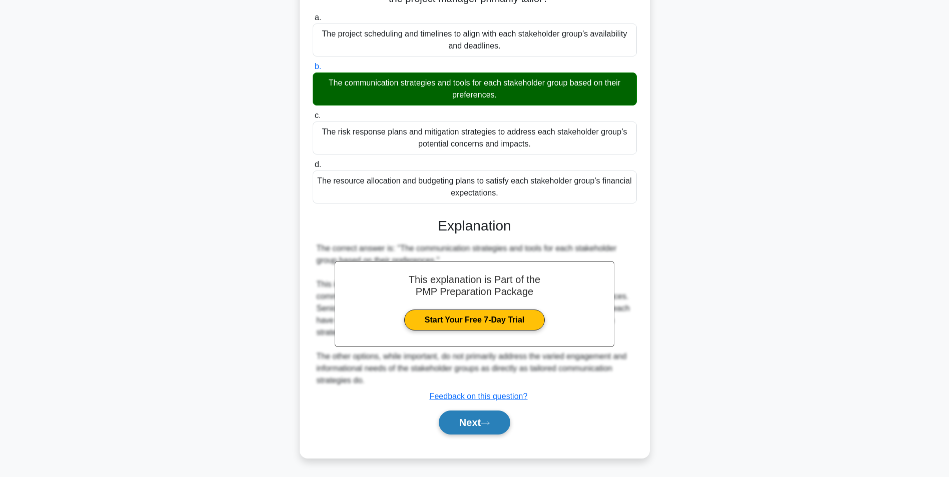
click at [477, 426] on button "Next" at bounding box center [475, 423] width 72 height 24
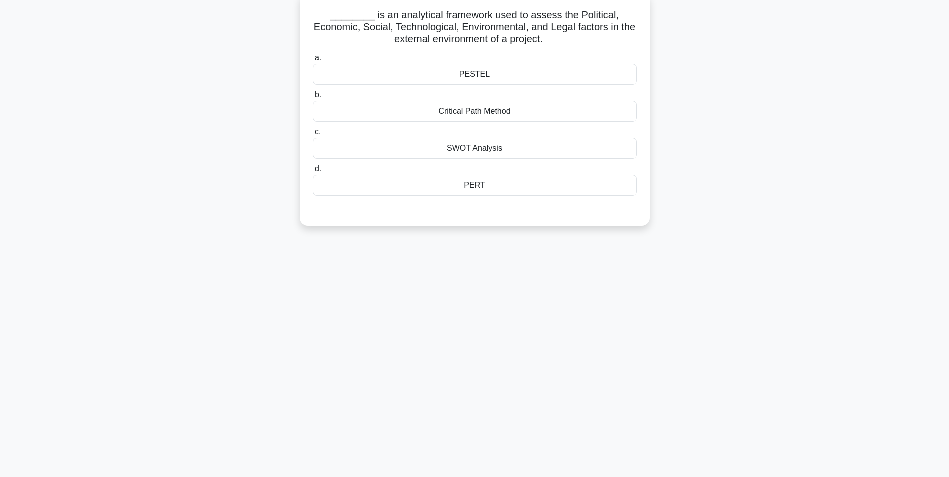
click at [467, 183] on div "PERT" at bounding box center [475, 185] width 324 height 21
click at [313, 173] on input "d. PERT" at bounding box center [313, 169] width 0 height 7
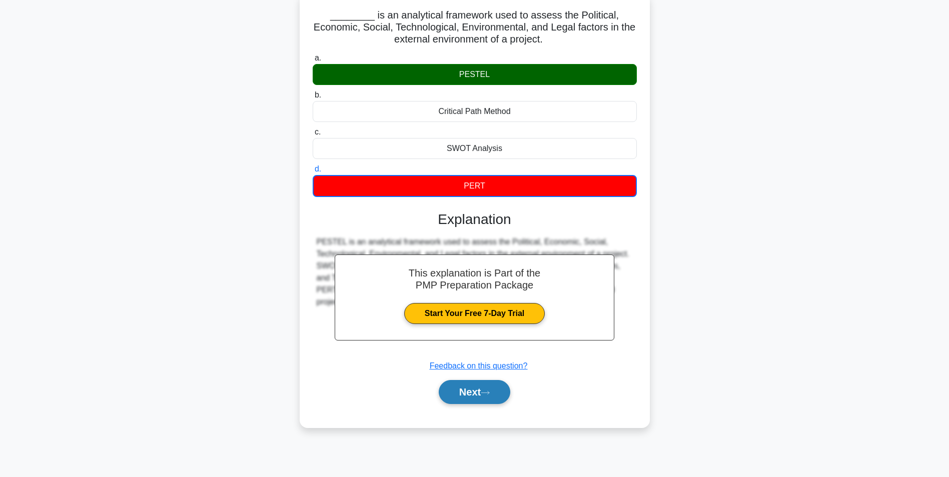
click at [463, 393] on button "Next" at bounding box center [475, 392] width 72 height 24
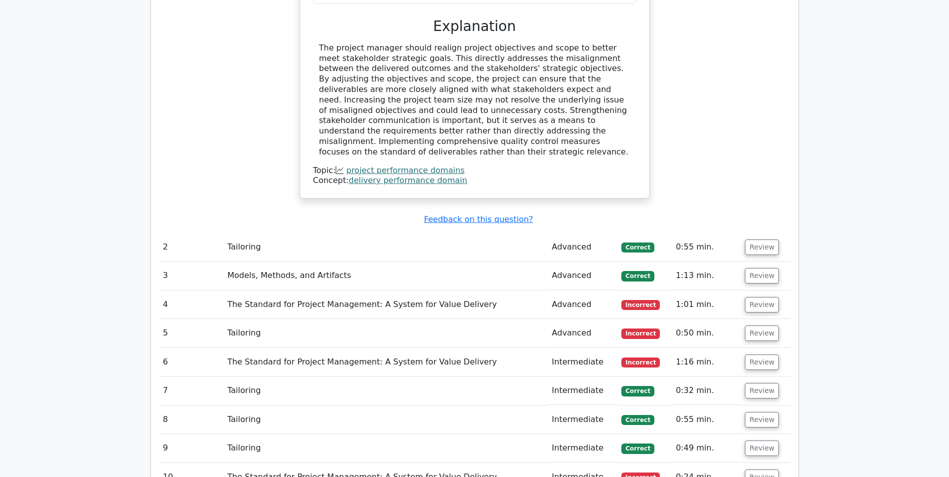
scroll to position [1086, 0]
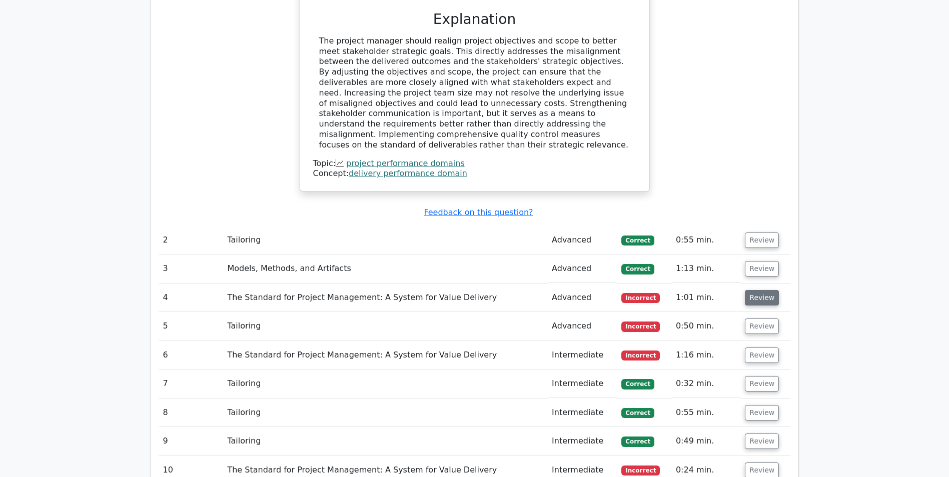
click at [754, 290] on button "Review" at bounding box center [762, 298] width 34 height 16
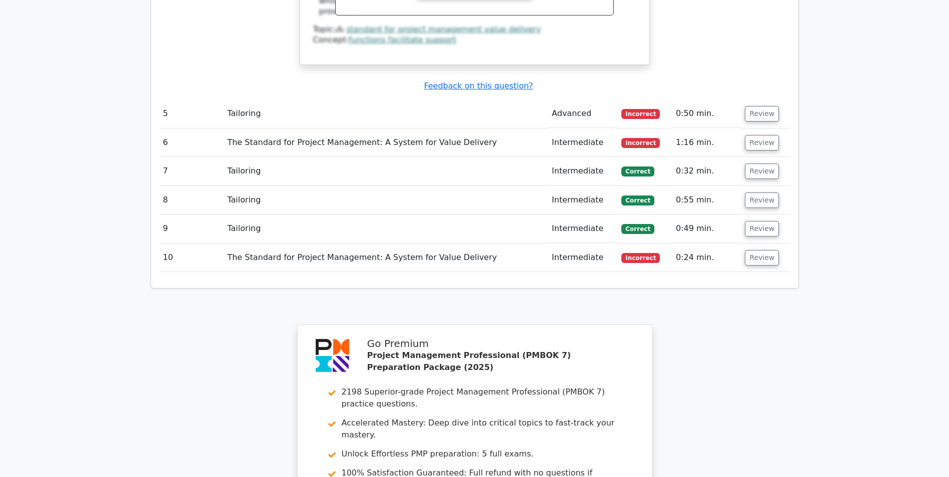
scroll to position [1727, 0]
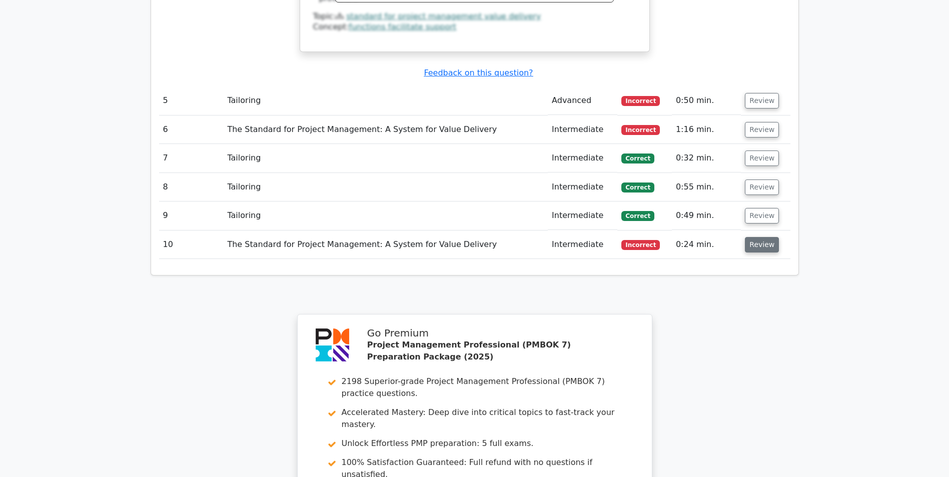
click at [757, 237] on button "Review" at bounding box center [762, 245] width 34 height 16
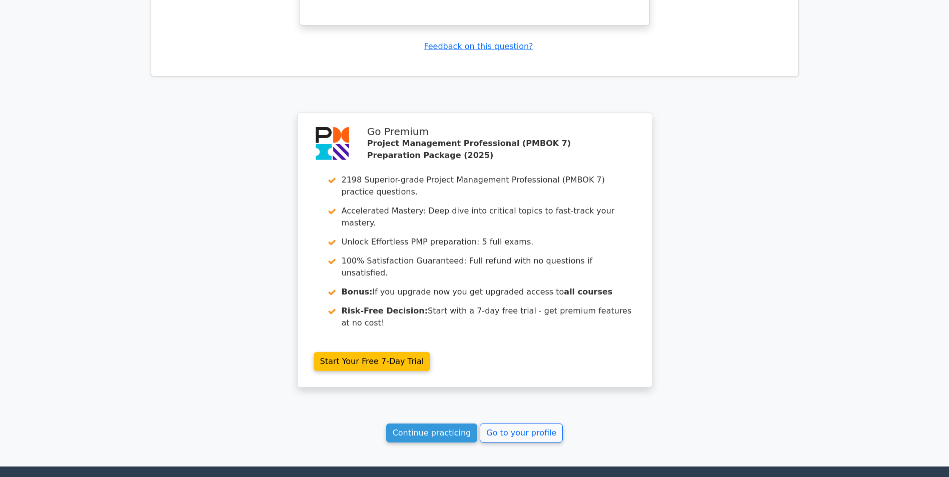
scroll to position [2336, 0]
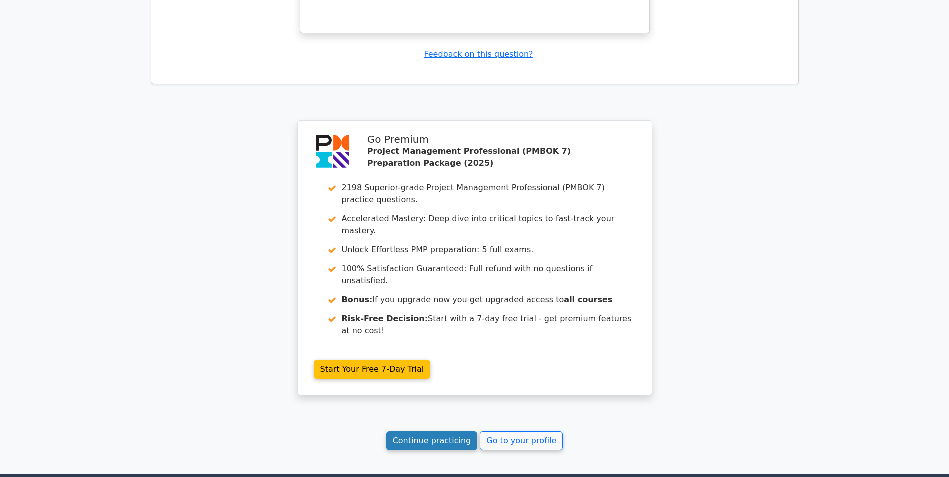
click at [444, 432] on link "Continue practicing" at bounding box center [432, 441] width 92 height 19
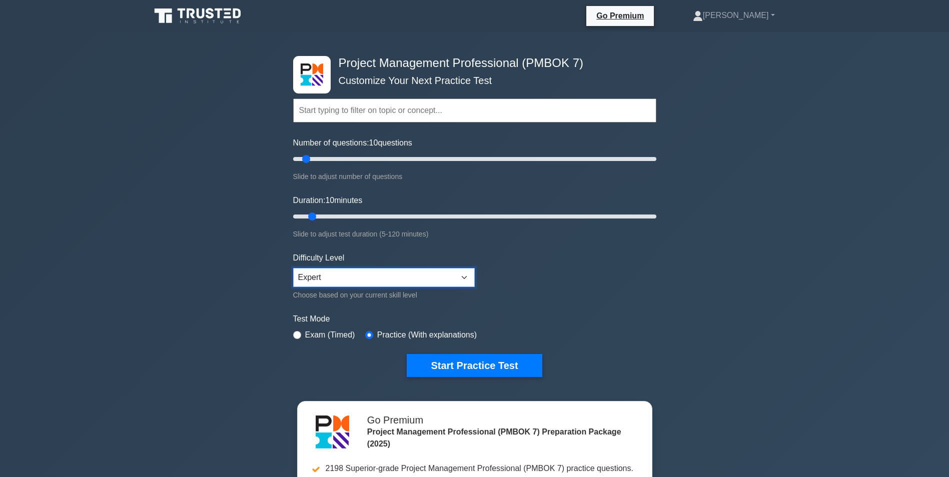
click at [466, 280] on select "Beginner Intermediate Expert" at bounding box center [384, 277] width 182 height 19
click at [583, 312] on form "Topics The Standard for Project Management: A System for Value Delivery The Sta…" at bounding box center [474, 222] width 363 height 309
click at [478, 361] on button "Start Practice Test" at bounding box center [474, 365] width 135 height 23
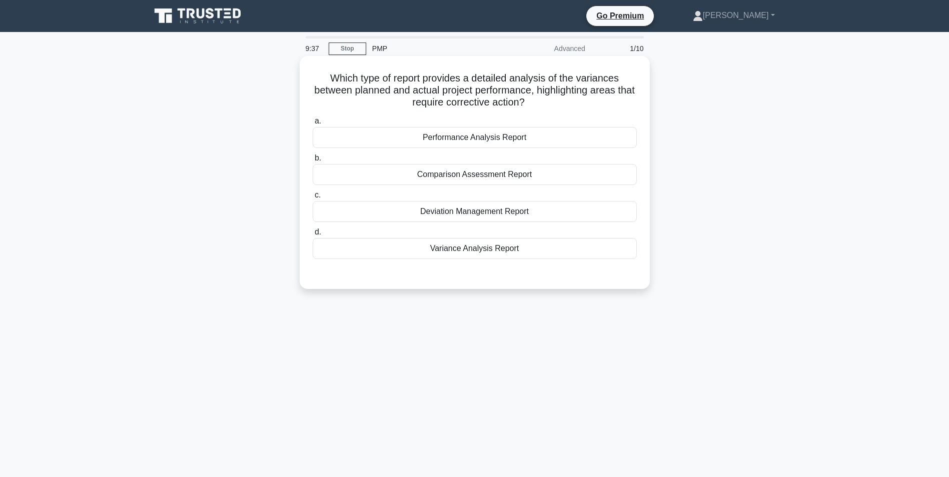
click at [476, 252] on div "Variance Analysis Report" at bounding box center [475, 248] width 324 height 21
click at [313, 236] on input "d. Variance Analysis Report" at bounding box center [313, 232] width 0 height 7
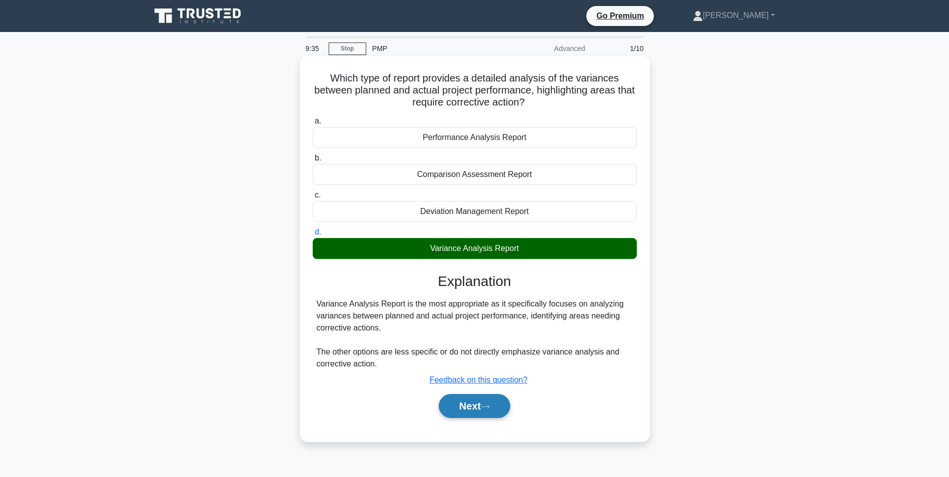
click at [484, 404] on button "Next" at bounding box center [475, 406] width 72 height 24
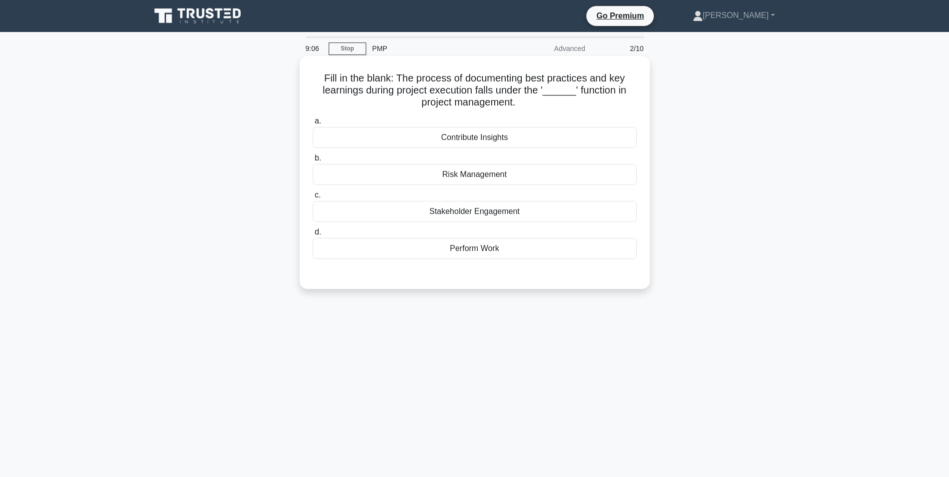
click at [483, 250] on div "Perform Work" at bounding box center [475, 248] width 324 height 21
click at [313, 236] on input "d. Perform Work" at bounding box center [313, 232] width 0 height 7
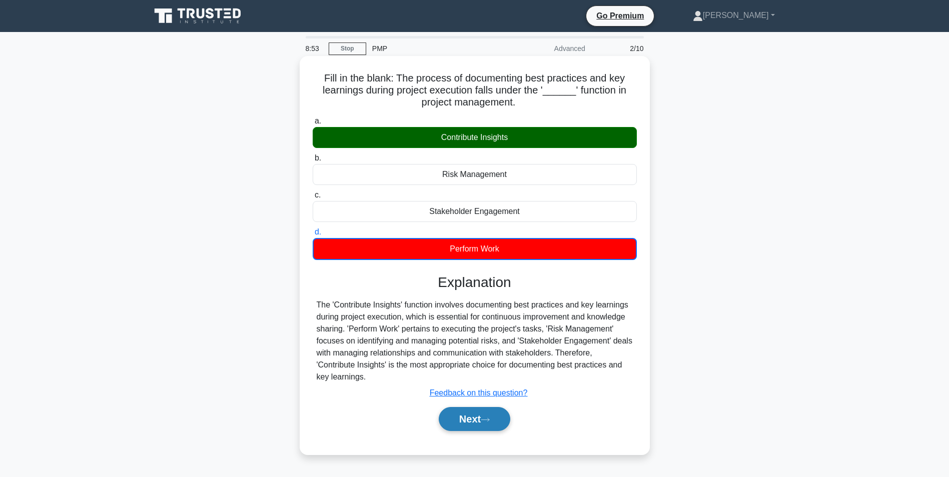
click at [462, 418] on button "Next" at bounding box center [475, 419] width 72 height 24
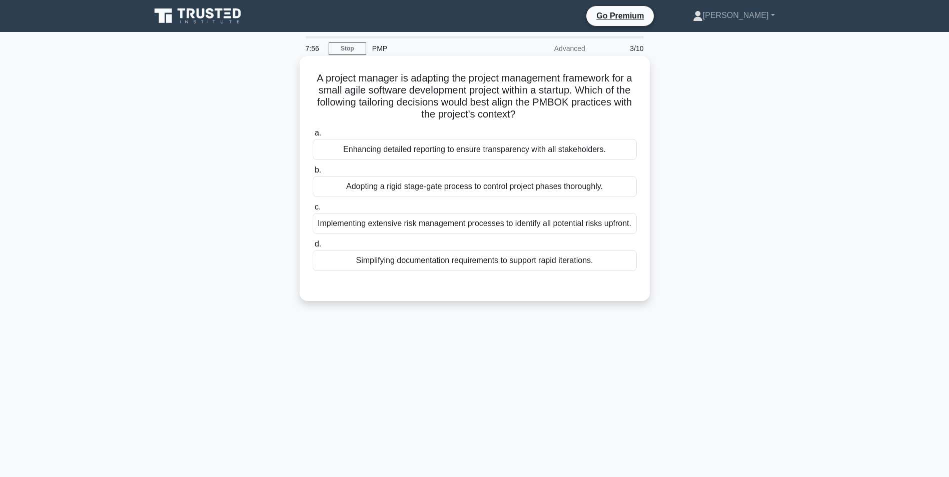
click at [517, 262] on div "Simplifying documentation requirements to support rapid iterations." at bounding box center [475, 260] width 324 height 21
click at [313, 248] on input "d. Simplifying documentation requirements to support rapid iterations." at bounding box center [313, 244] width 0 height 7
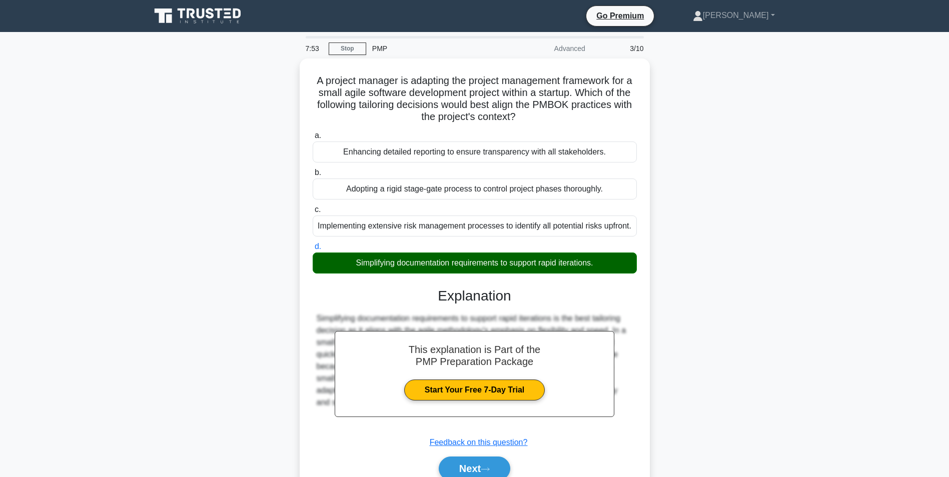
scroll to position [63, 0]
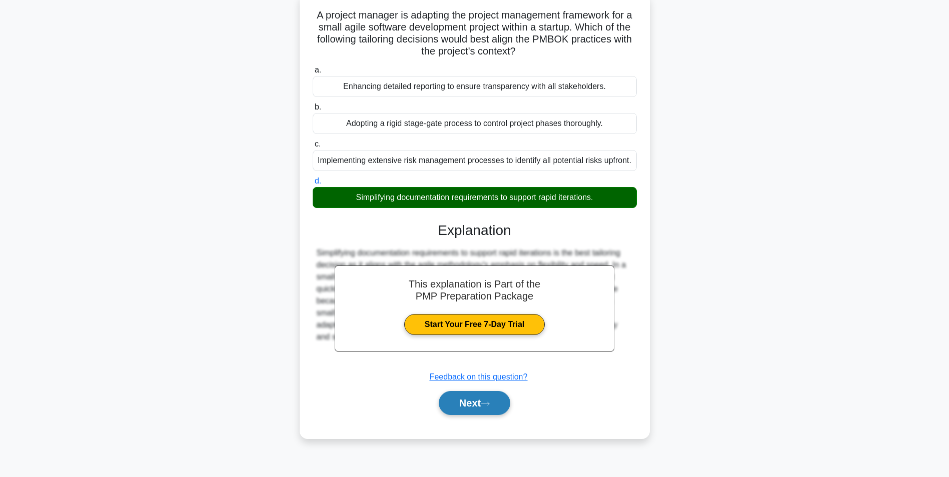
click at [465, 399] on button "Next" at bounding box center [475, 403] width 72 height 24
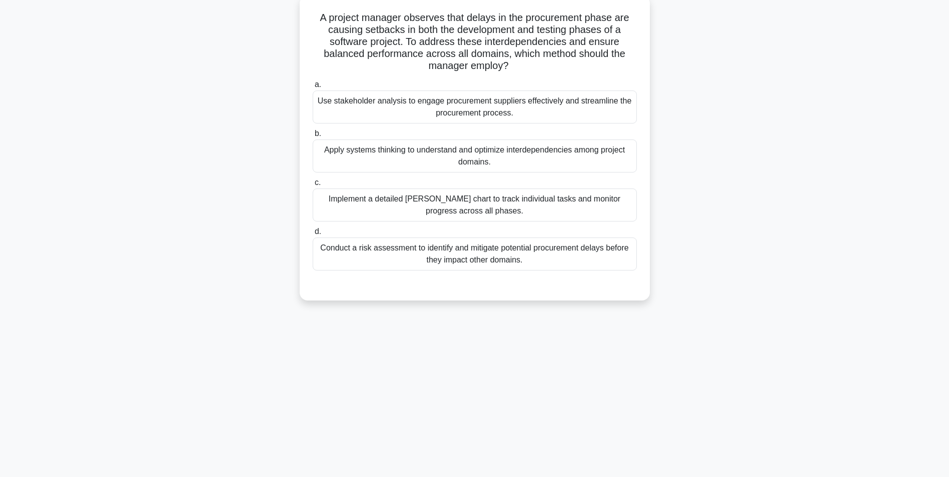
click at [685, 177] on div "A project manager observes that delays in the procurement phase are causing set…" at bounding box center [475, 153] width 660 height 317
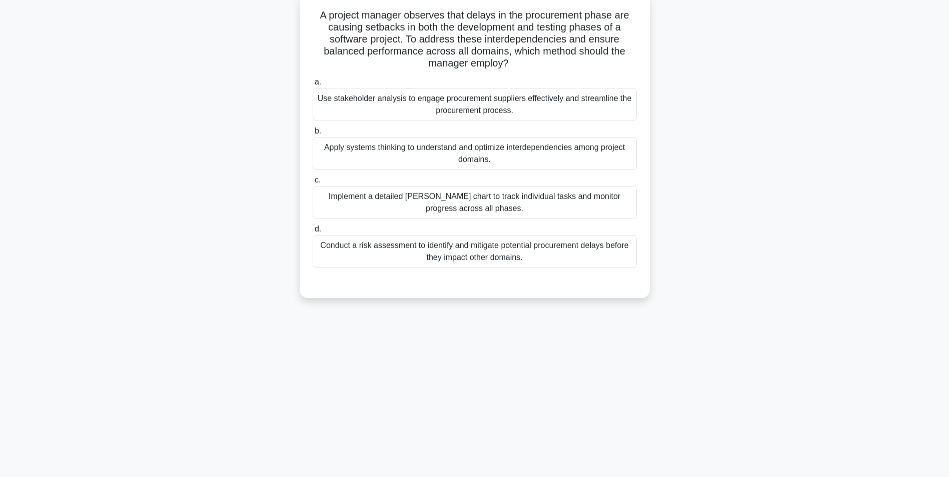
click at [463, 163] on div "Apply systems thinking to understand and optimize interdependencies among proje…" at bounding box center [475, 153] width 324 height 33
click at [313, 135] on input "b. Apply systems thinking to understand and optimize interdependencies among pr…" at bounding box center [313, 131] width 0 height 7
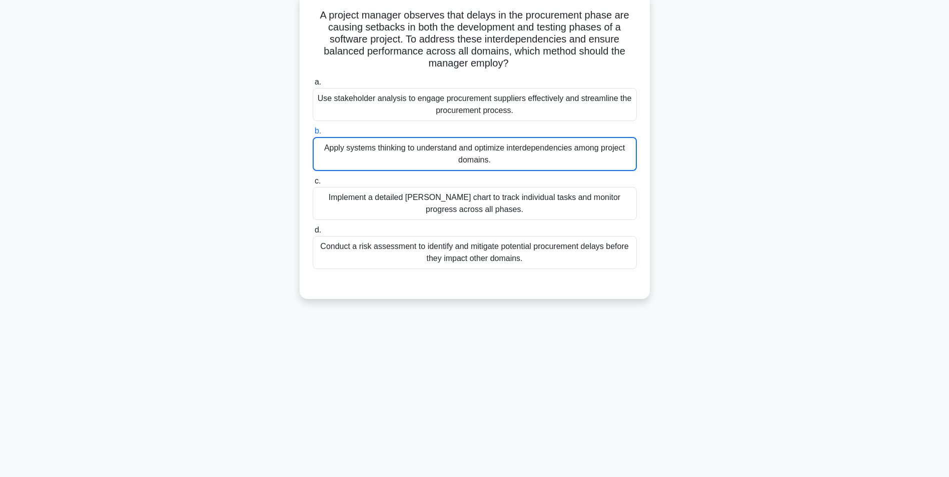
click at [469, 251] on div "Conduct a risk assessment to identify and mitigate potential procurement delays…" at bounding box center [475, 252] width 324 height 33
click at [313, 234] on input "d. Conduct a risk assessment to identify and mitigate potential procurement del…" at bounding box center [313, 230] width 0 height 7
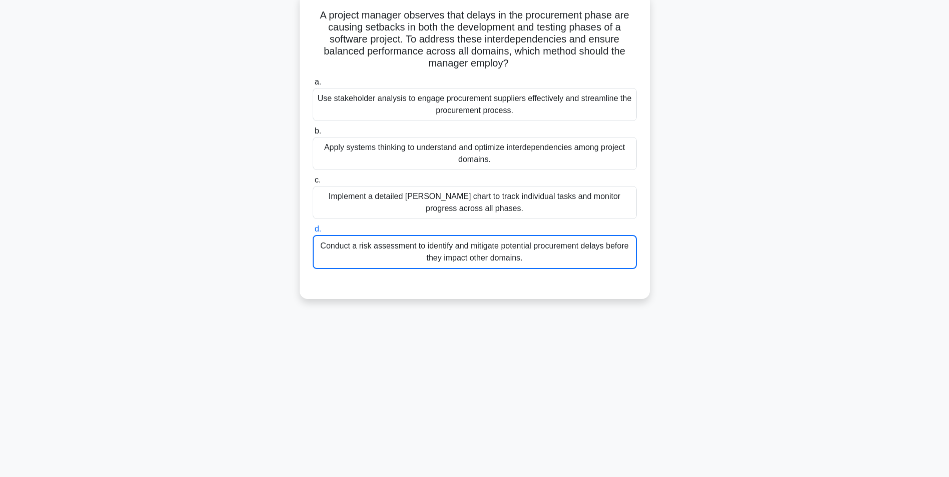
click at [395, 252] on div "Conduct a risk assessment to identify and mitigate potential procurement delays…" at bounding box center [475, 252] width 324 height 34
click at [313, 233] on input "d. Conduct a risk assessment to identify and mitigate potential procurement del…" at bounding box center [313, 229] width 0 height 7
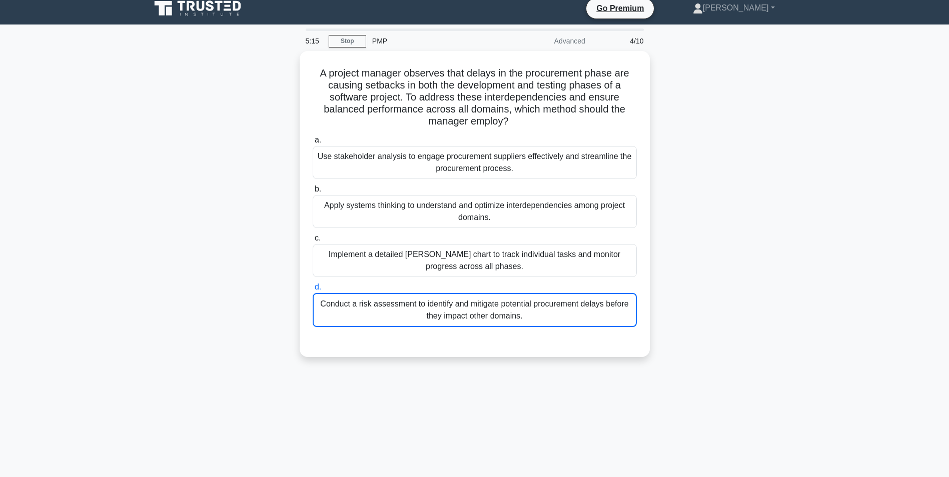
scroll to position [0, 0]
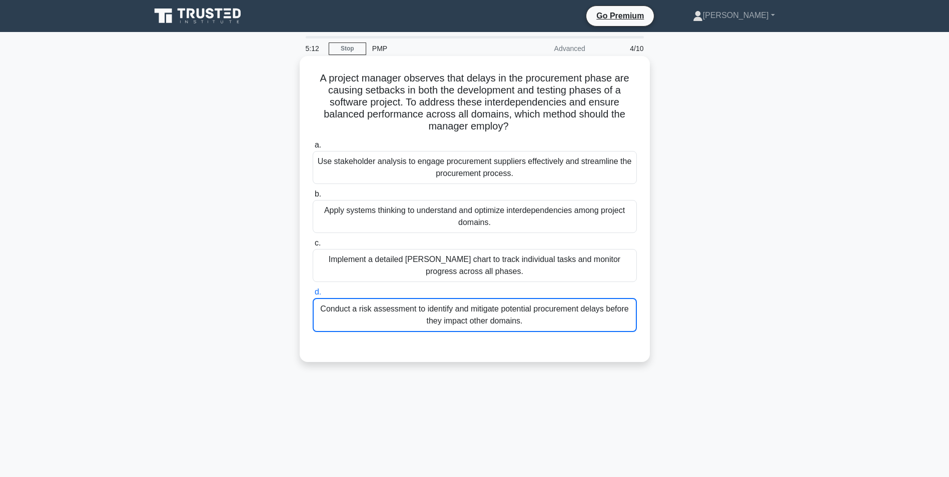
click at [377, 315] on div "Conduct a risk assessment to identify and mitigate potential procurement delays…" at bounding box center [475, 315] width 324 height 34
click at [313, 296] on input "d. Conduct a risk assessment to identify and mitigate potential procurement del…" at bounding box center [313, 292] width 0 height 7
click at [377, 315] on div "Conduct a risk assessment to identify and mitigate potential procurement delays…" at bounding box center [475, 315] width 324 height 34
click at [313, 296] on input "d. Conduct a risk assessment to identify and mitigate potential procurement del…" at bounding box center [313, 292] width 0 height 7
click at [490, 310] on div "Conduct a risk assessment to identify and mitigate potential procurement delays…" at bounding box center [475, 315] width 324 height 34
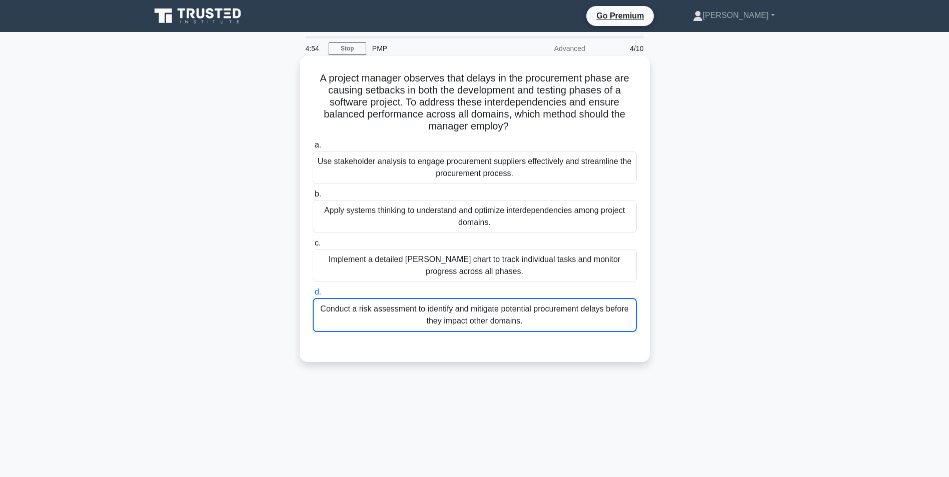
click at [313, 296] on input "d. Conduct a risk assessment to identify and mitigate potential procurement del…" at bounding box center [313, 292] width 0 height 7
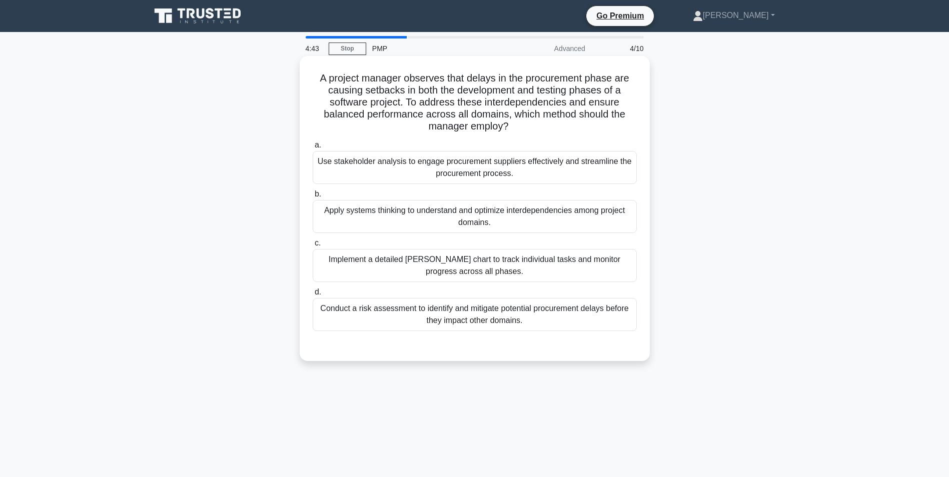
click at [438, 312] on div "Conduct a risk assessment to identify and mitigate potential procurement delays…" at bounding box center [475, 314] width 324 height 33
click at [313, 296] on input "d. Conduct a risk assessment to identify and mitigate potential procurement del…" at bounding box center [313, 292] width 0 height 7
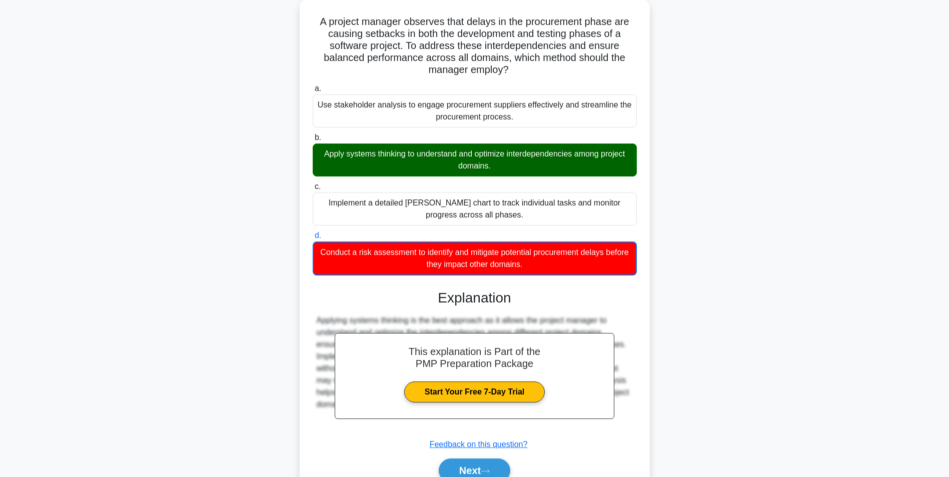
scroll to position [105, 0]
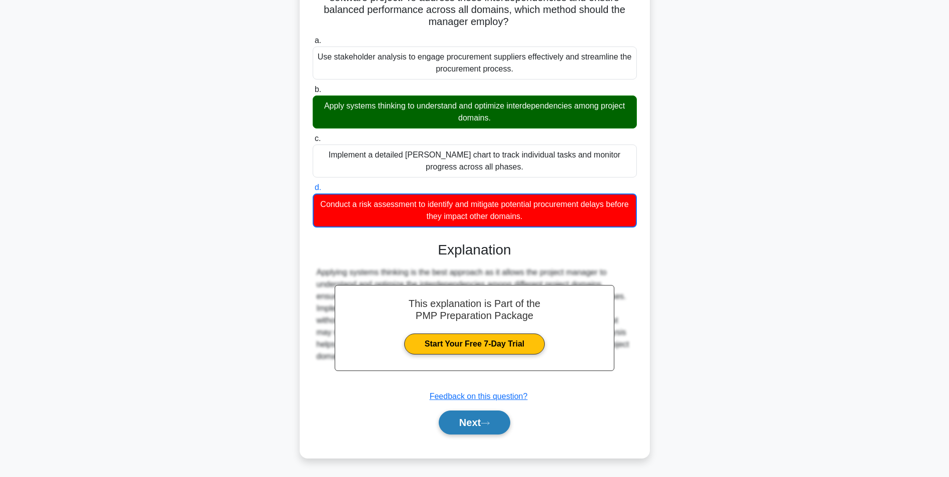
click at [462, 425] on button "Next" at bounding box center [475, 423] width 72 height 24
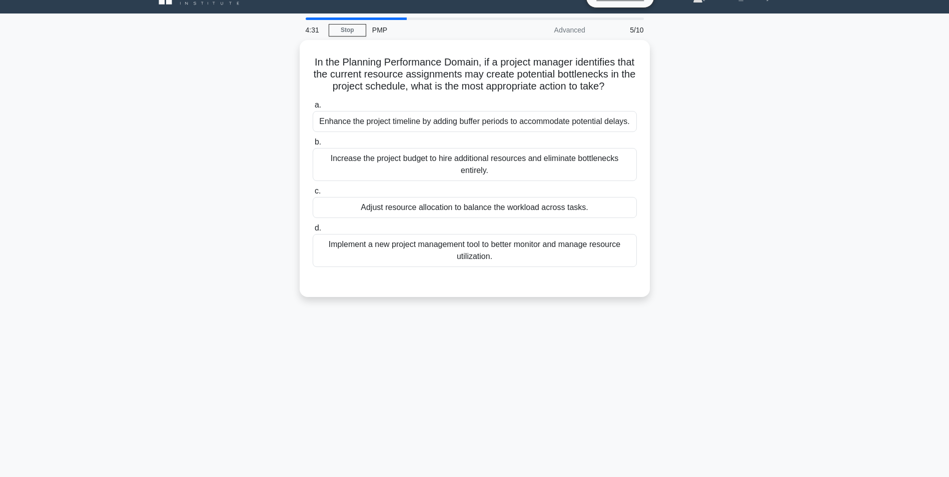
scroll to position [19, 0]
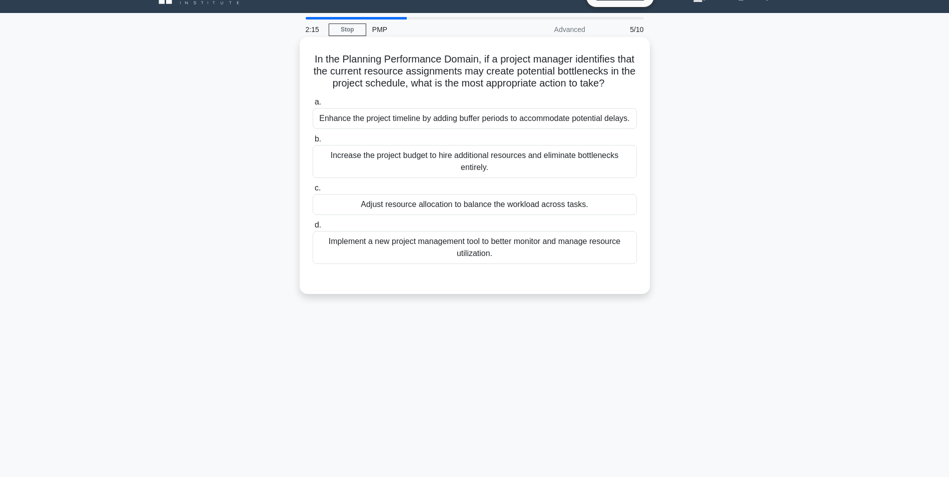
click at [511, 162] on div "Increase the project budget to hire additional resources and eliminate bottlene…" at bounding box center [475, 161] width 324 height 33
click at [313, 143] on input "b. Increase the project budget to hire additional resources and eliminate bottl…" at bounding box center [313, 139] width 0 height 7
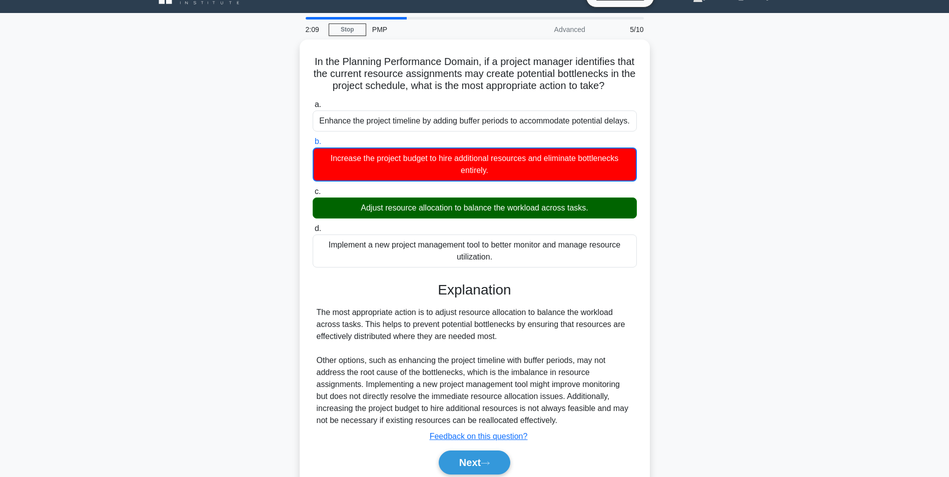
scroll to position [63, 0]
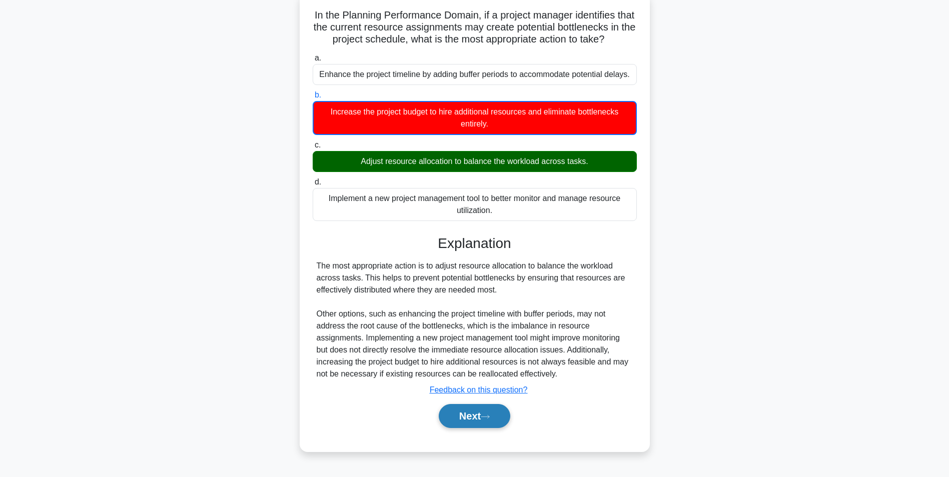
click at [478, 414] on button "Next" at bounding box center [475, 416] width 72 height 24
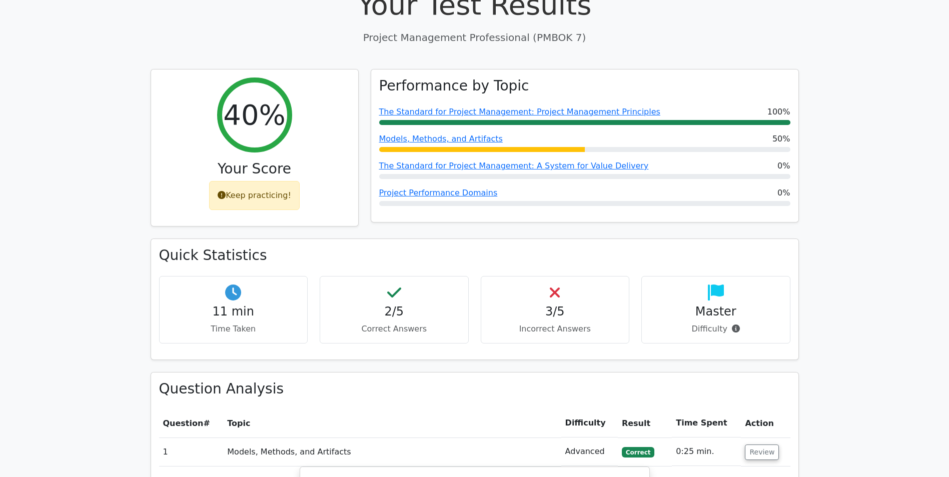
scroll to position [365, 0]
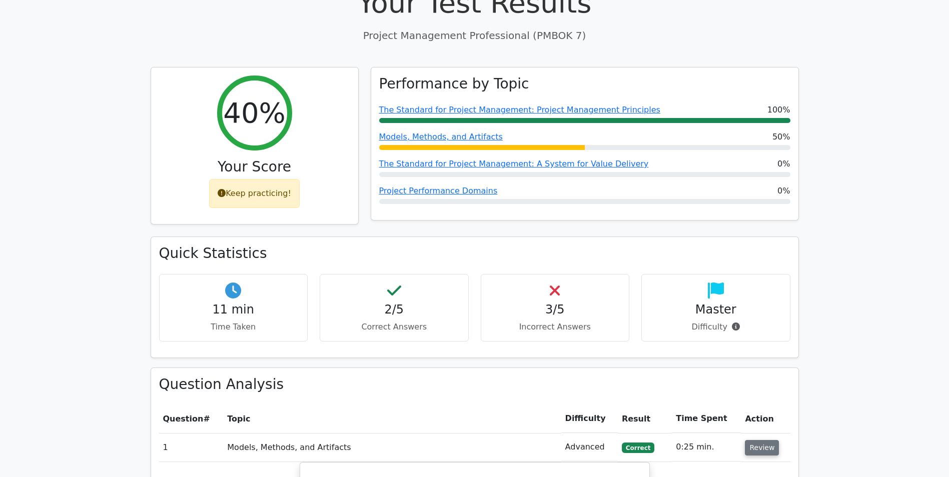
click at [754, 440] on button "Review" at bounding box center [762, 448] width 34 height 16
click at [754, 469] on button "Review" at bounding box center [762, 477] width 34 height 16
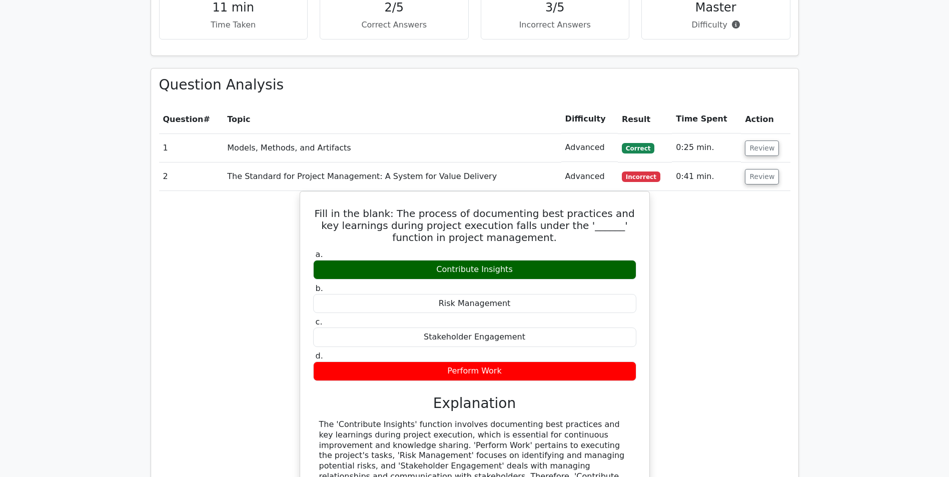
scroll to position [691, 0]
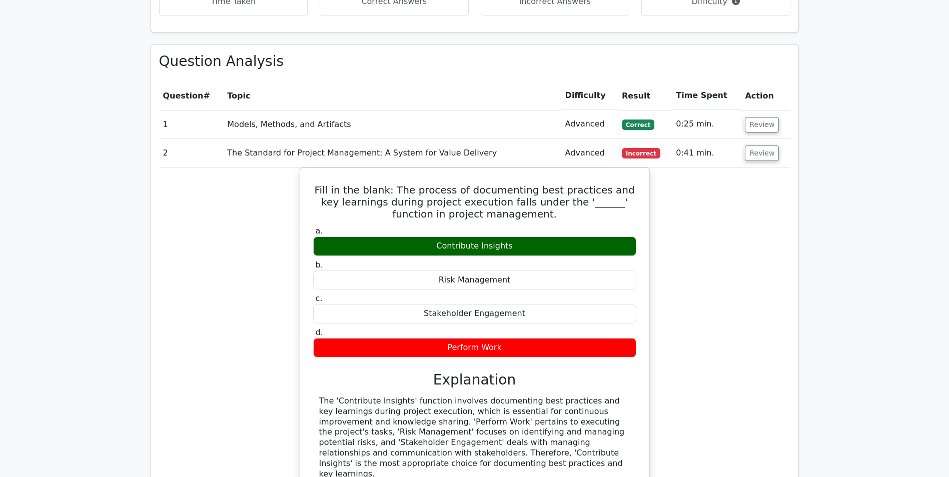
click at [931, 290] on main "Go Premium Project Management Professional (PMBOK 7) Preparation Package (2025)…" at bounding box center [474, 194] width 949 height 1707
